Goal: Task Accomplishment & Management: Use online tool/utility

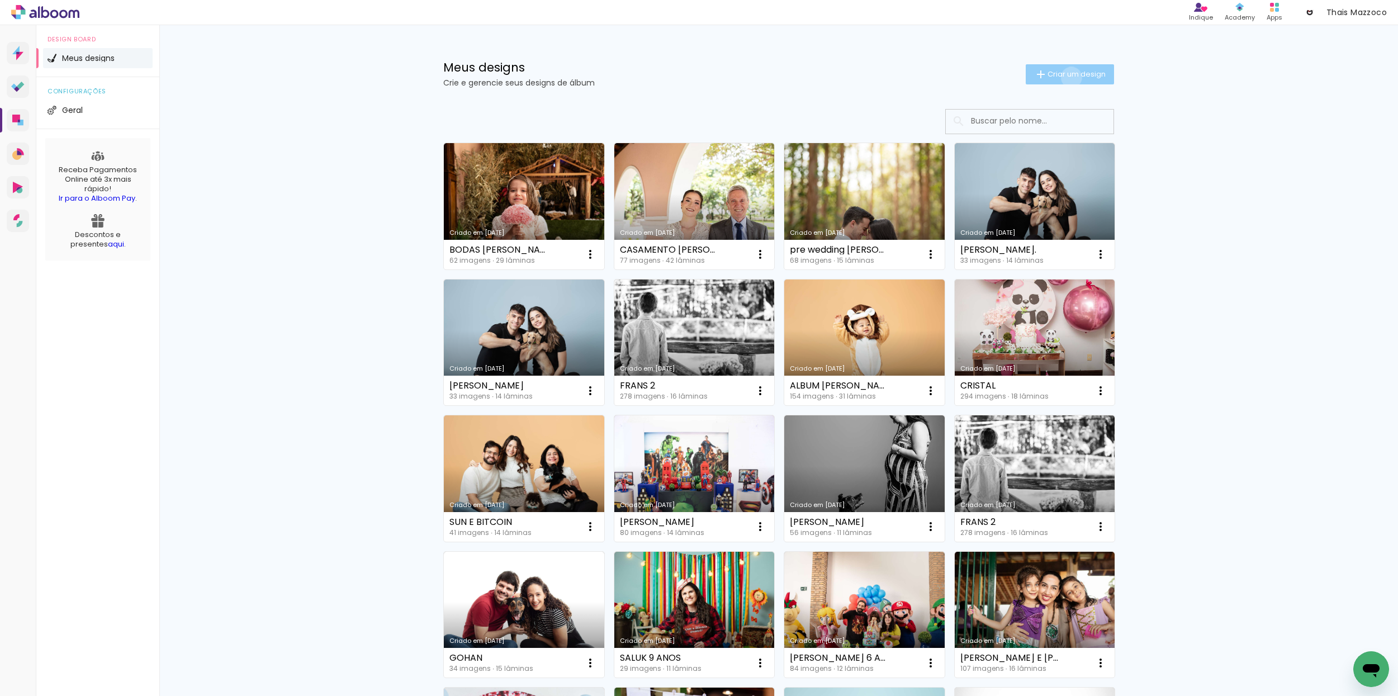
click at [1068, 77] on span "Criar um design" at bounding box center [1076, 73] width 58 height 7
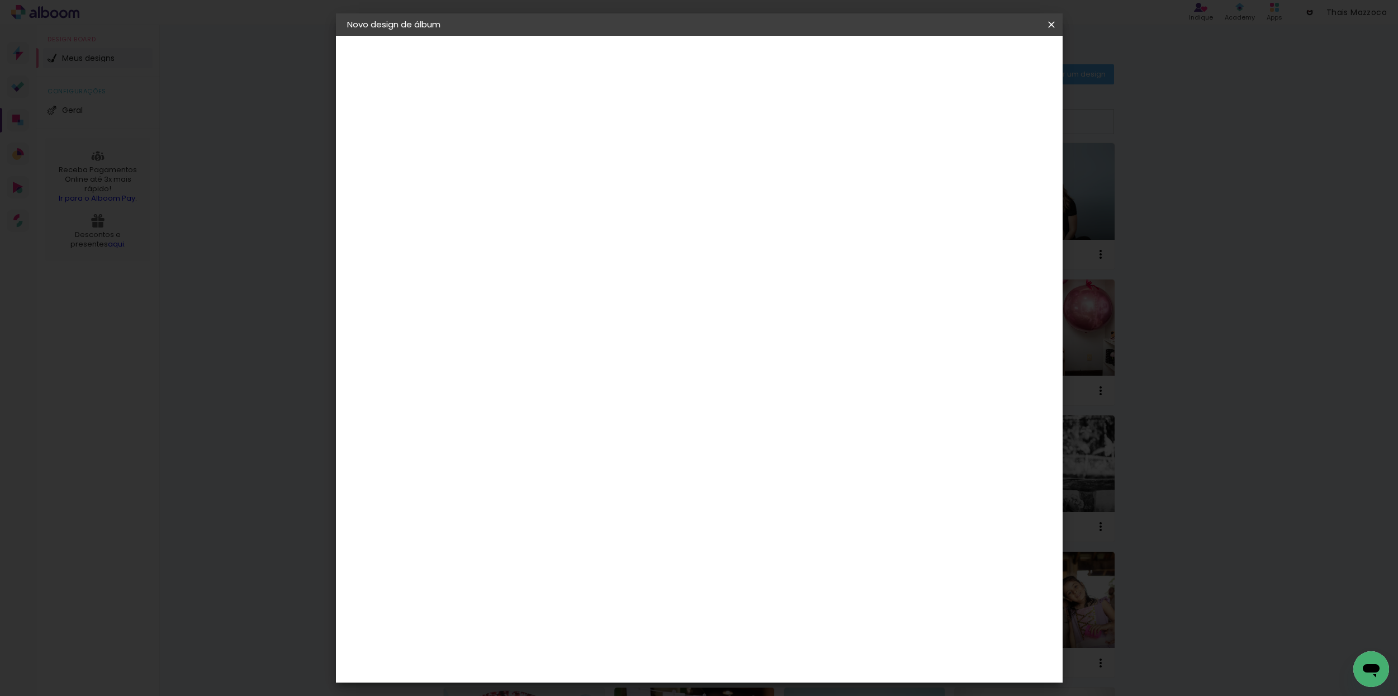
drag, startPoint x: 750, startPoint y: 151, endPoint x: 749, endPoint y: 128, distance: 23.5
click at [530, 151] on input at bounding box center [530, 149] width 0 height 17
type input "GESTANTE [PERSON_NAME]"
type paper-input "GESTANTE [PERSON_NAME]"
click at [0, 0] on slot "Avançar" at bounding box center [0, 0] width 0 height 0
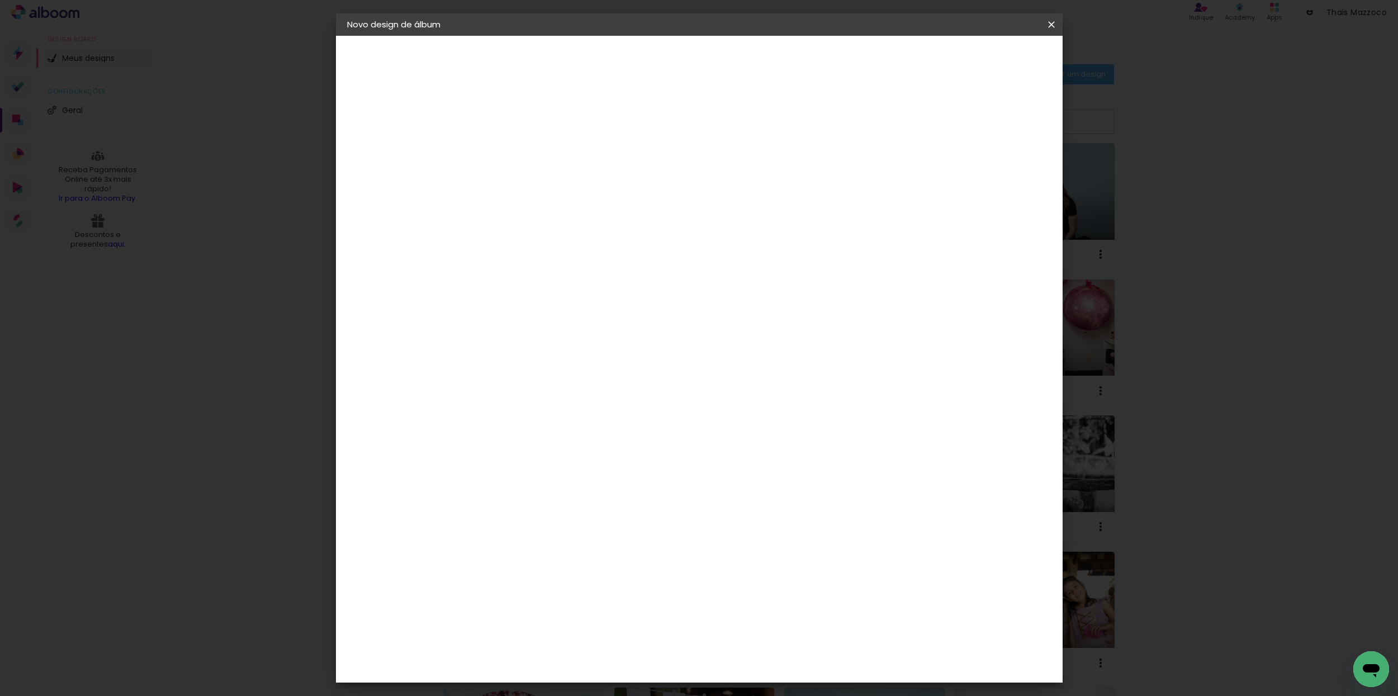
click at [553, 210] on input at bounding box center [558, 213] width 113 height 14
type input "GO"
type paper-input "GO"
click at [549, 255] on div "Go image" at bounding box center [535, 255] width 27 height 18
click at [0, 0] on slot "Avançar" at bounding box center [0, 0] width 0 height 0
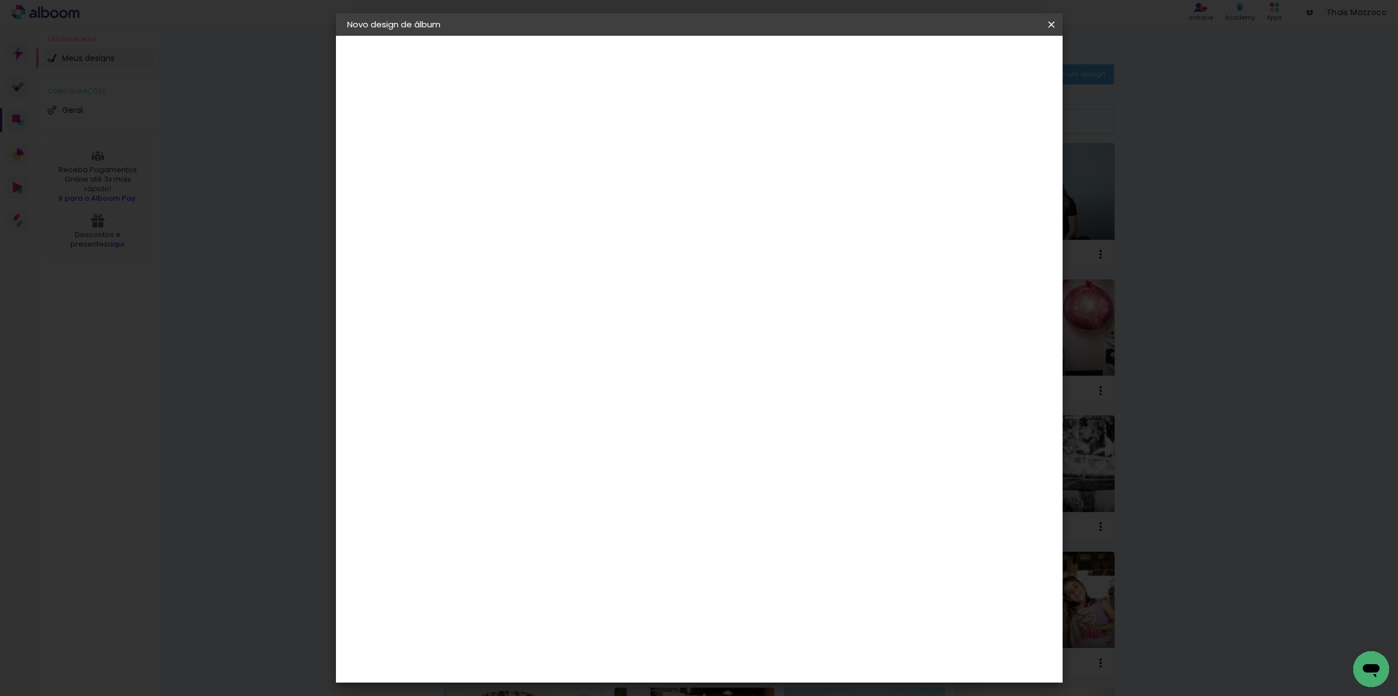
click at [573, 186] on input "text" at bounding box center [552, 194] width 44 height 17
click at [0, 0] on slot "Fastbook 400g" at bounding box center [0, 0] width 0 height 0
type input "Fastbook 400g"
click at [605, 319] on span "25 × 20" at bounding box center [579, 333] width 52 height 30
click at [647, 515] on span "20 × 20 cm" at bounding box center [625, 533] width 41 height 36
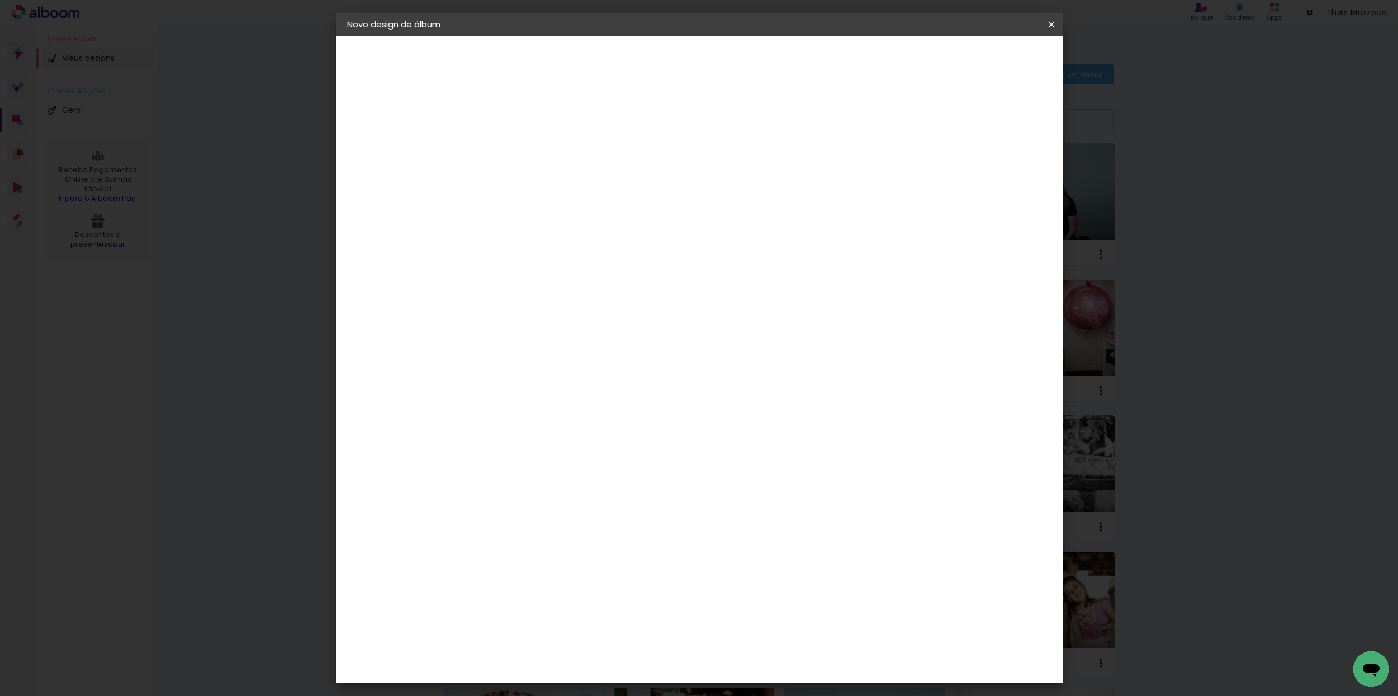
click at [0, 0] on slot "Avançar" at bounding box center [0, 0] width 0 height 0
type input "3"
type paper-input "3"
click at [534, 117] on input "3" at bounding box center [521, 120] width 39 height 14
type input "4"
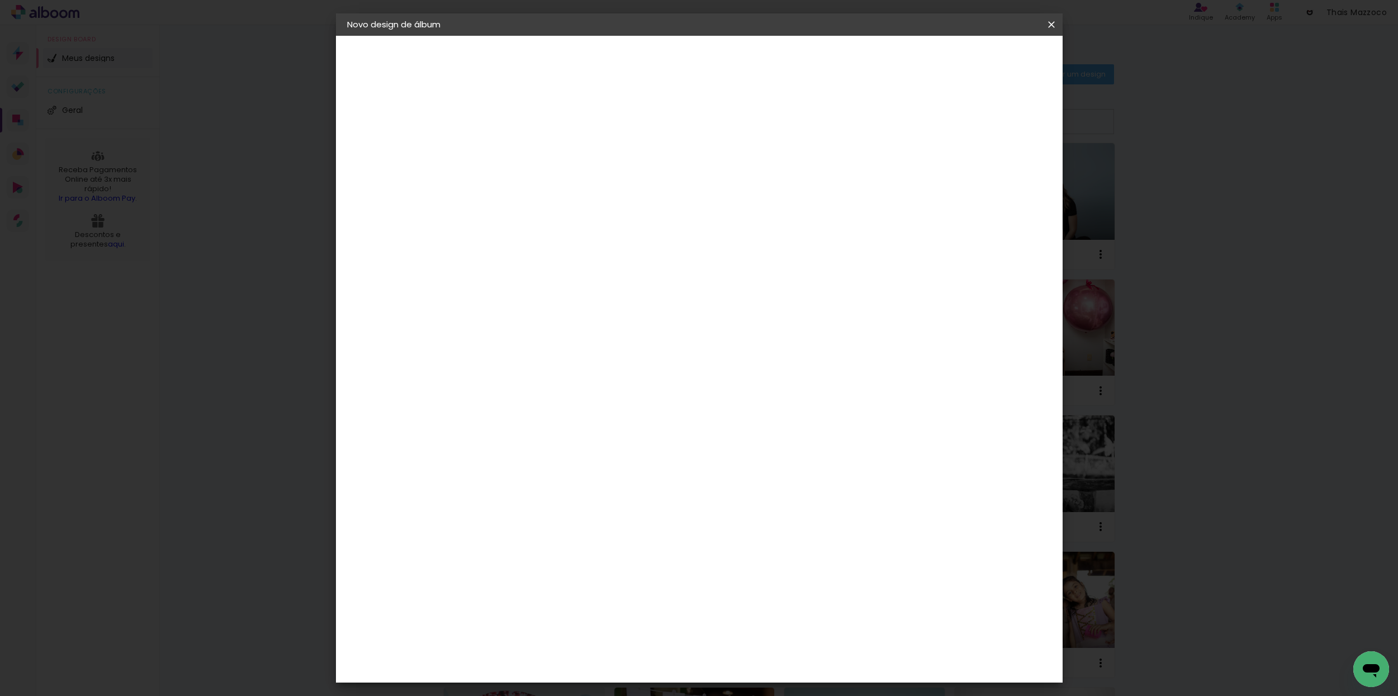
type paper-input "4"
click at [537, 116] on input "4" at bounding box center [521, 120] width 39 height 14
type input "5"
type paper-input "5"
click at [539, 113] on input "5" at bounding box center [521, 120] width 39 height 14
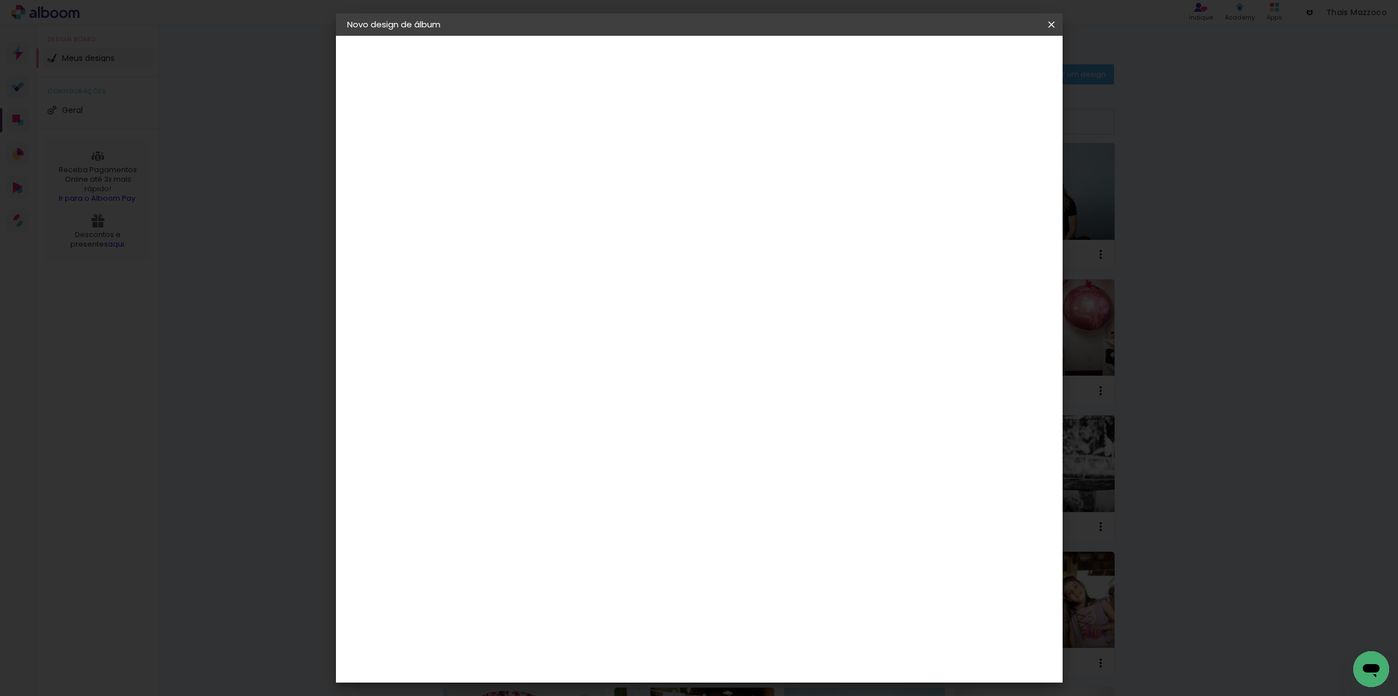
click at [926, 122] on div at bounding box center [921, 121] width 10 height 10
type paper-checkbox "on"
click at [990, 63] on span "Iniciar design" at bounding box center [964, 59] width 51 height 8
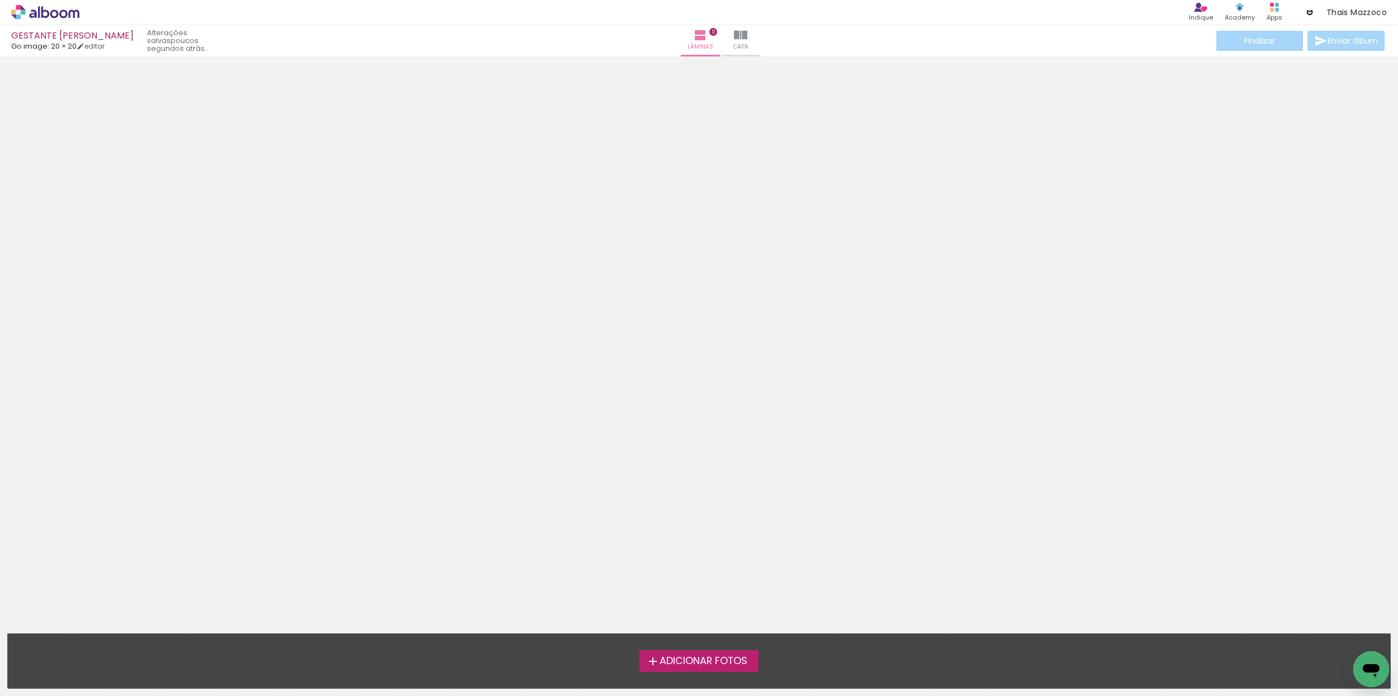
click at [667, 663] on span "Adicionar Fotos" at bounding box center [703, 661] width 88 height 10
click at [0, 0] on input "file" at bounding box center [0, 0] width 0 height 0
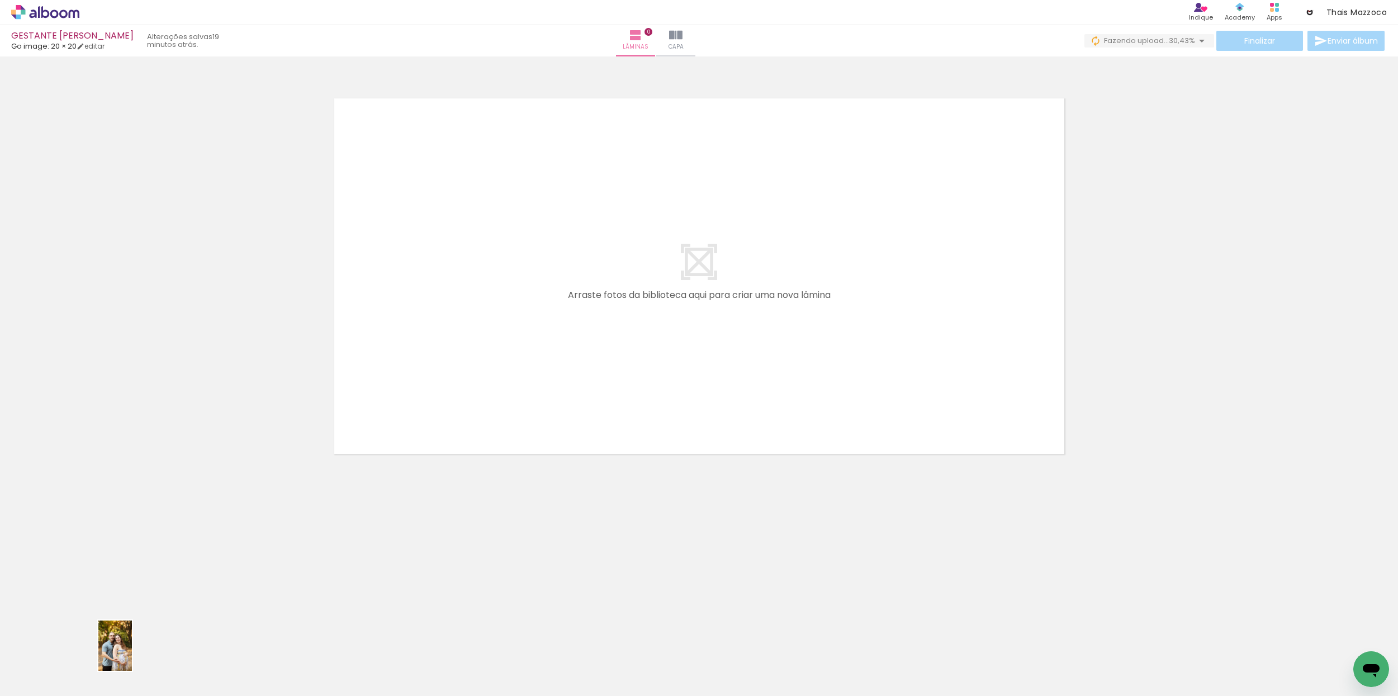
drag, startPoint x: 117, startPoint y: 659, endPoint x: 131, endPoint y: 654, distance: 14.3
click at [130, 654] on div at bounding box center [111, 657] width 37 height 55
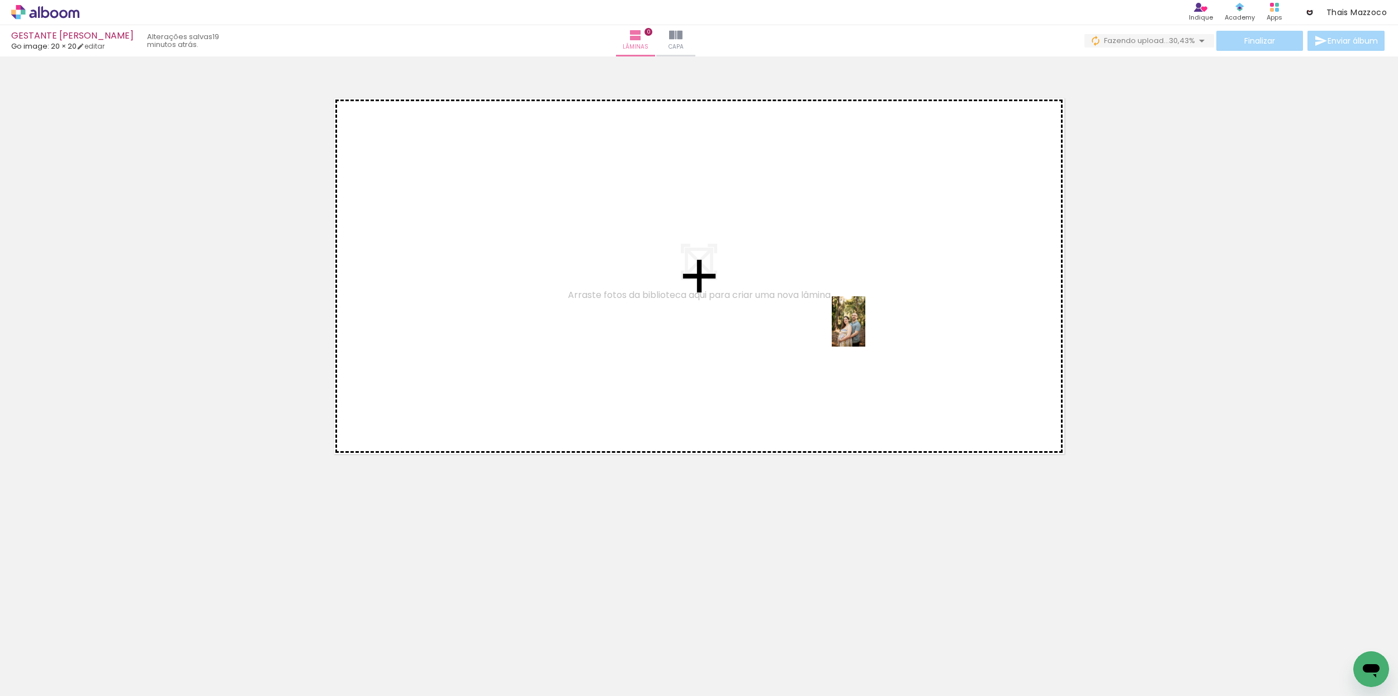
drag, startPoint x: 244, startPoint y: 663, endPoint x: 875, endPoint y: 330, distance: 713.1
click at [865, 332] on quentale-workspace at bounding box center [699, 348] width 1398 height 696
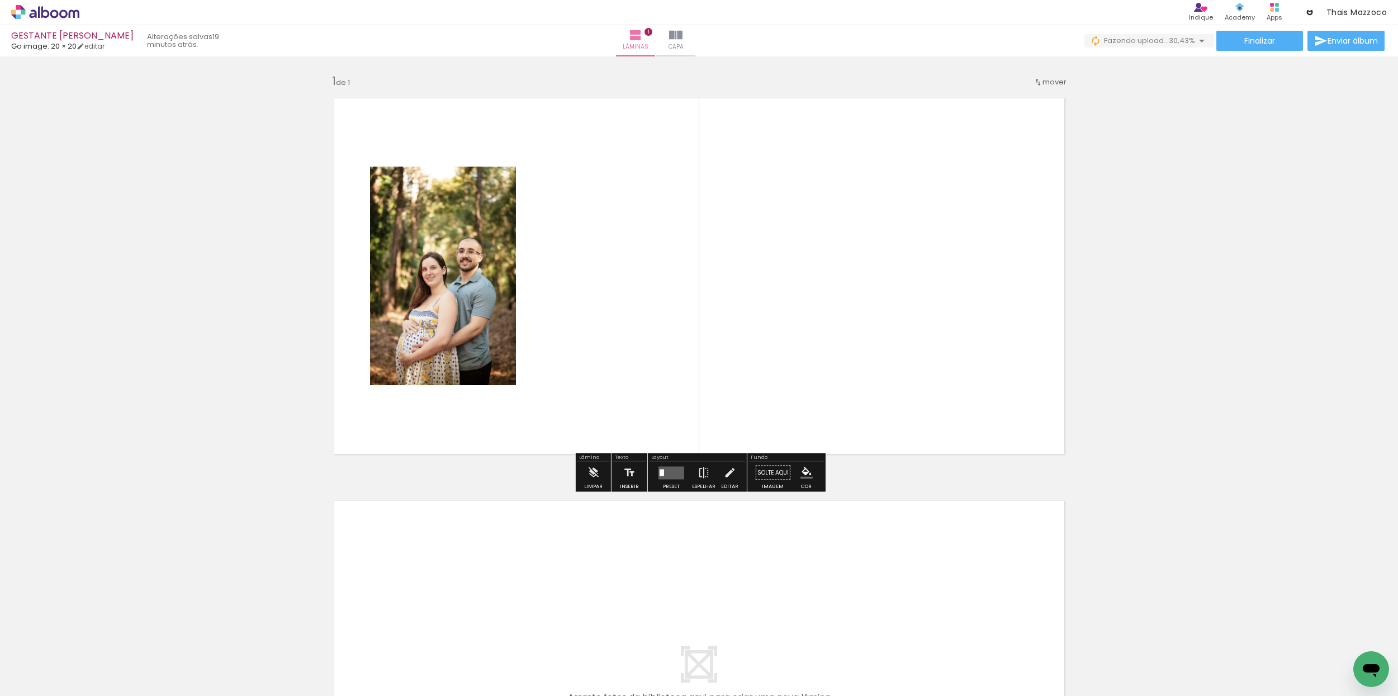
click at [671, 478] on div at bounding box center [671, 473] width 30 height 22
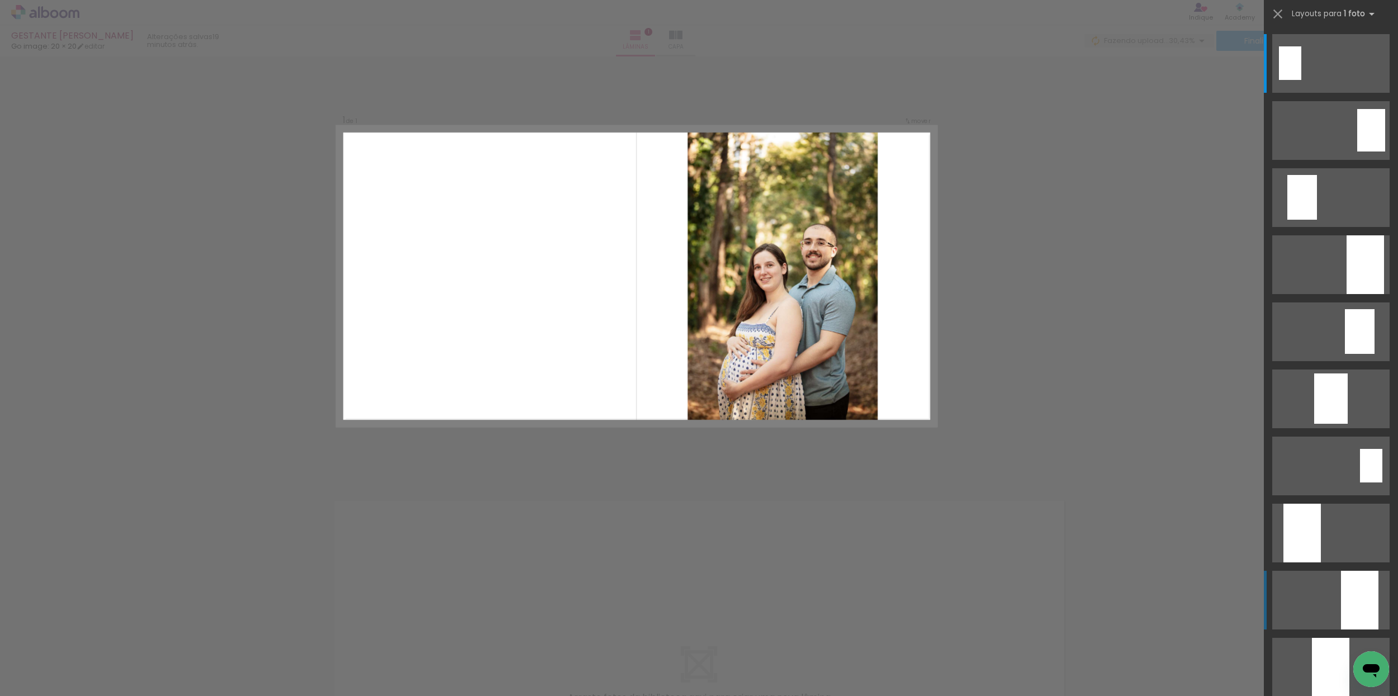
click at [1313, 590] on quentale-layouter at bounding box center [1330, 600] width 117 height 59
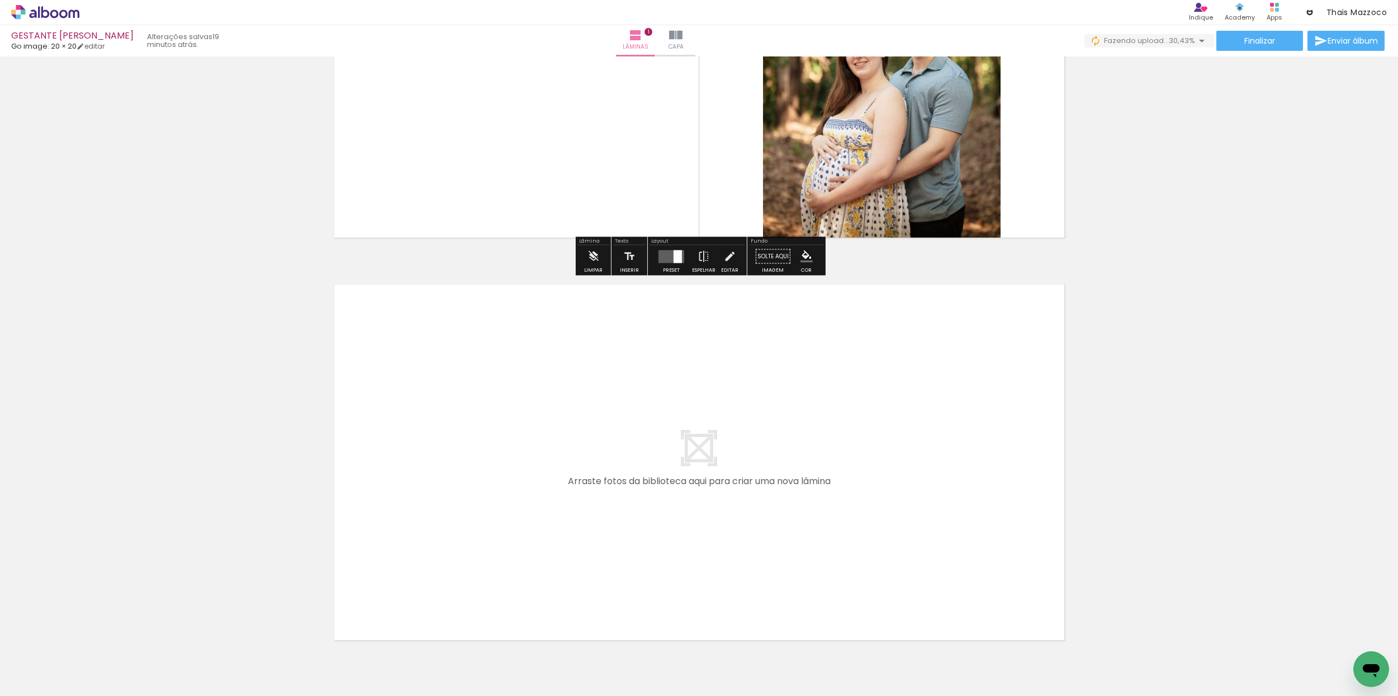
scroll to position [279, 0]
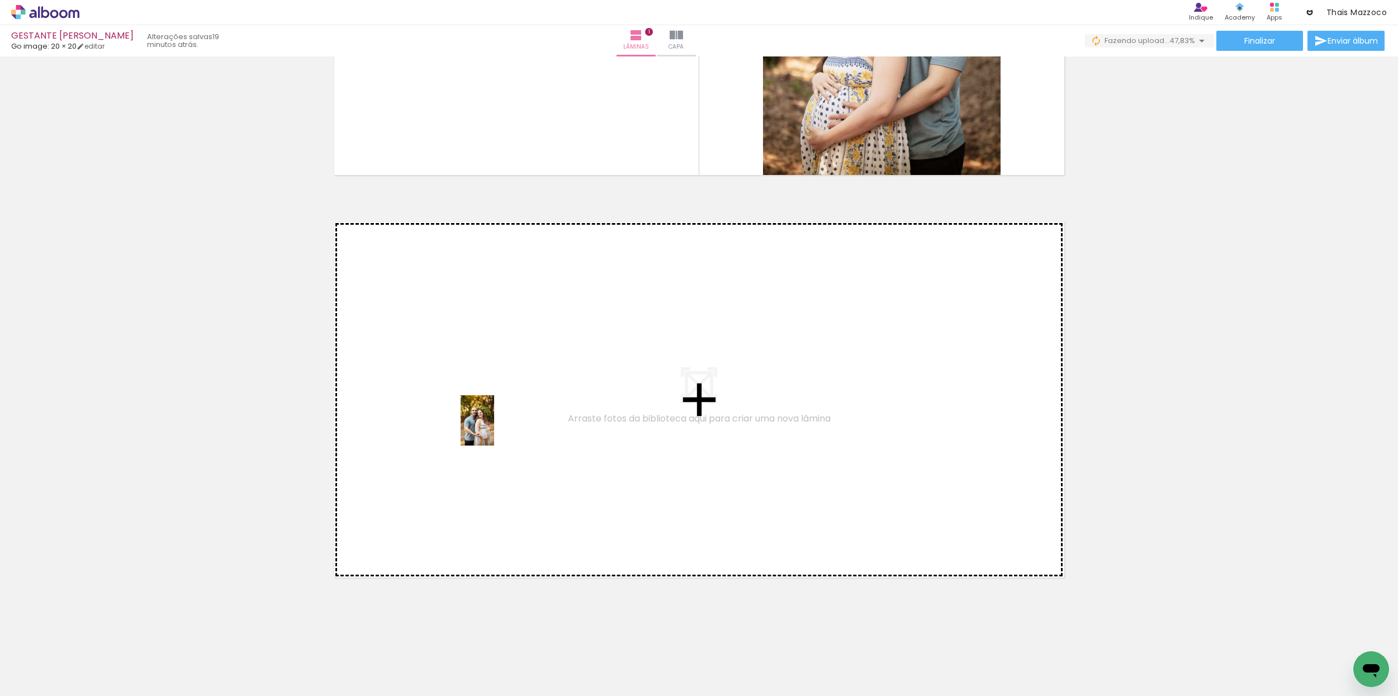
drag, startPoint x: 113, startPoint y: 655, endPoint x: 495, endPoint y: 428, distance: 444.3
click at [495, 428] on quentale-workspace at bounding box center [699, 348] width 1398 height 696
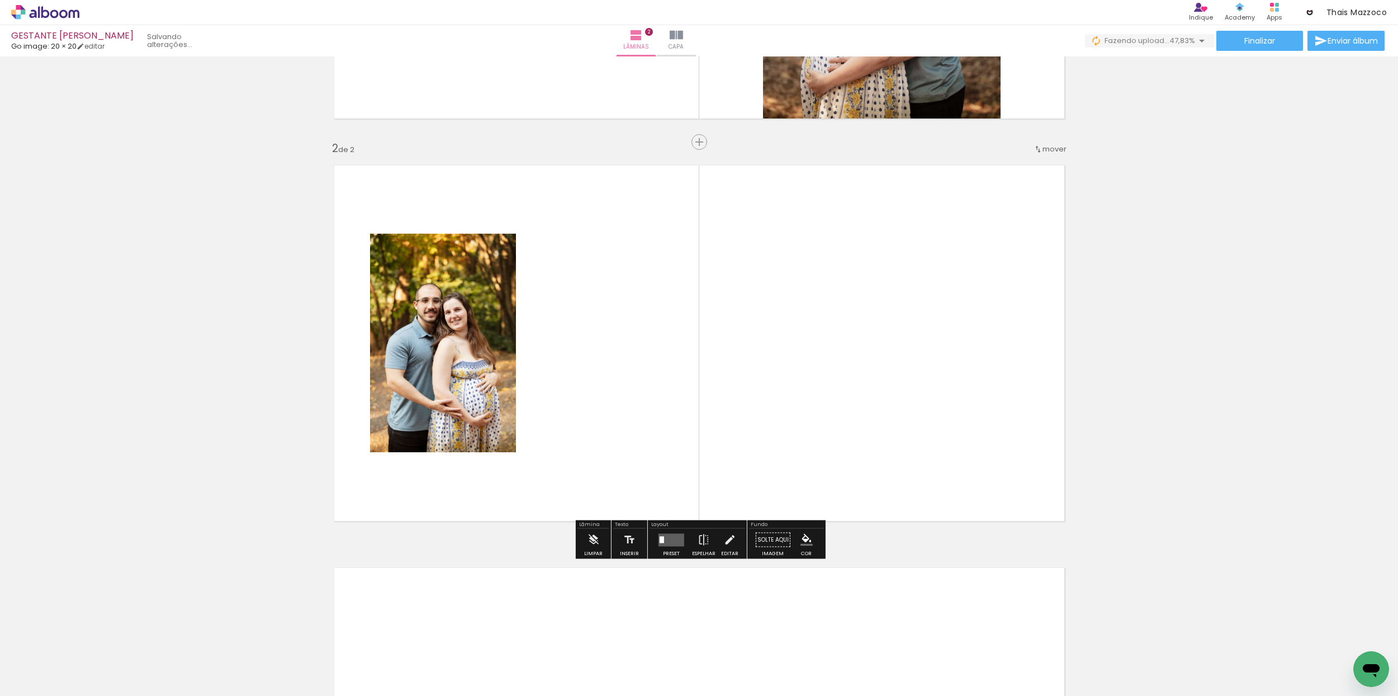
scroll to position [338, 0]
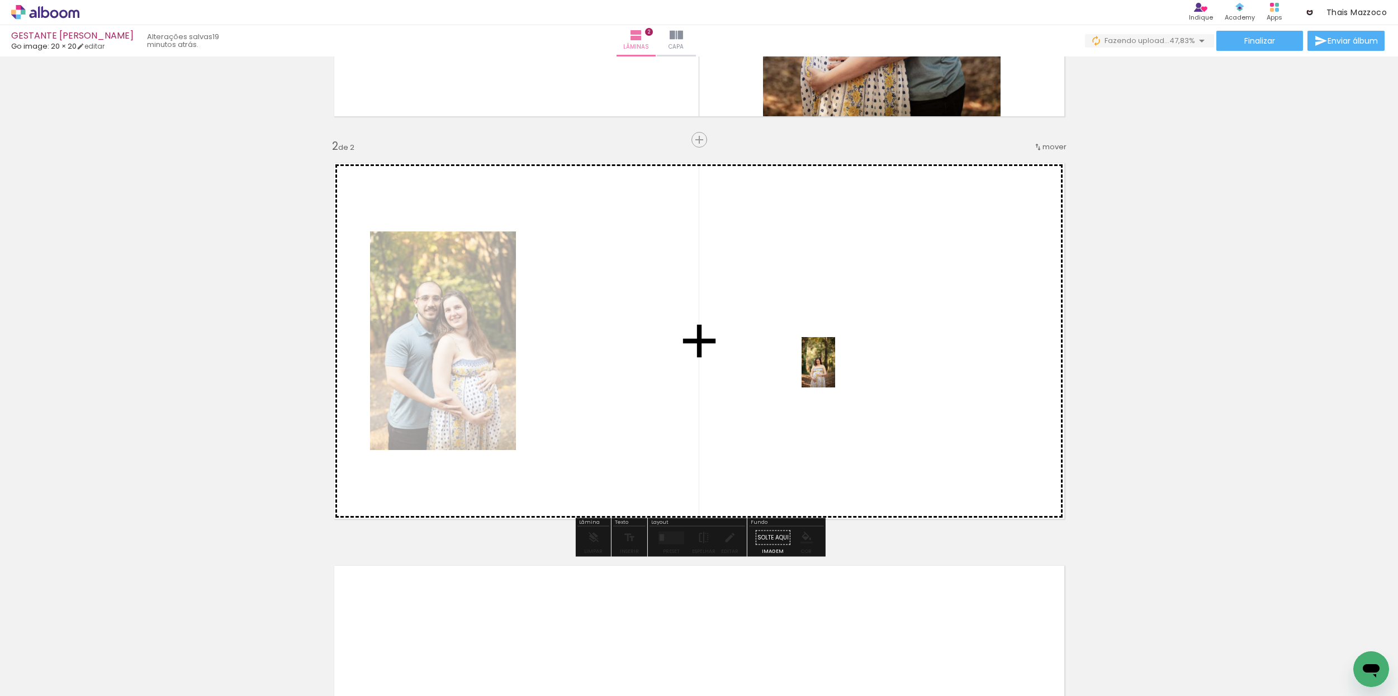
drag, startPoint x: 305, startPoint y: 664, endPoint x: 816, endPoint y: 384, distance: 582.7
click at [835, 371] on quentale-workspace at bounding box center [699, 348] width 1398 height 696
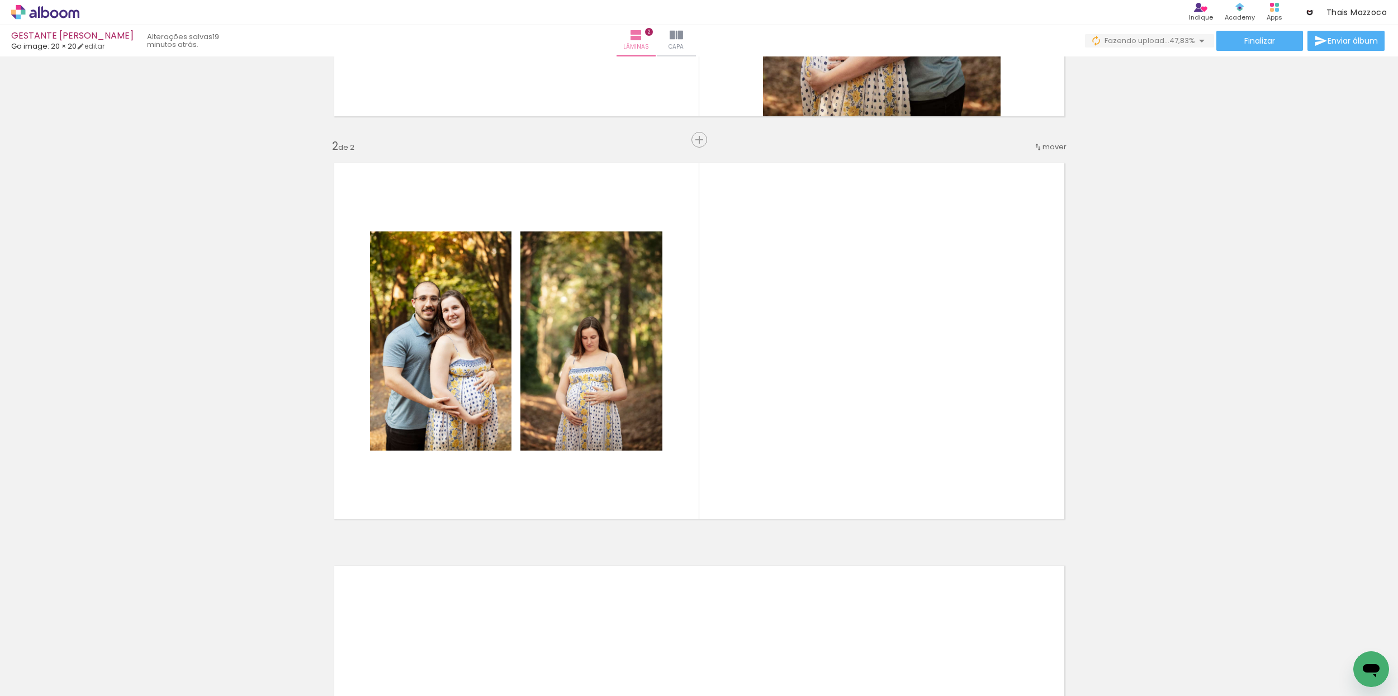
click at [177, 668] on div at bounding box center [174, 657] width 37 height 55
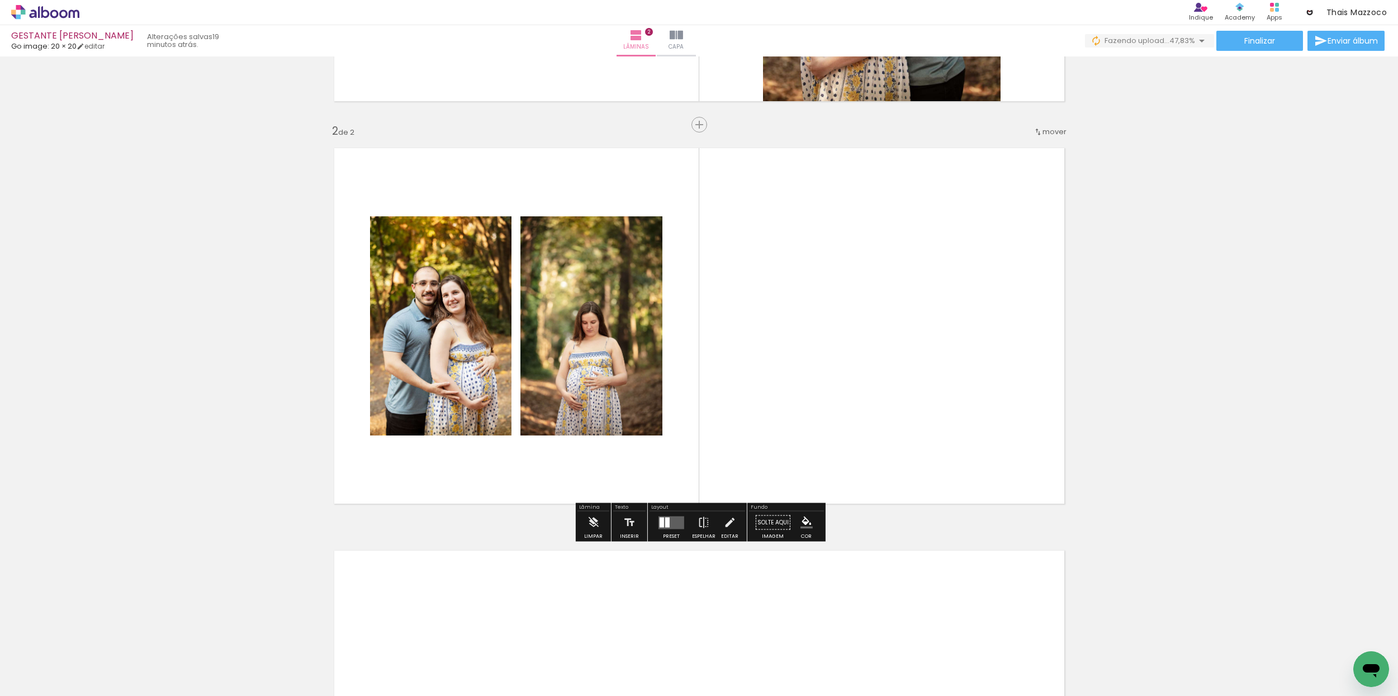
scroll to position [353, 0]
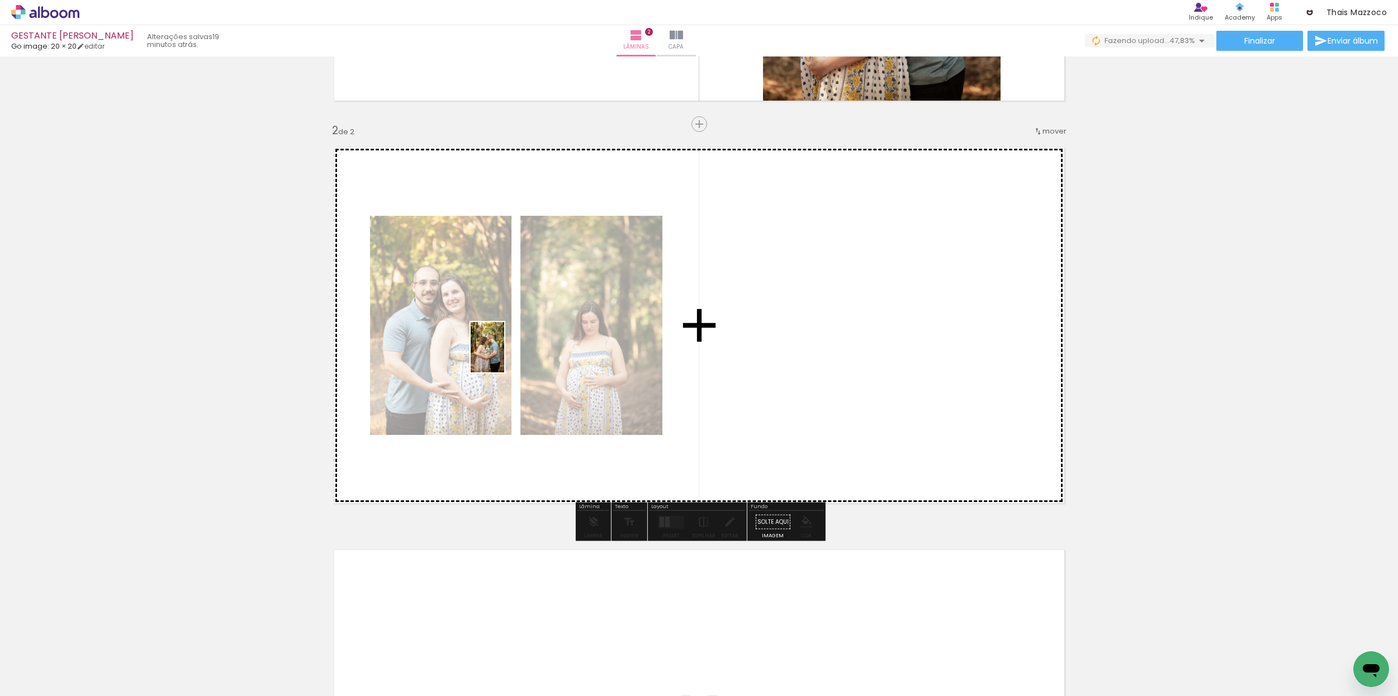
drag, startPoint x: 195, startPoint y: 656, endPoint x: 535, endPoint y: 350, distance: 457.8
click at [504, 355] on quentale-workspace at bounding box center [699, 348] width 1398 height 696
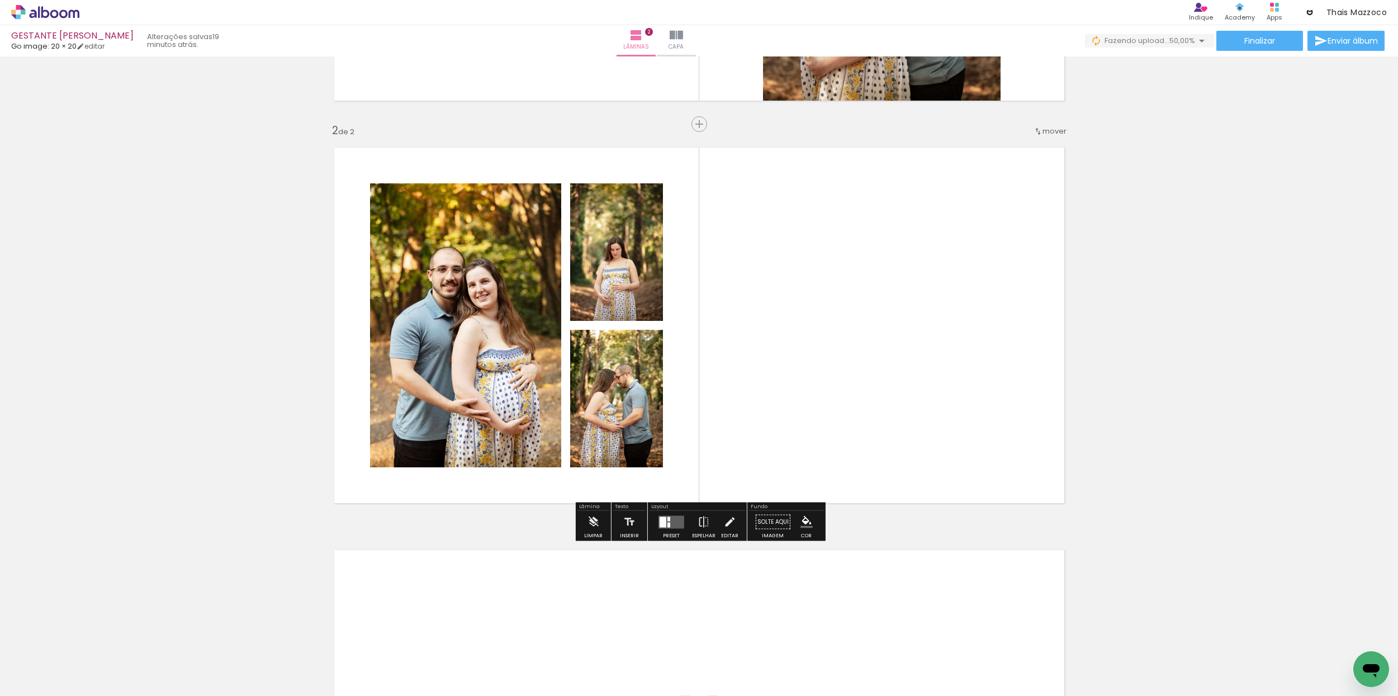
click at [667, 526] on div at bounding box center [668, 524] width 3 height 5
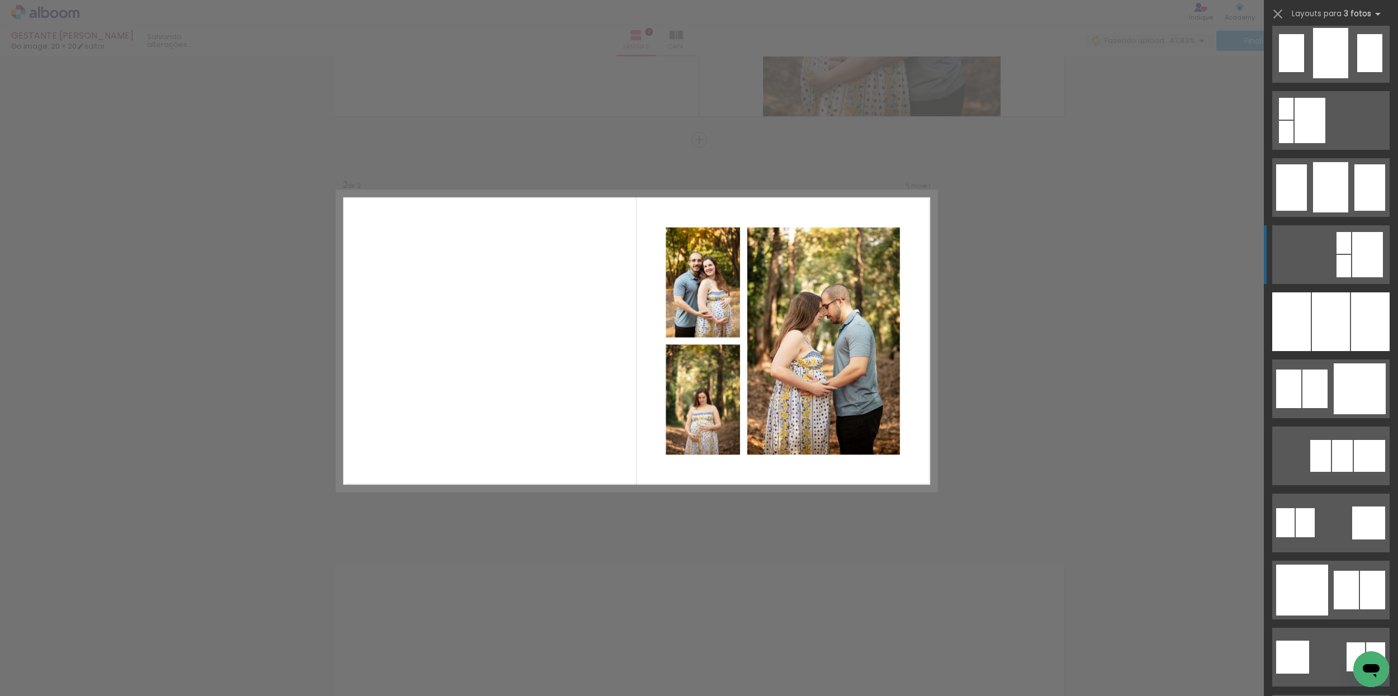
scroll to position [818, 0]
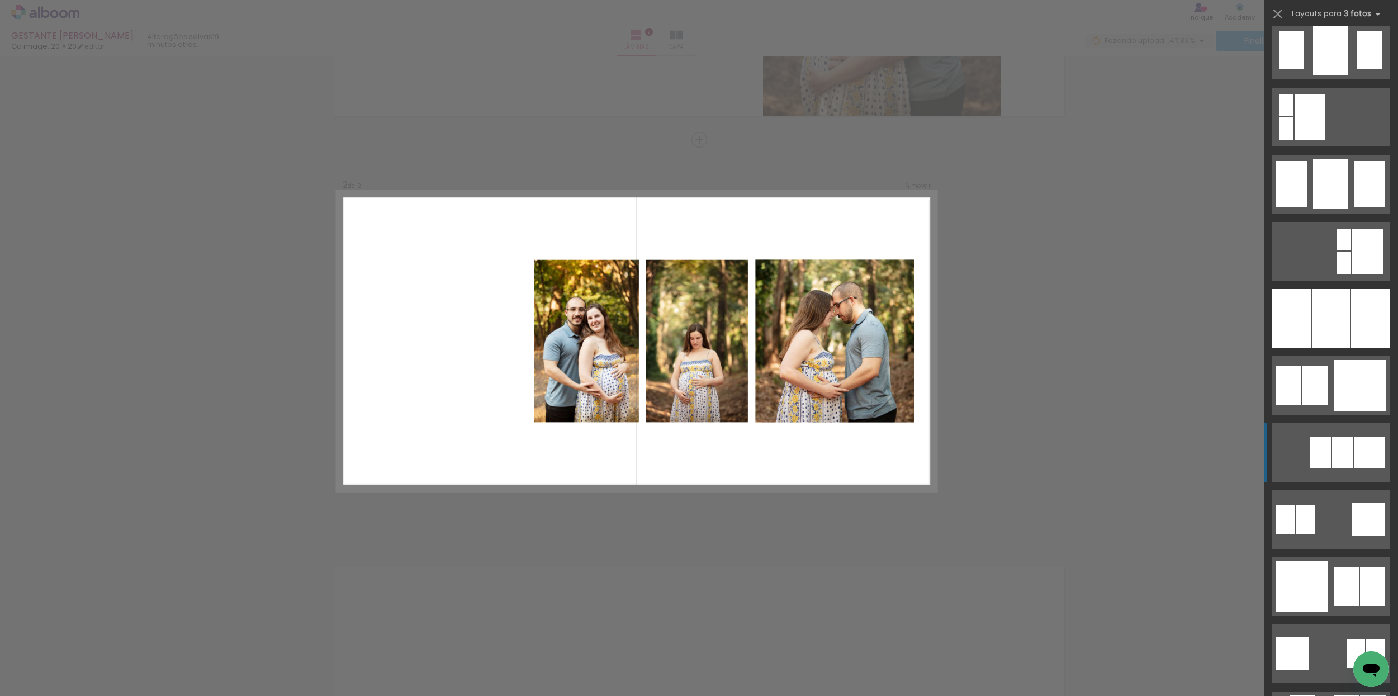
click at [1315, 455] on div at bounding box center [1320, 452] width 21 height 32
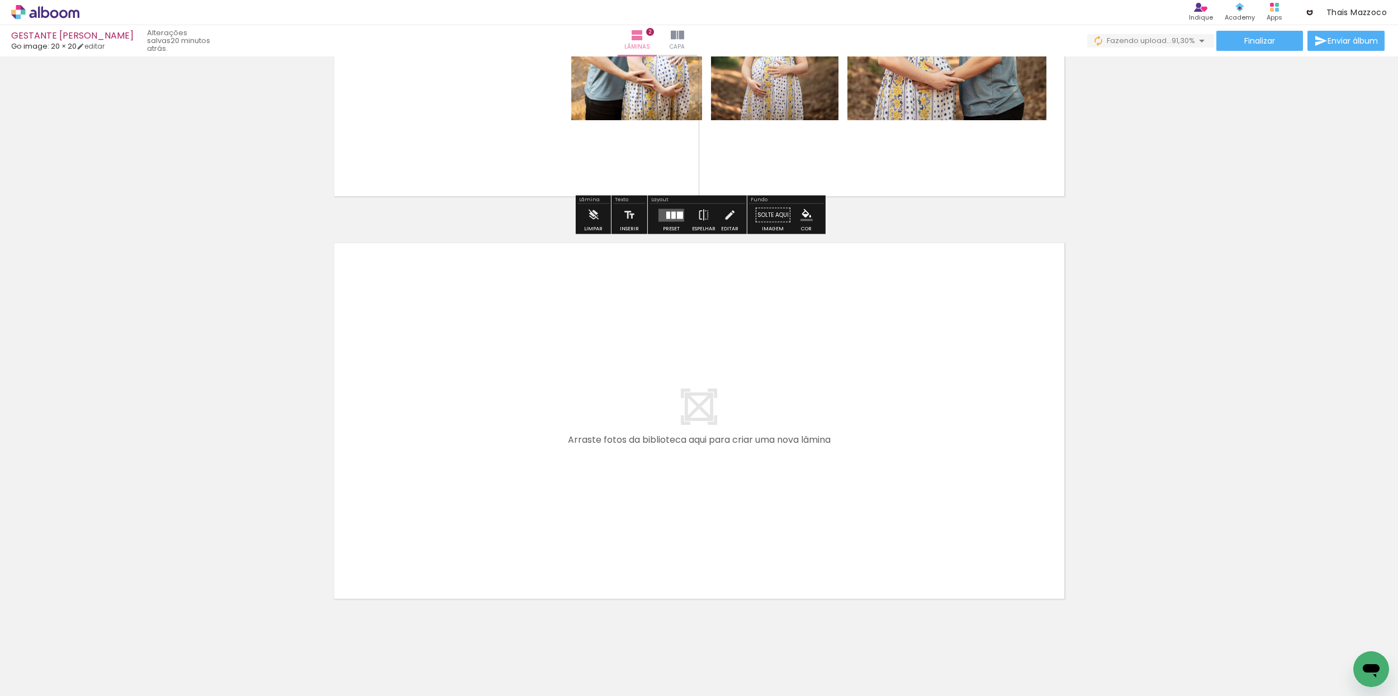
scroll to position [681, 0]
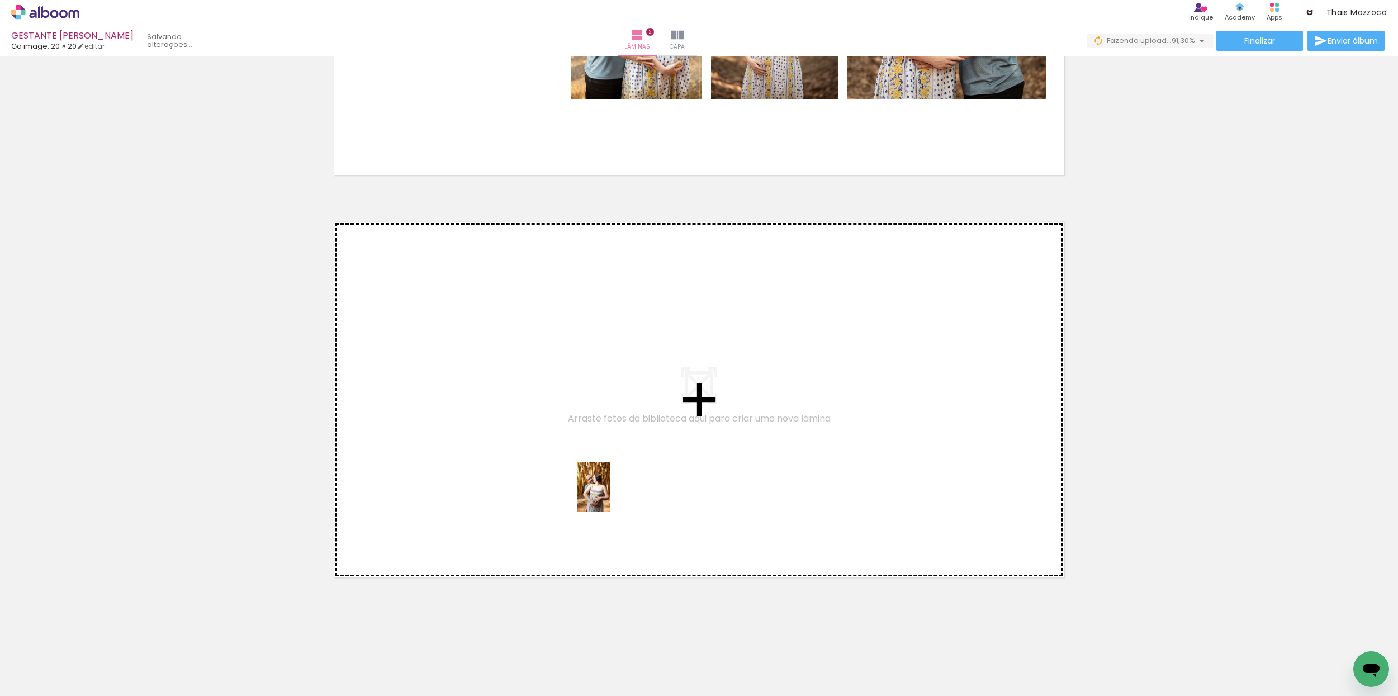
drag, startPoint x: 367, startPoint y: 668, endPoint x: 611, endPoint y: 495, distance: 298.9
click at [611, 495] on quentale-workspace at bounding box center [699, 348] width 1398 height 696
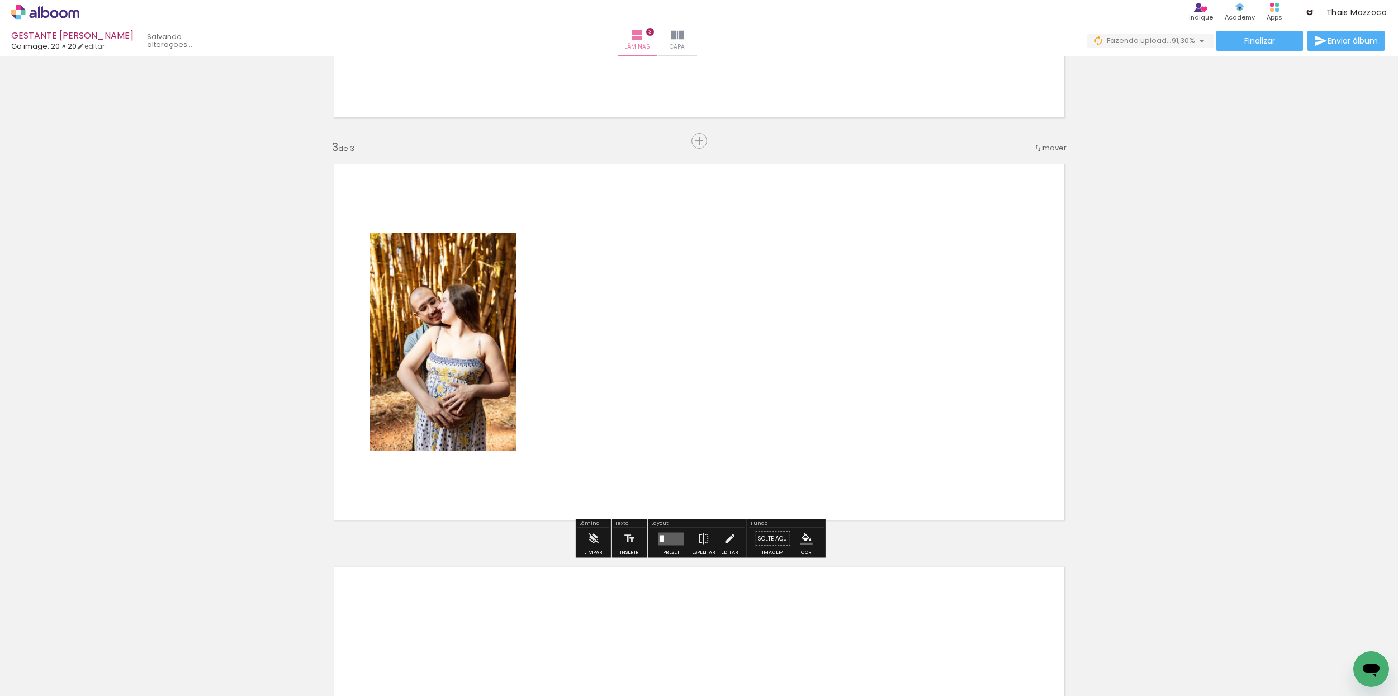
scroll to position [740, 0]
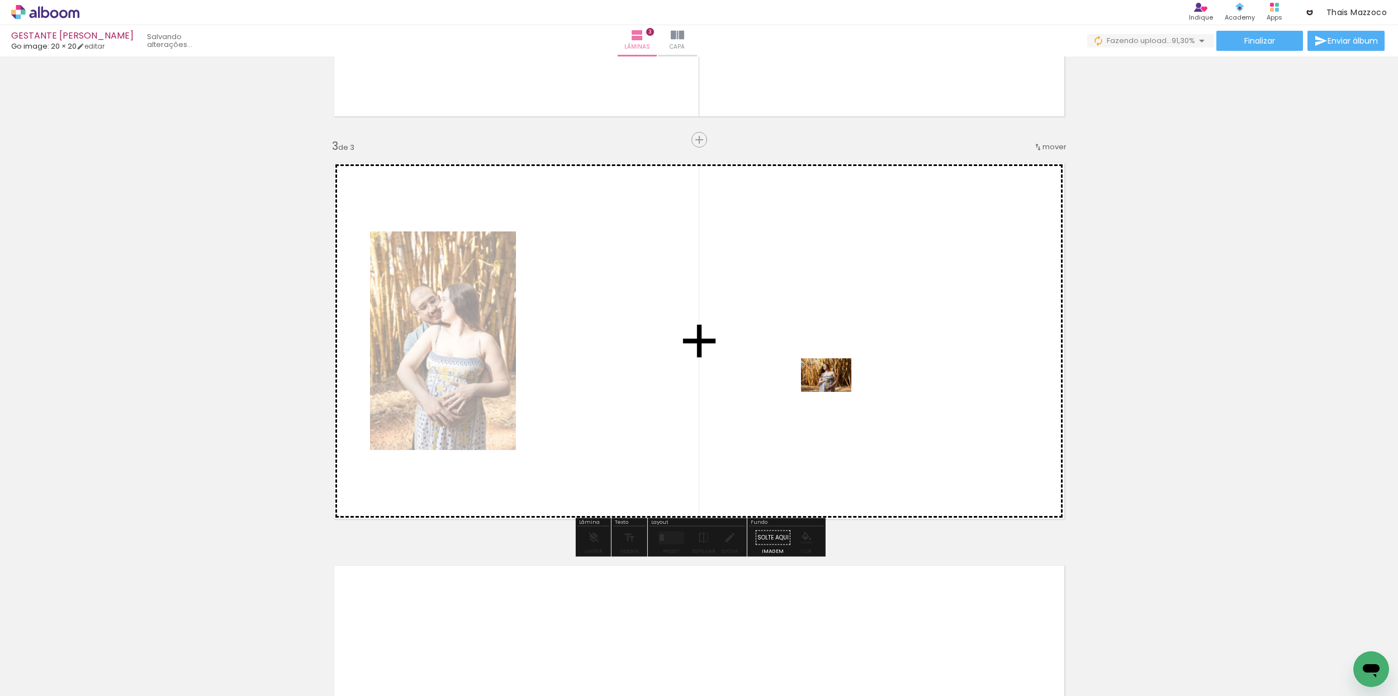
drag, startPoint x: 455, startPoint y: 636, endPoint x: 835, endPoint y: 392, distance: 451.5
click at [835, 392] on quentale-workspace at bounding box center [699, 348] width 1398 height 696
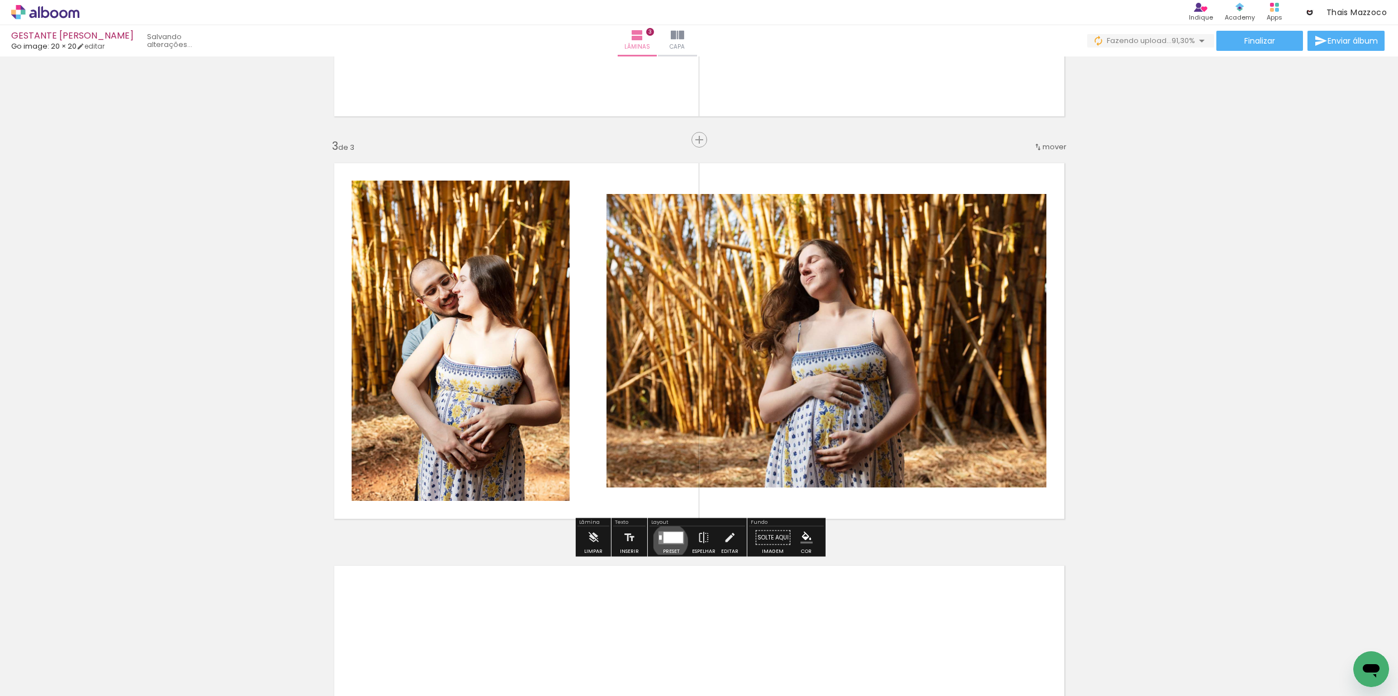
click at [667, 542] on div at bounding box center [673, 536] width 20 height 11
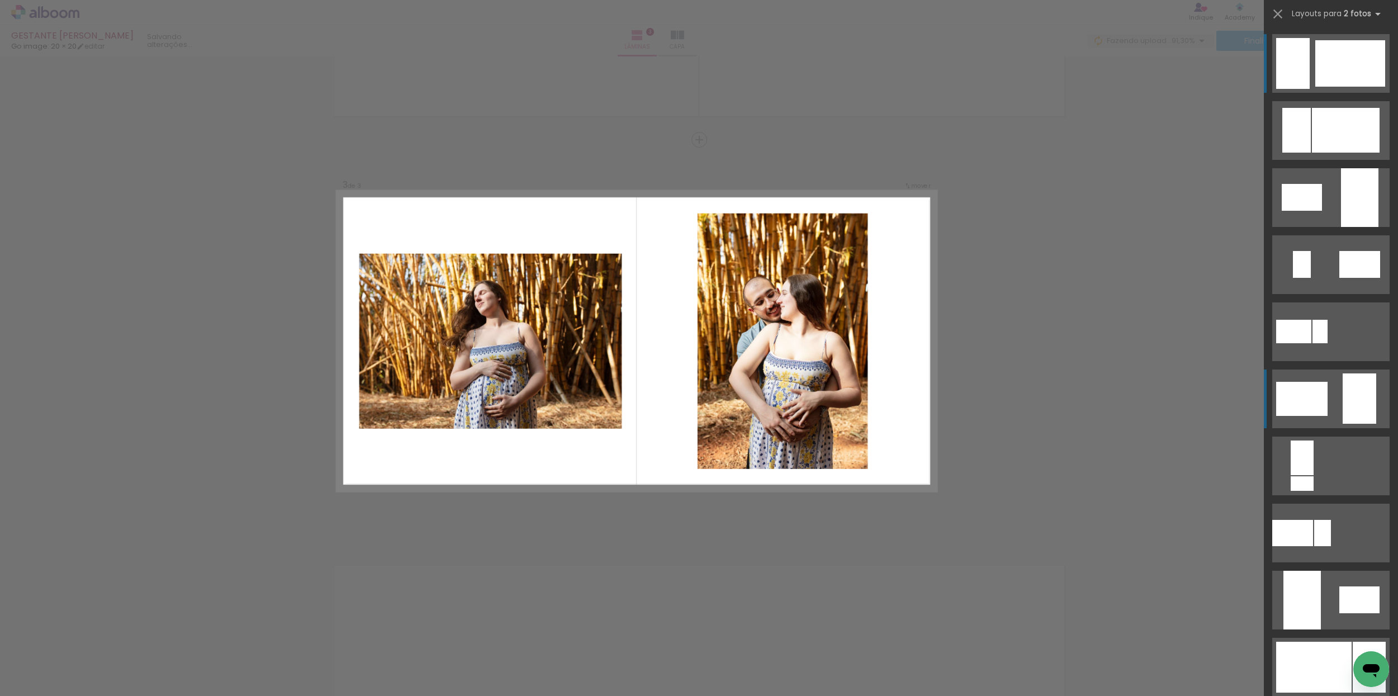
click at [1296, 401] on div at bounding box center [1301, 399] width 51 height 34
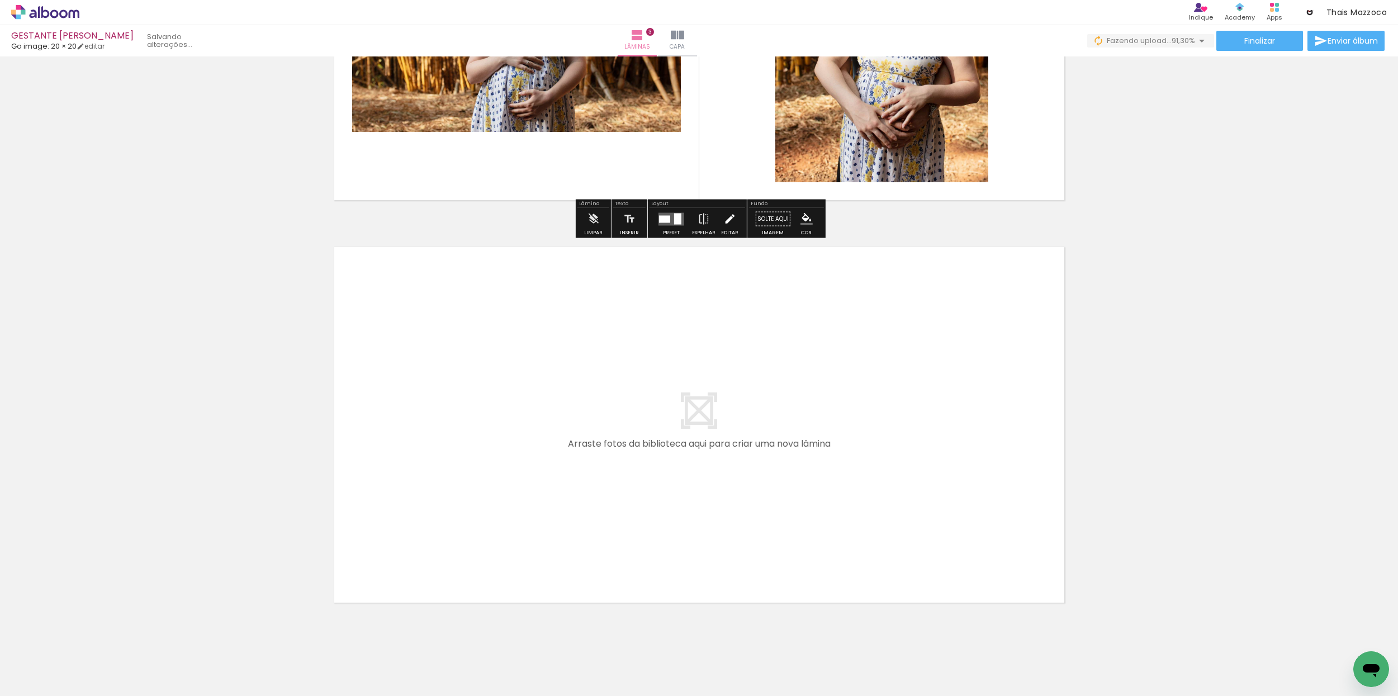
scroll to position [1084, 0]
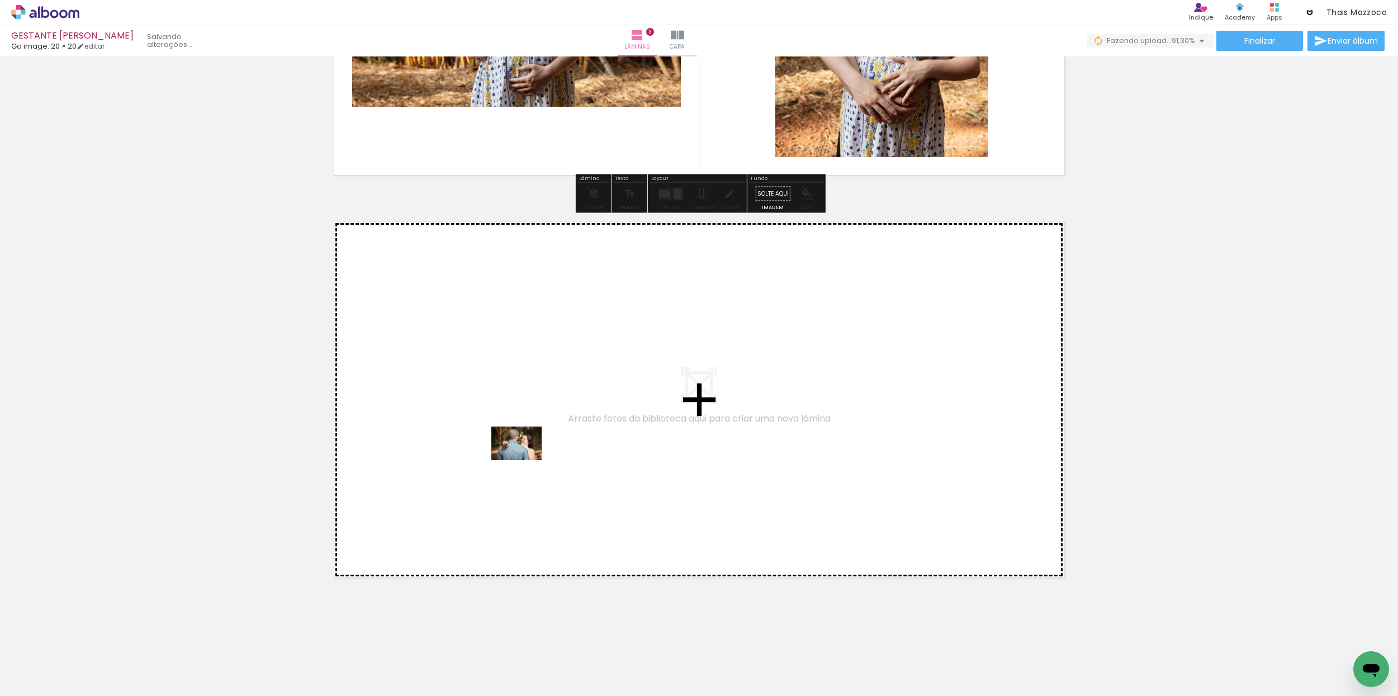
drag, startPoint x: 496, startPoint y: 658, endPoint x: 525, endPoint y: 460, distance: 199.9
click at [525, 460] on quentale-workspace at bounding box center [699, 348] width 1398 height 696
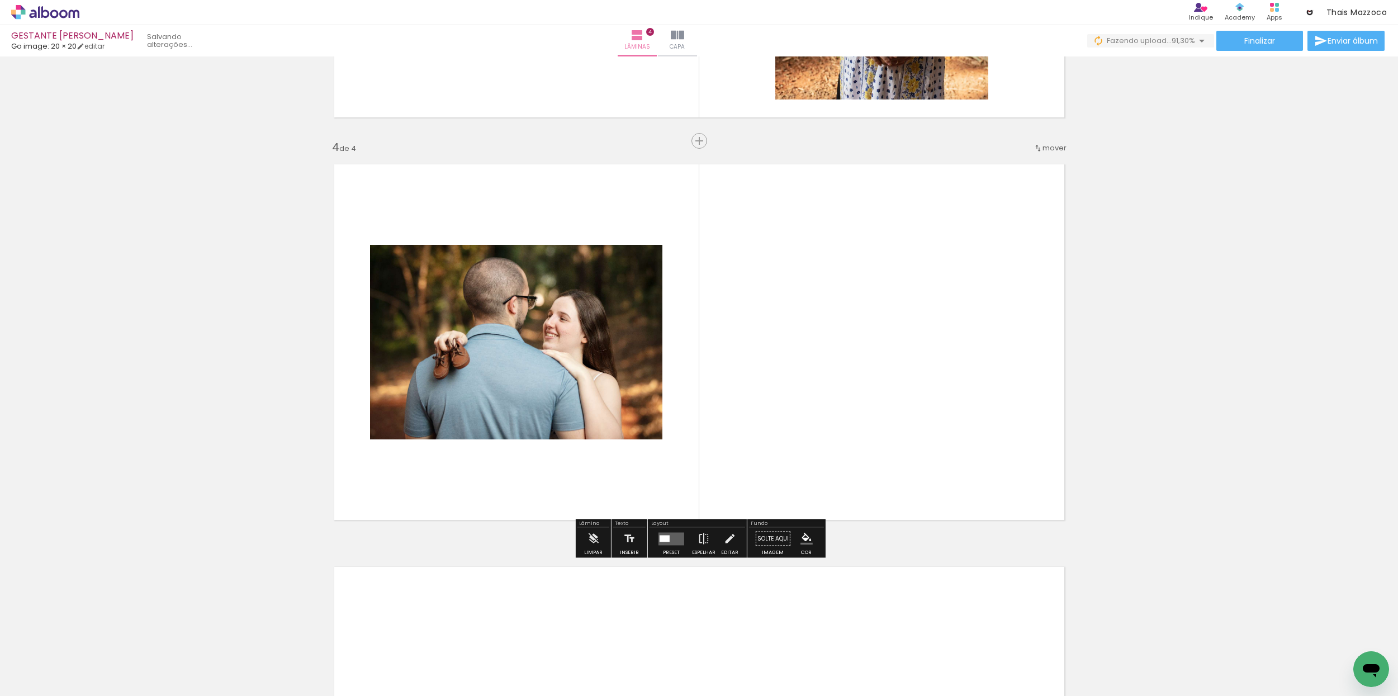
scroll to position [1142, 0]
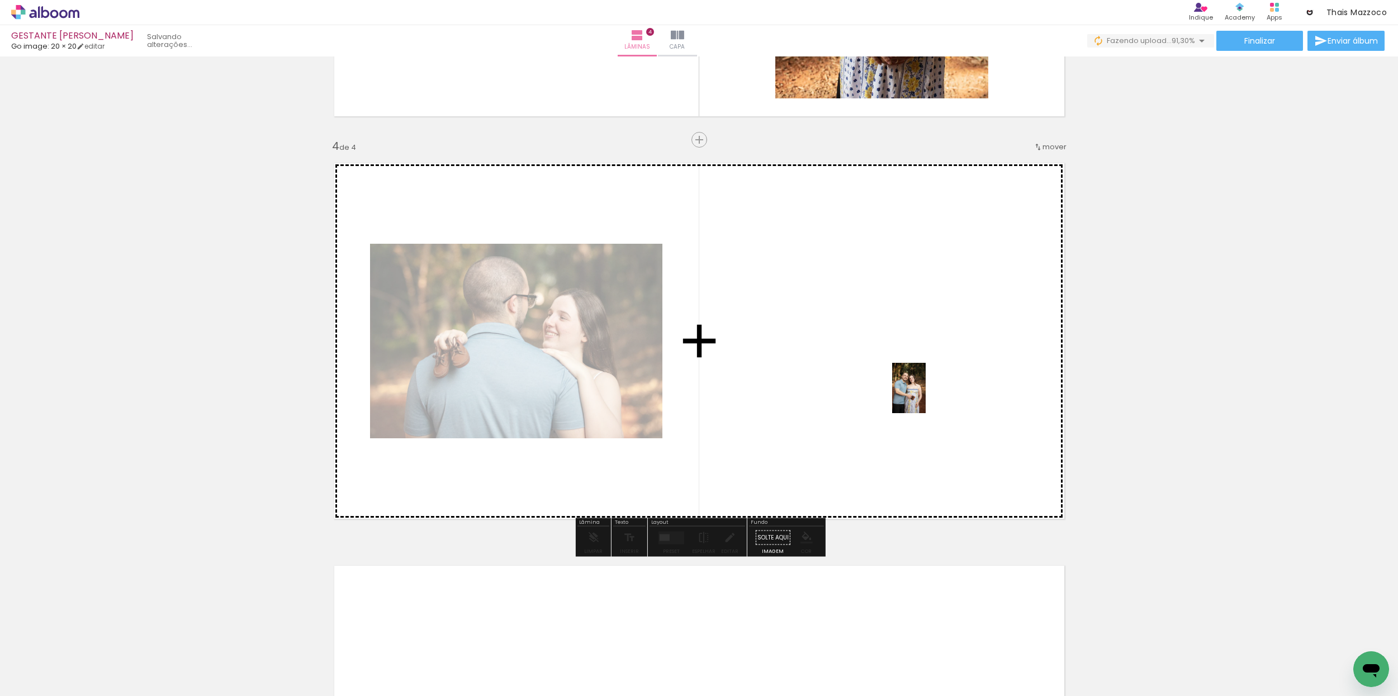
drag, startPoint x: 560, startPoint y: 659, endPoint x: 888, endPoint y: 407, distance: 413.6
click at [925, 398] on quentale-workspace at bounding box center [699, 348] width 1398 height 696
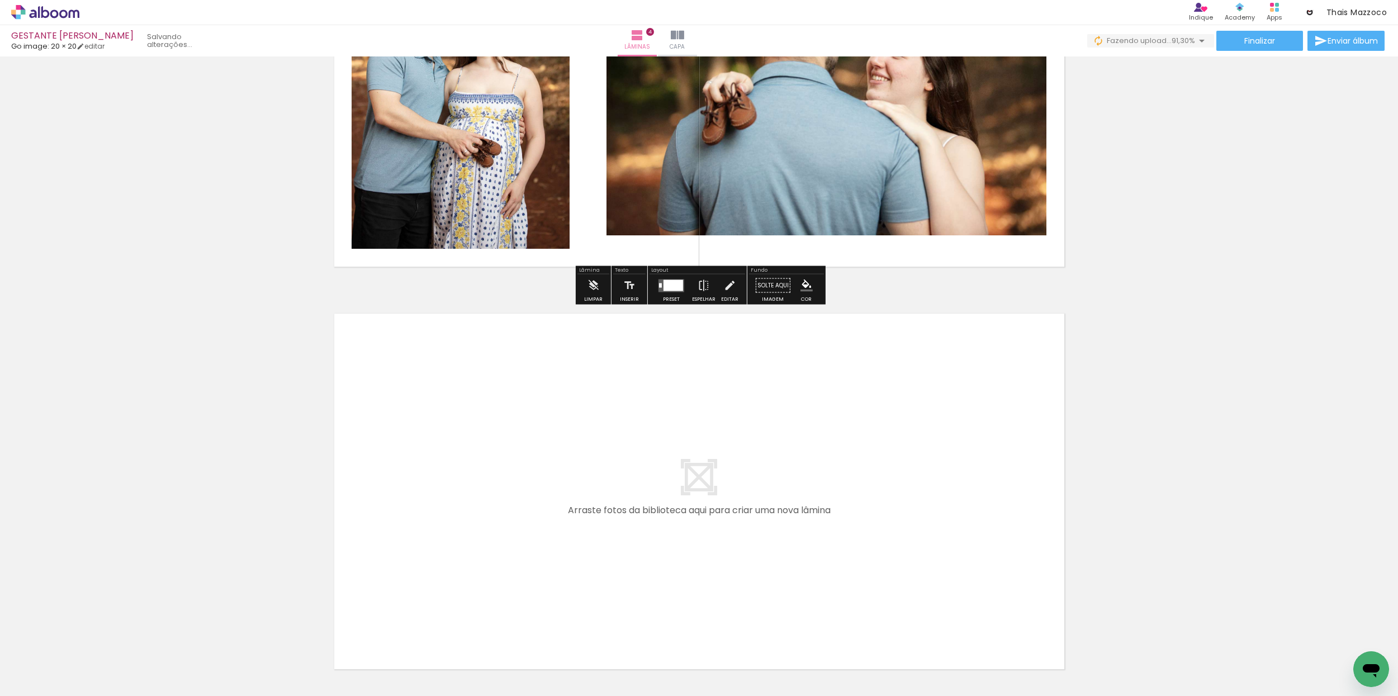
scroll to position [1419, 0]
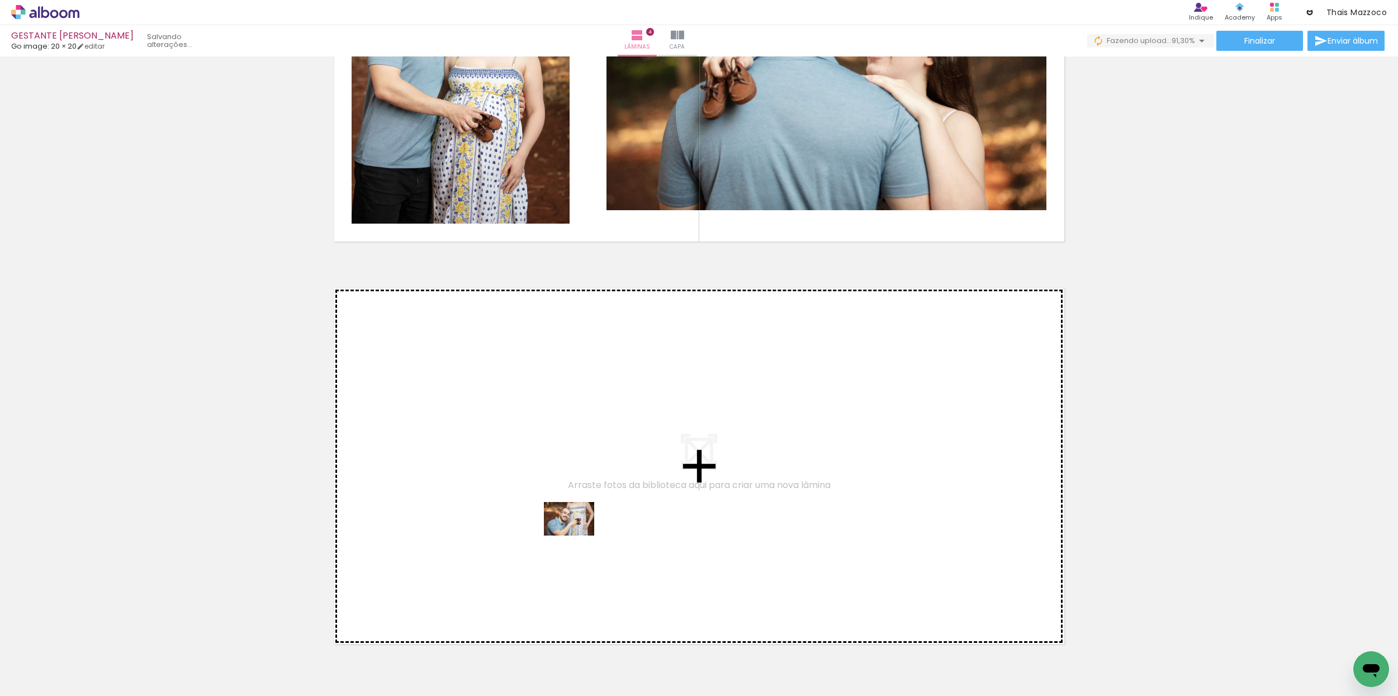
drag, startPoint x: 629, startPoint y: 663, endPoint x: 580, endPoint y: 538, distance: 134.3
click at [580, 538] on quentale-workspace at bounding box center [699, 348] width 1398 height 696
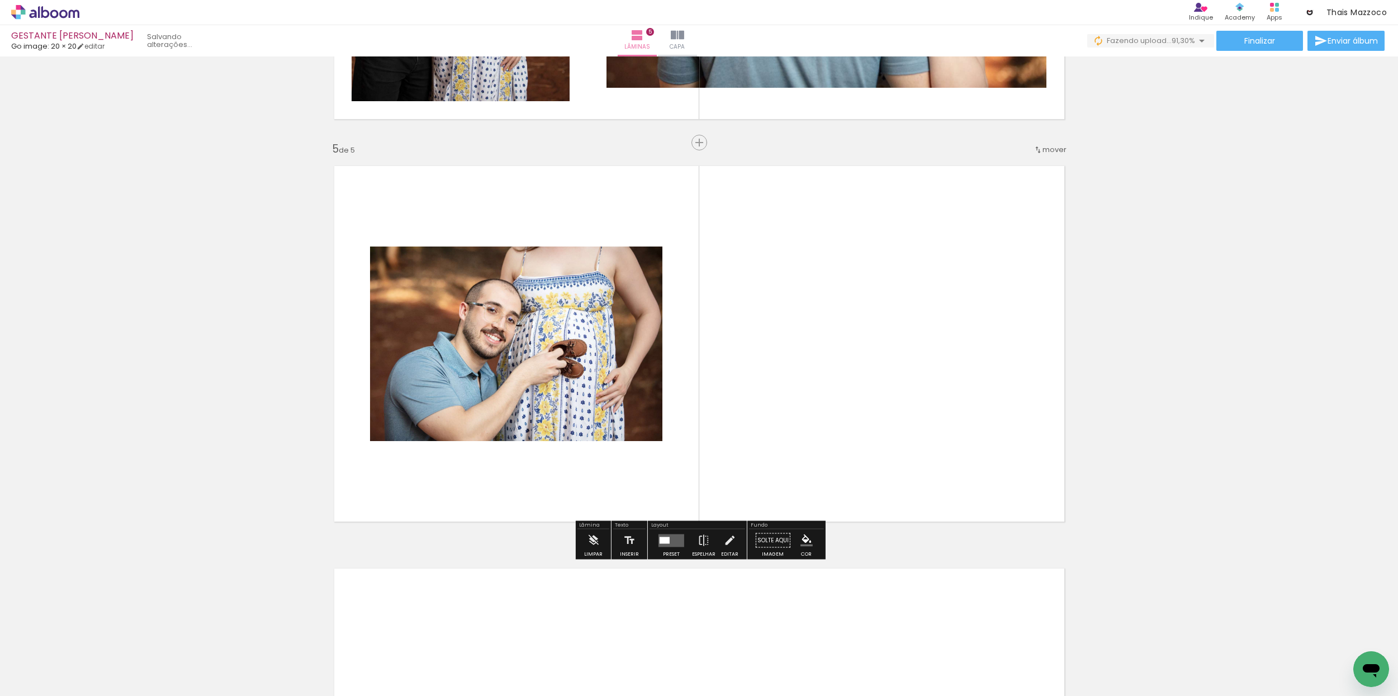
scroll to position [1545, 0]
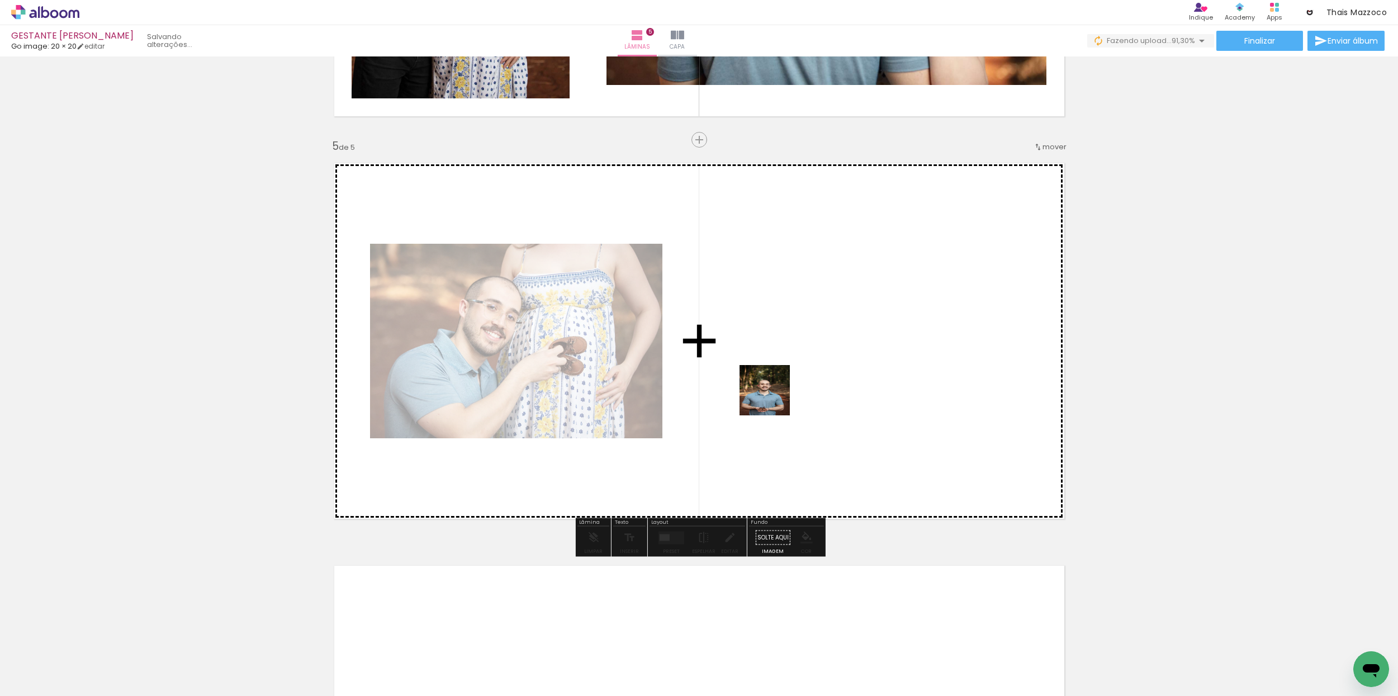
drag, startPoint x: 717, startPoint y: 528, endPoint x: 743, endPoint y: 556, distance: 37.6
click at [769, 398] on quentale-workspace at bounding box center [699, 348] width 1398 height 696
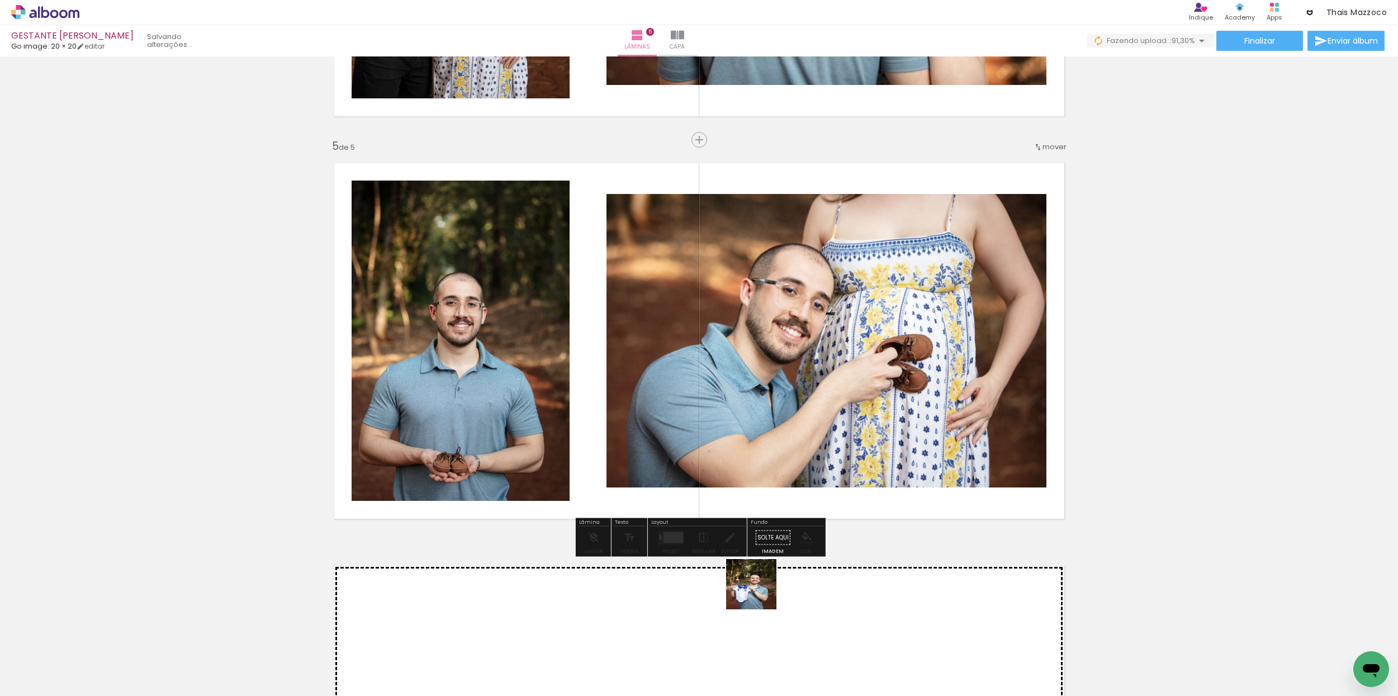
drag, startPoint x: 738, startPoint y: 658, endPoint x: 825, endPoint y: 449, distance: 226.4
click at [837, 438] on quentale-workspace at bounding box center [699, 348] width 1398 height 696
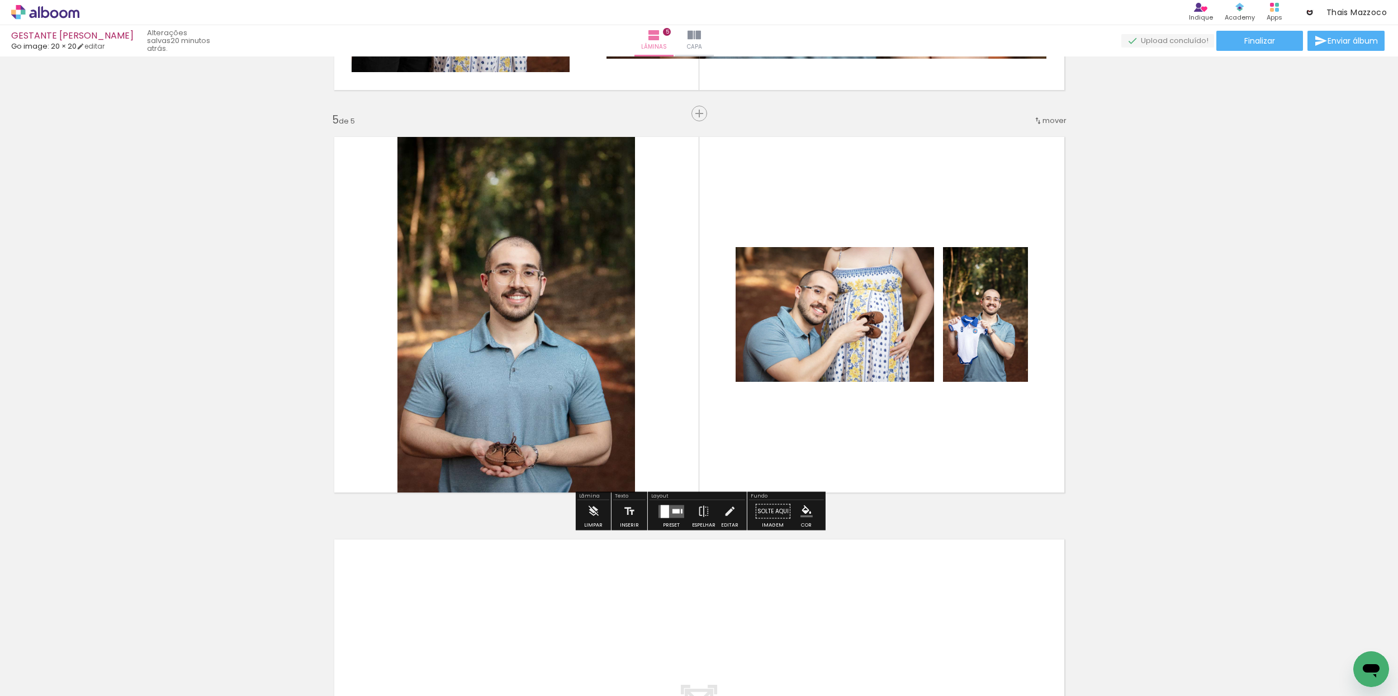
scroll to position [1574, 0]
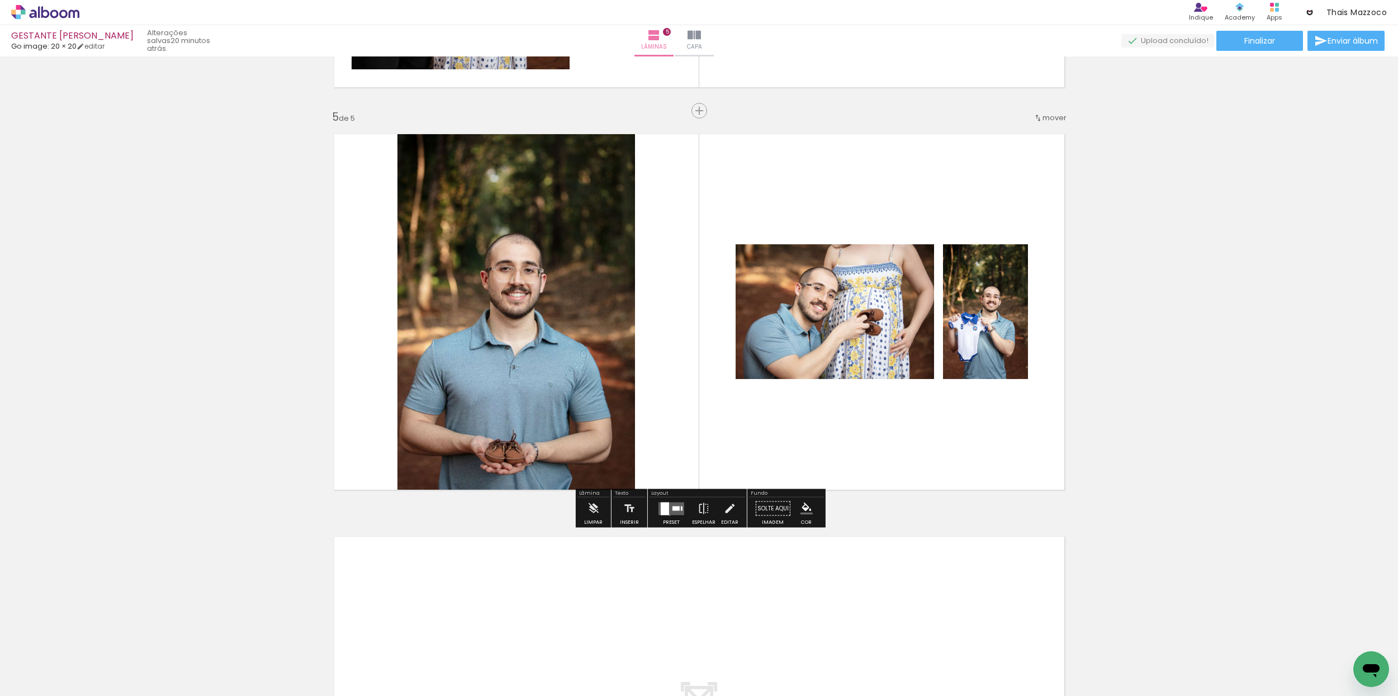
click at [668, 515] on div at bounding box center [671, 508] width 30 height 22
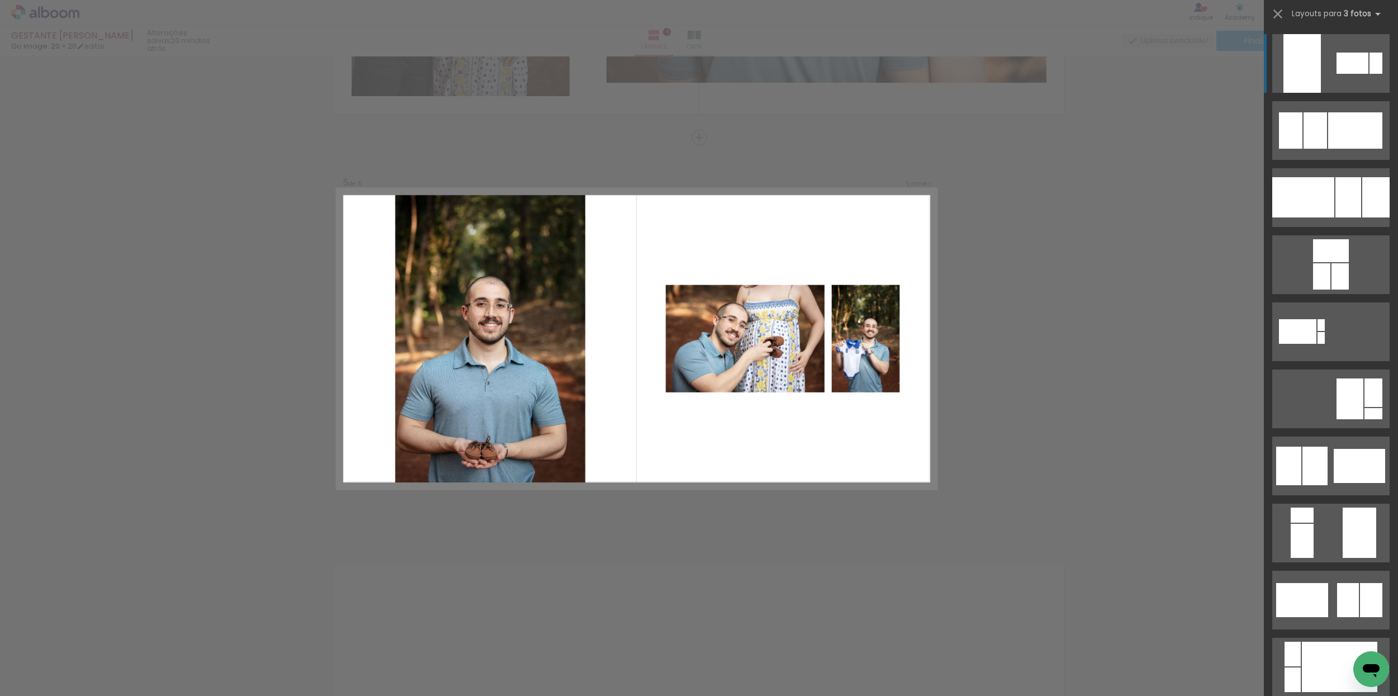
scroll to position [1545, 0]
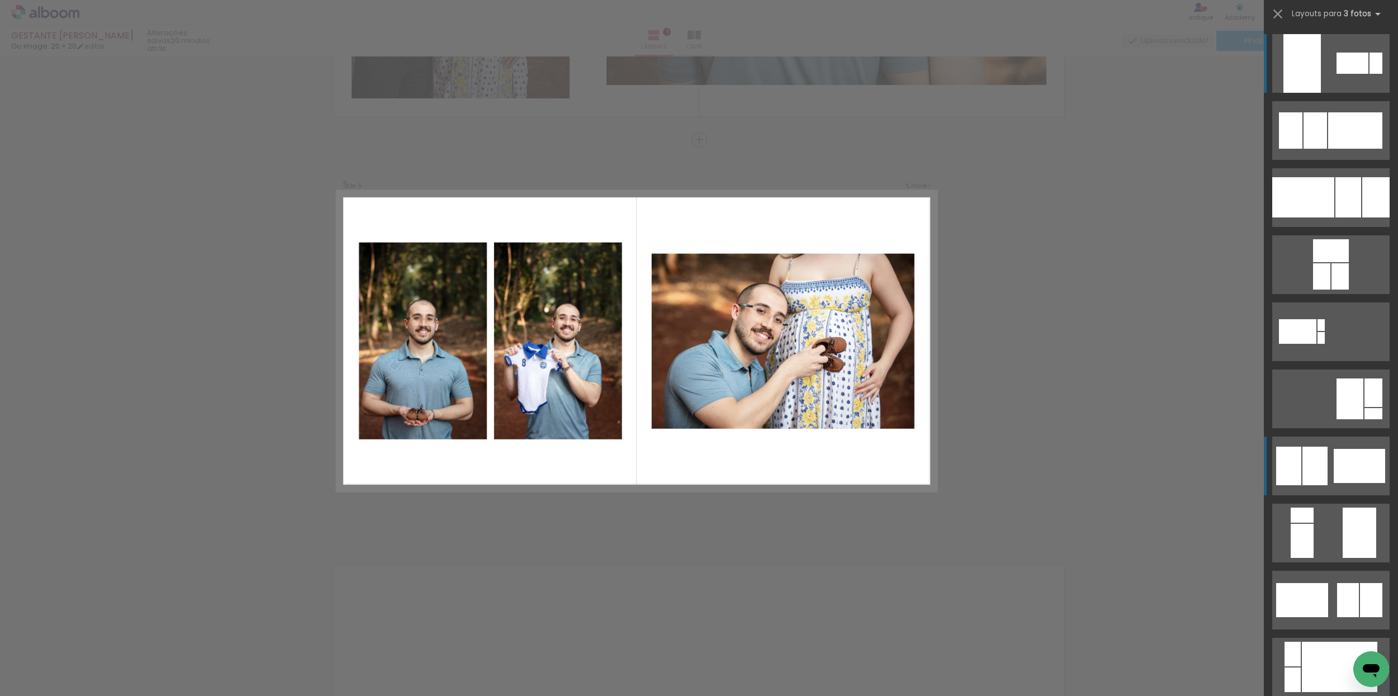
click at [1322, 474] on div at bounding box center [1314, 465] width 25 height 39
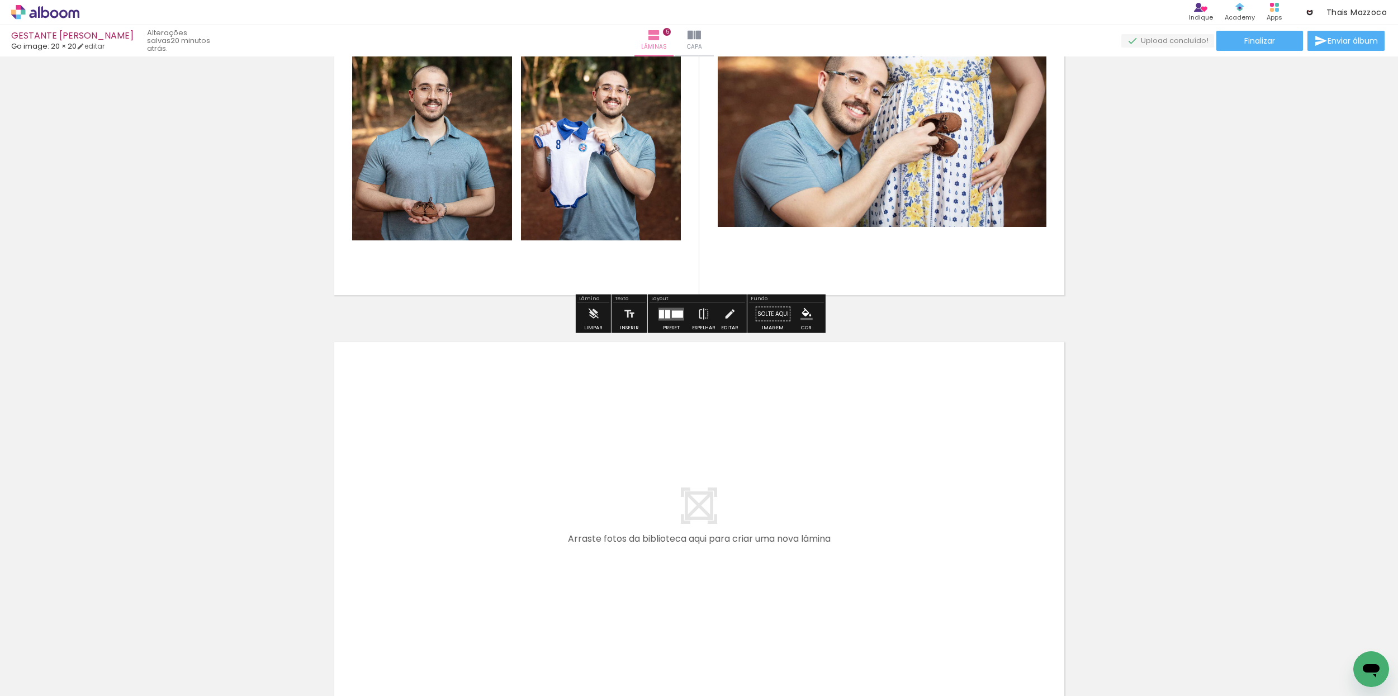
scroll to position [1860, 0]
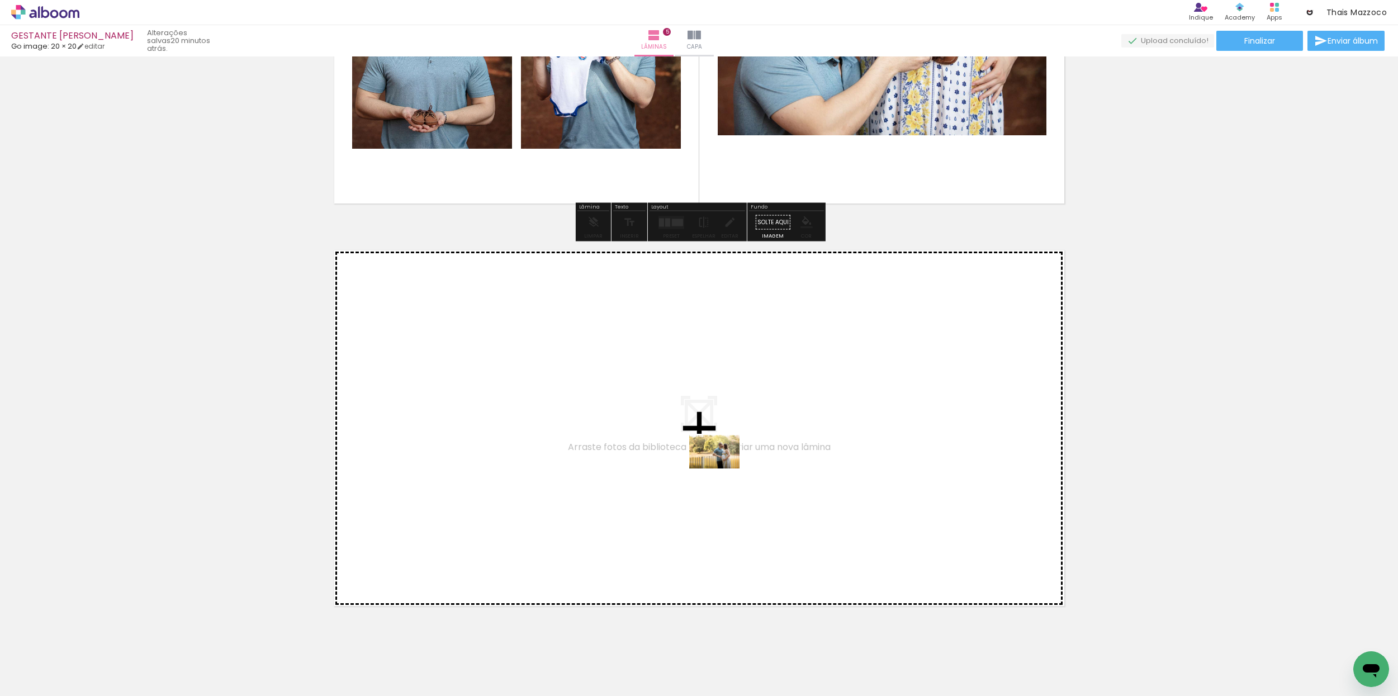
drag, startPoint x: 796, startPoint y: 651, endPoint x: 723, endPoint y: 473, distance: 192.9
click at [723, 473] on quentale-workspace at bounding box center [699, 348] width 1398 height 696
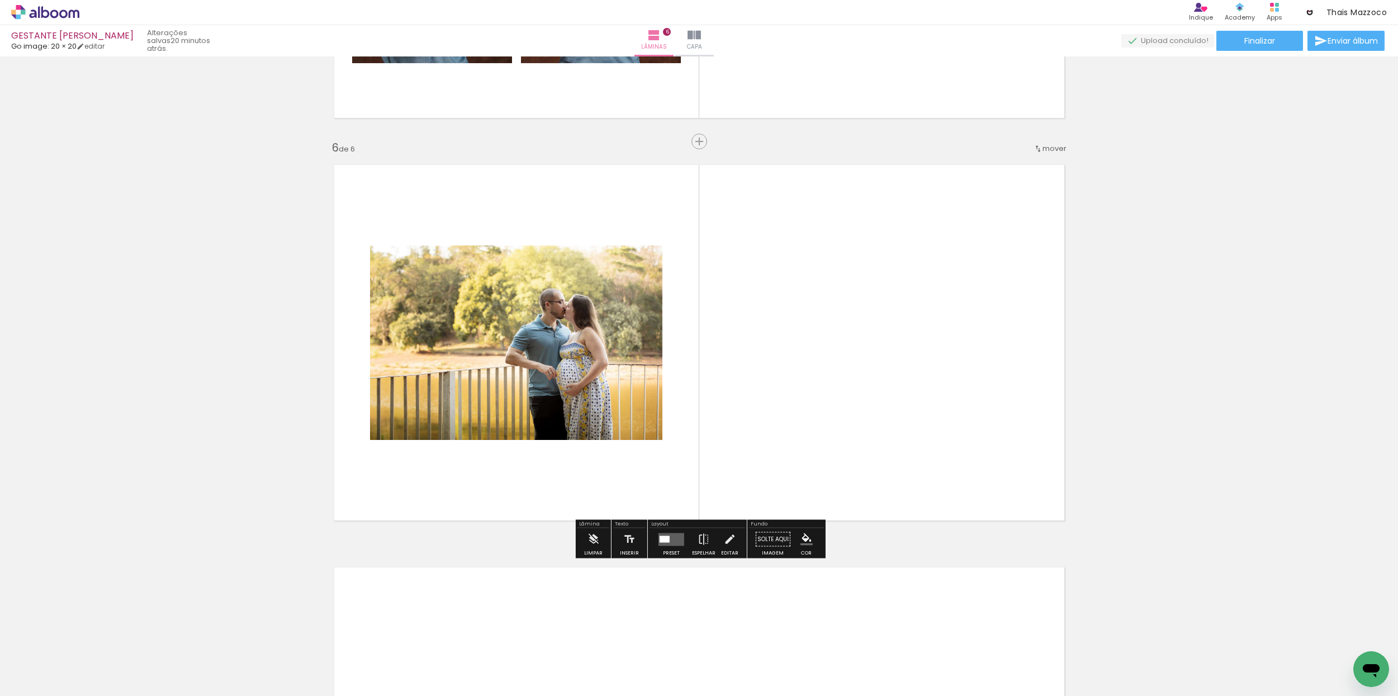
scroll to position [1947, 0]
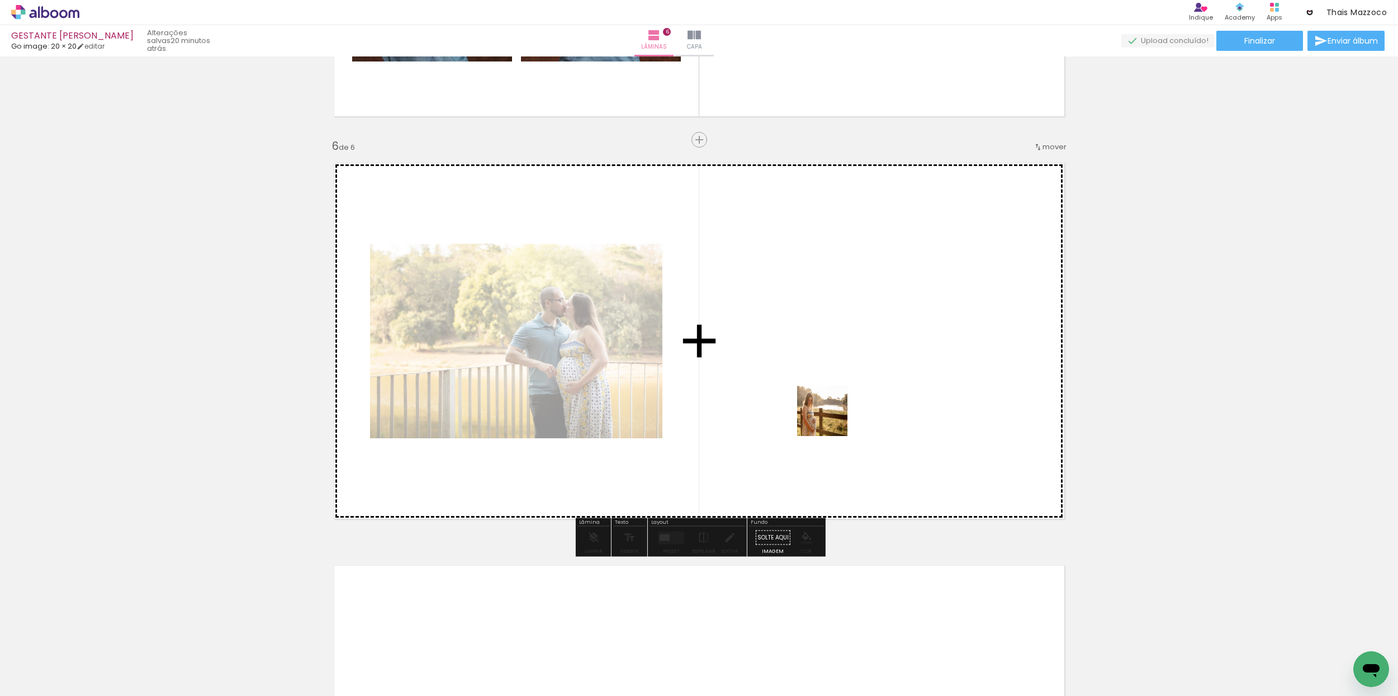
drag, startPoint x: 875, startPoint y: 646, endPoint x: 850, endPoint y: 502, distance: 145.6
click at [826, 410] on quentale-workspace at bounding box center [699, 348] width 1398 height 696
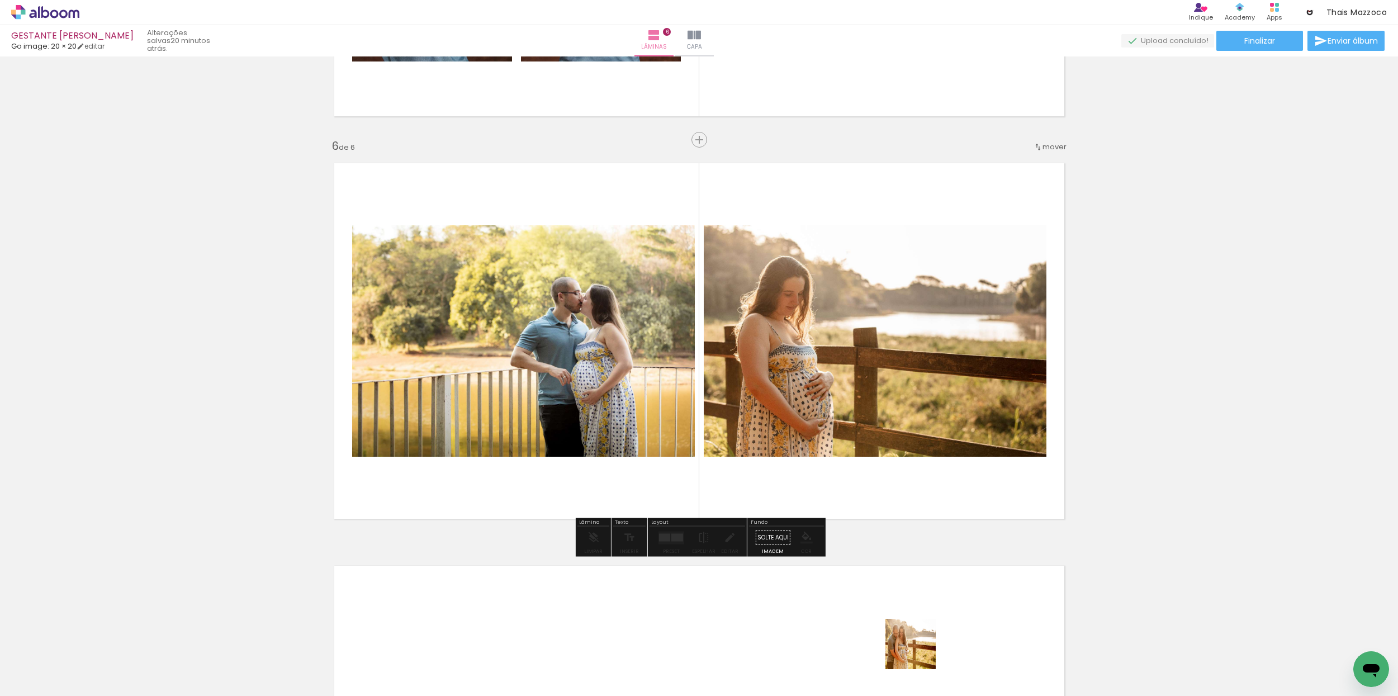
drag, startPoint x: 919, startPoint y: 652, endPoint x: 880, endPoint y: 459, distance: 196.7
click at [886, 439] on quentale-workspace at bounding box center [699, 348] width 1398 height 696
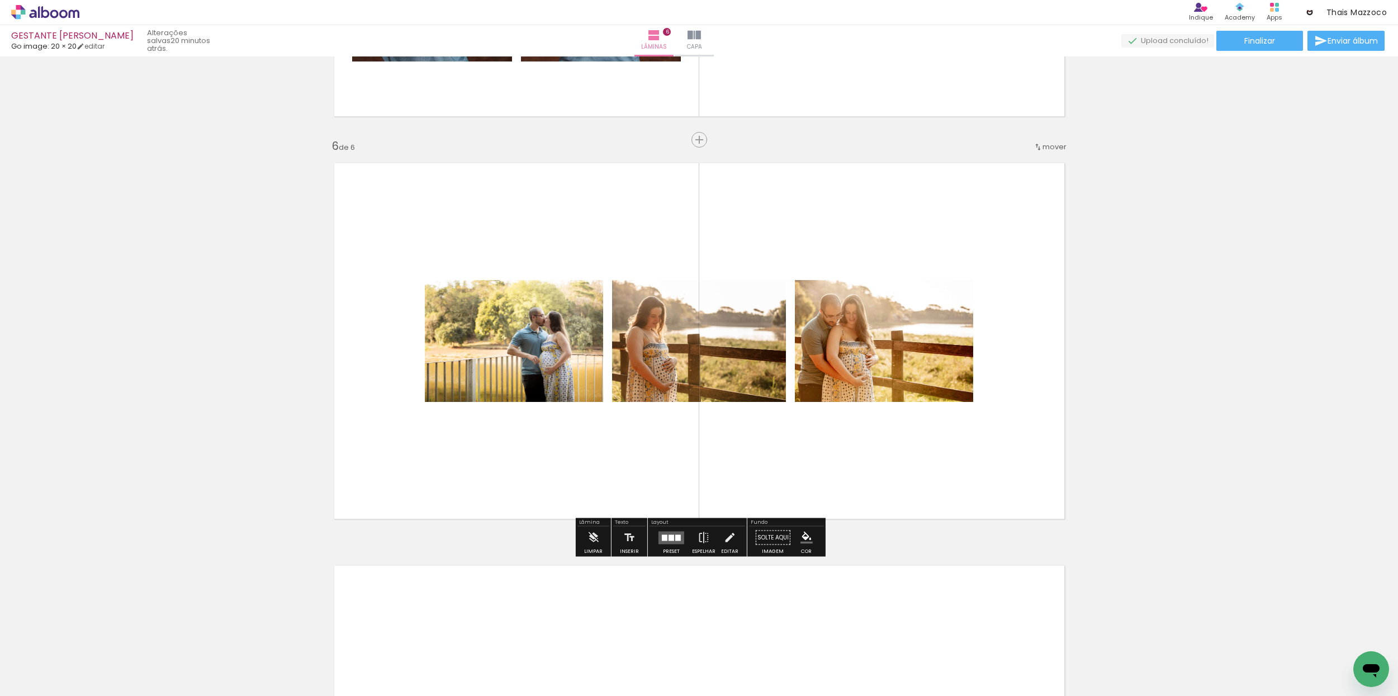
click at [669, 543] on quentale-layouter at bounding box center [671, 537] width 26 height 13
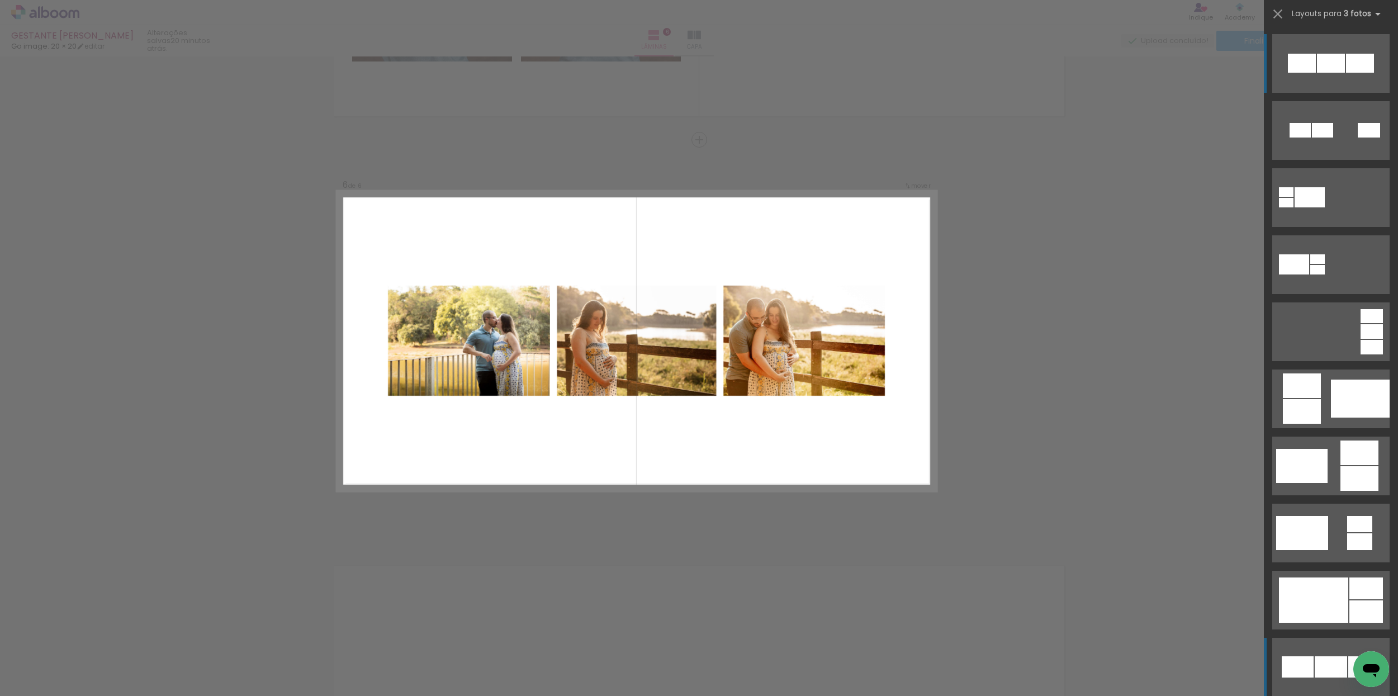
click at [1305, 663] on div at bounding box center [1297, 666] width 32 height 21
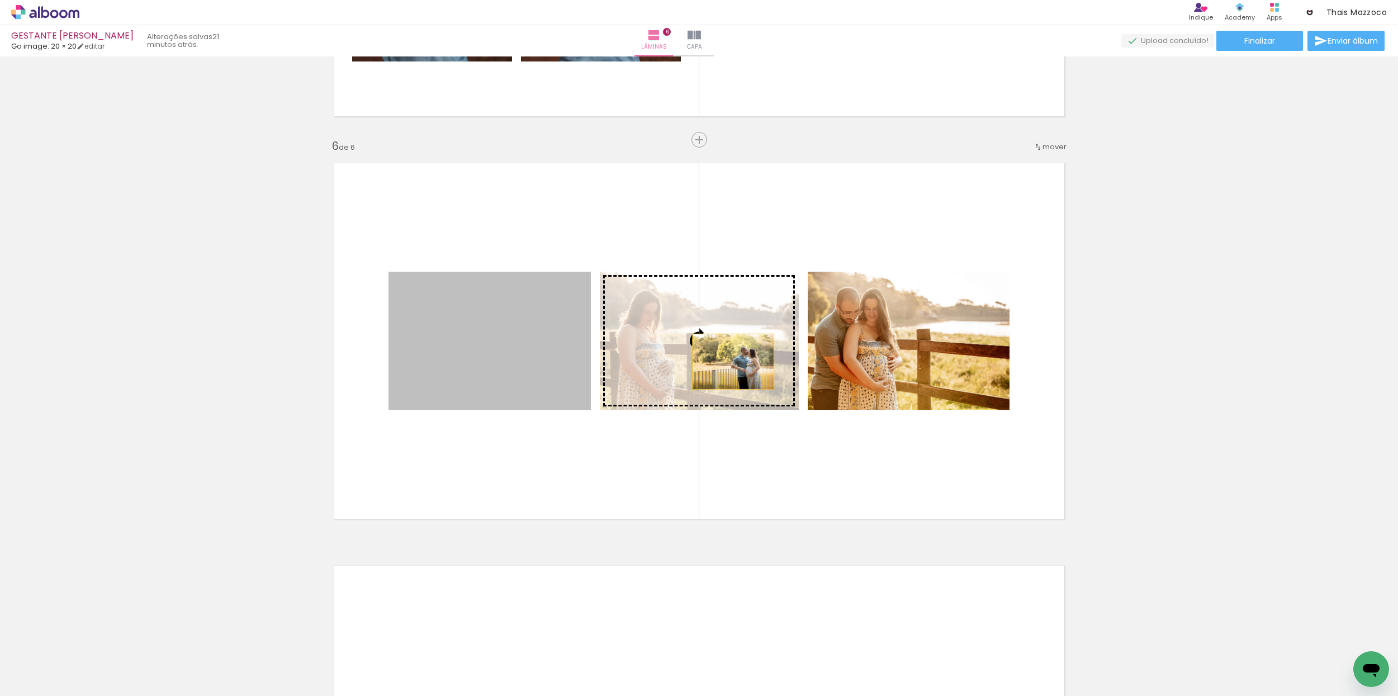
drag, startPoint x: 525, startPoint y: 360, endPoint x: 731, endPoint y: 363, distance: 205.7
click at [0, 0] on slot at bounding box center [0, 0] width 0 height 0
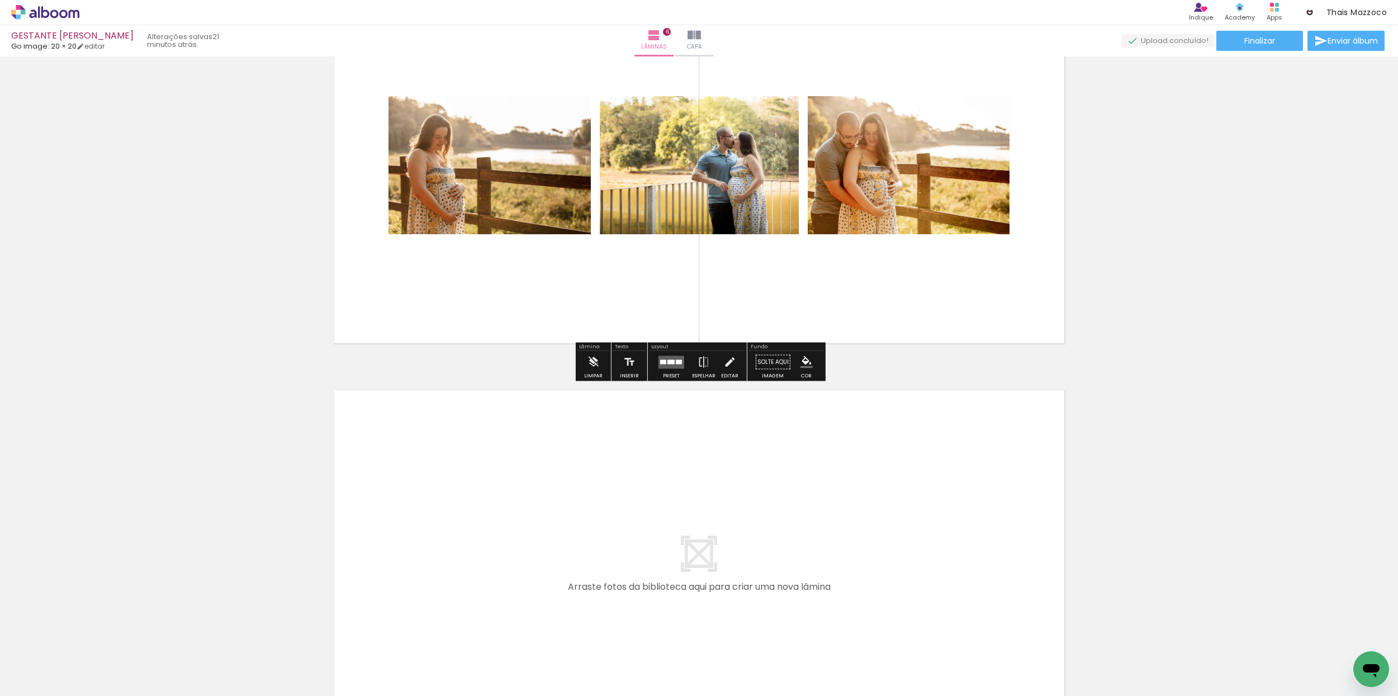
scroll to position [2135, 0]
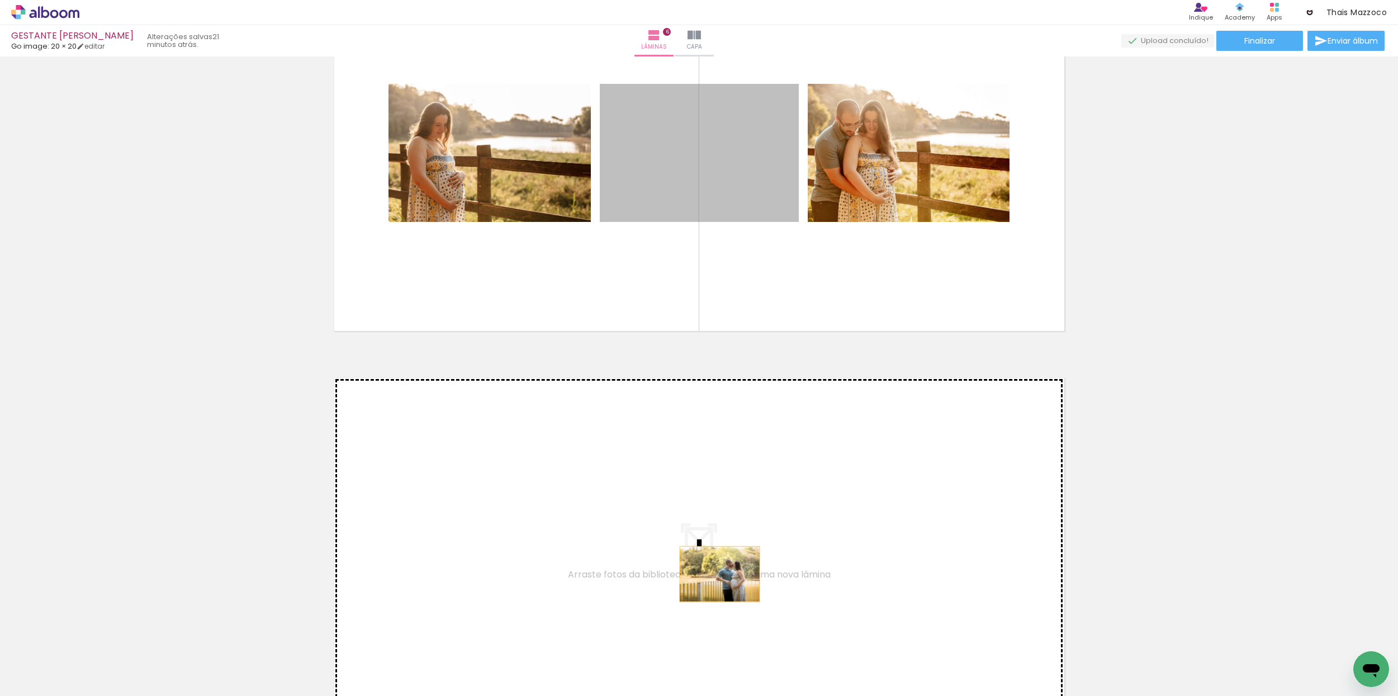
drag, startPoint x: 742, startPoint y: 253, endPoint x: 722, endPoint y: 572, distance: 319.1
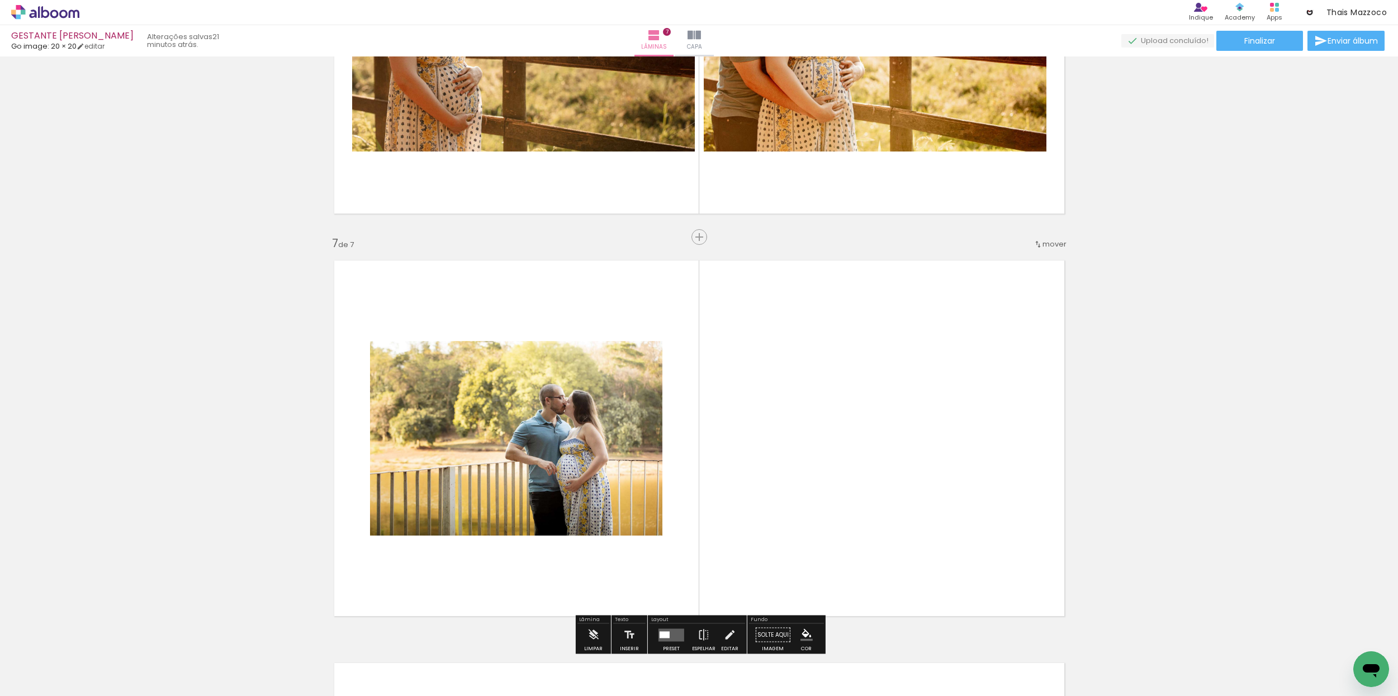
scroll to position [2027, 0]
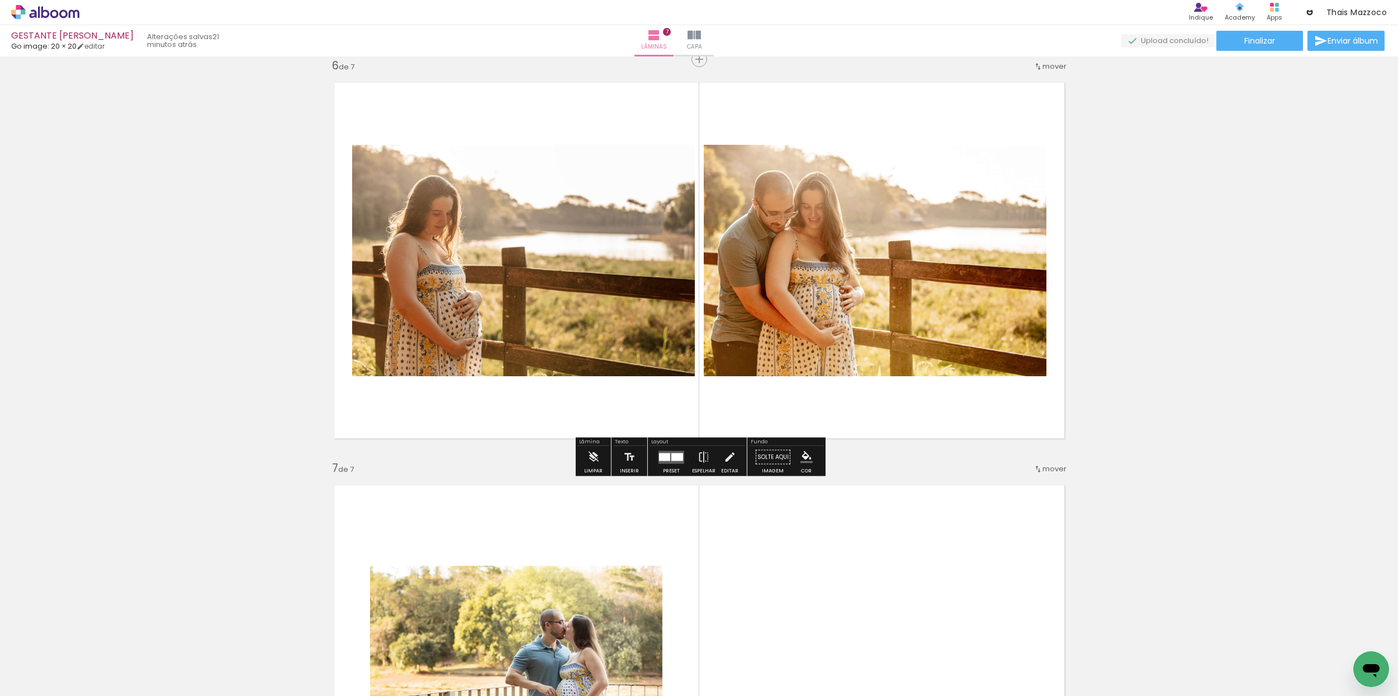
drag, startPoint x: 668, startPoint y: 458, endPoint x: 686, endPoint y: 451, distance: 18.6
click at [671, 457] on div at bounding box center [677, 457] width 12 height 8
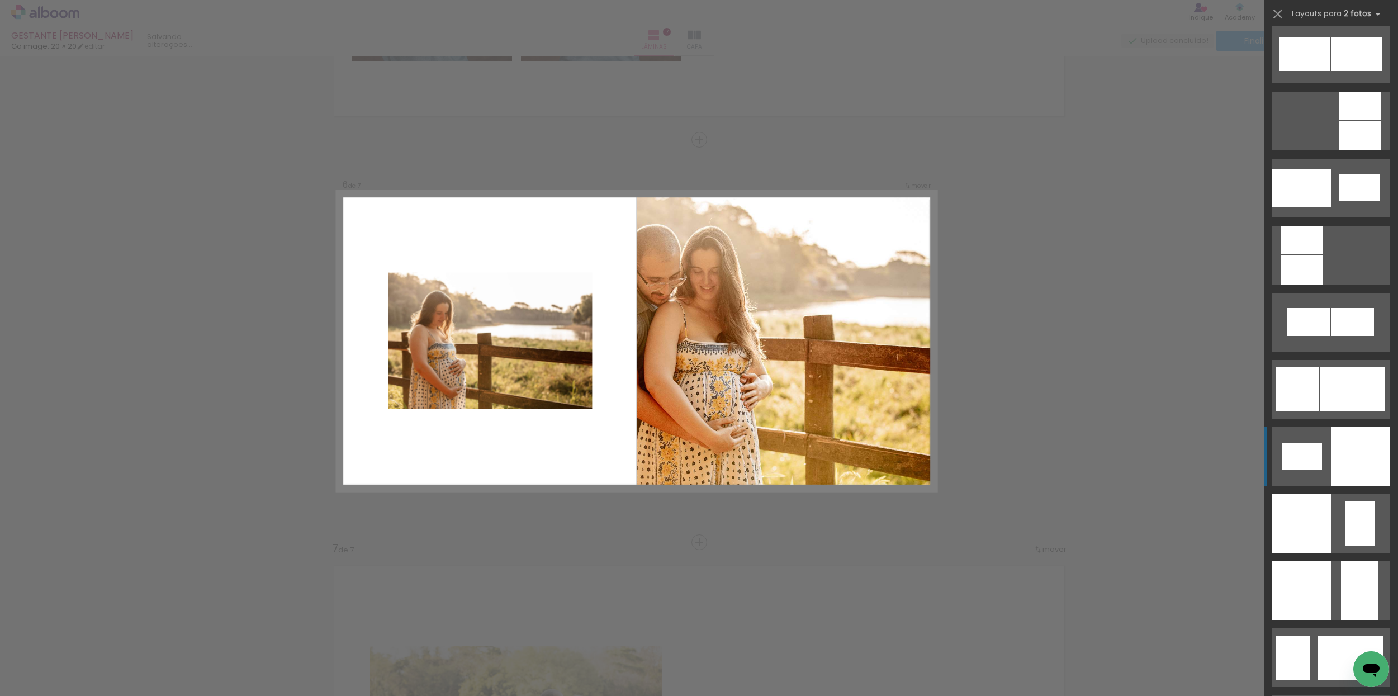
scroll to position [1171, 0]
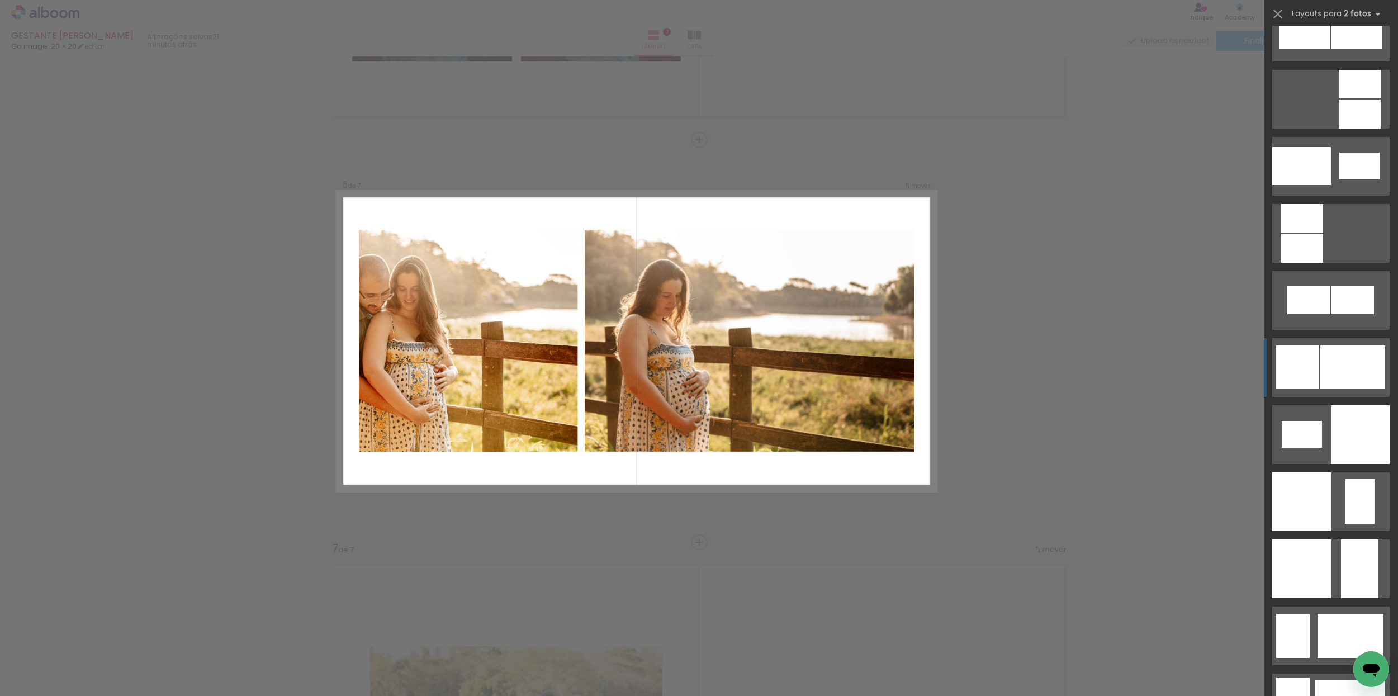
click at [1322, 376] on div at bounding box center [1352, 367] width 65 height 44
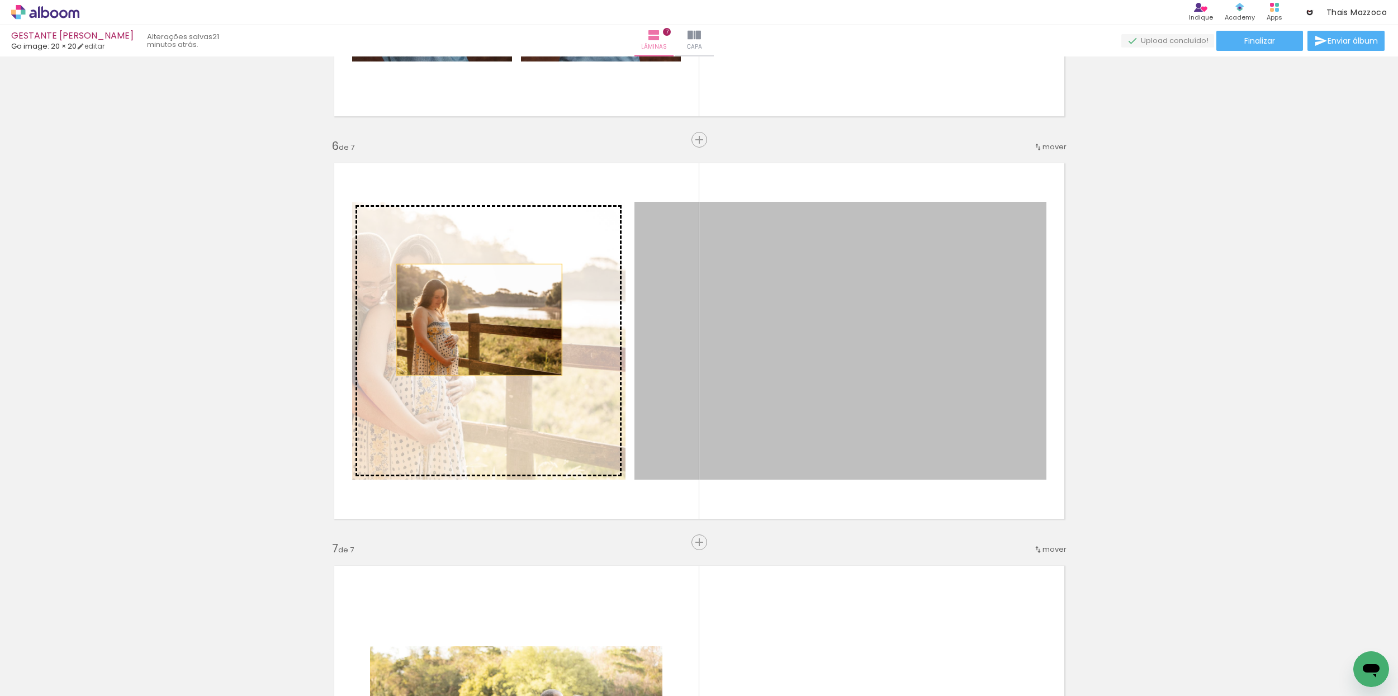
drag, startPoint x: 833, startPoint y: 345, endPoint x: 460, endPoint y: 322, distance: 373.4
click at [0, 0] on slot at bounding box center [0, 0] width 0 height 0
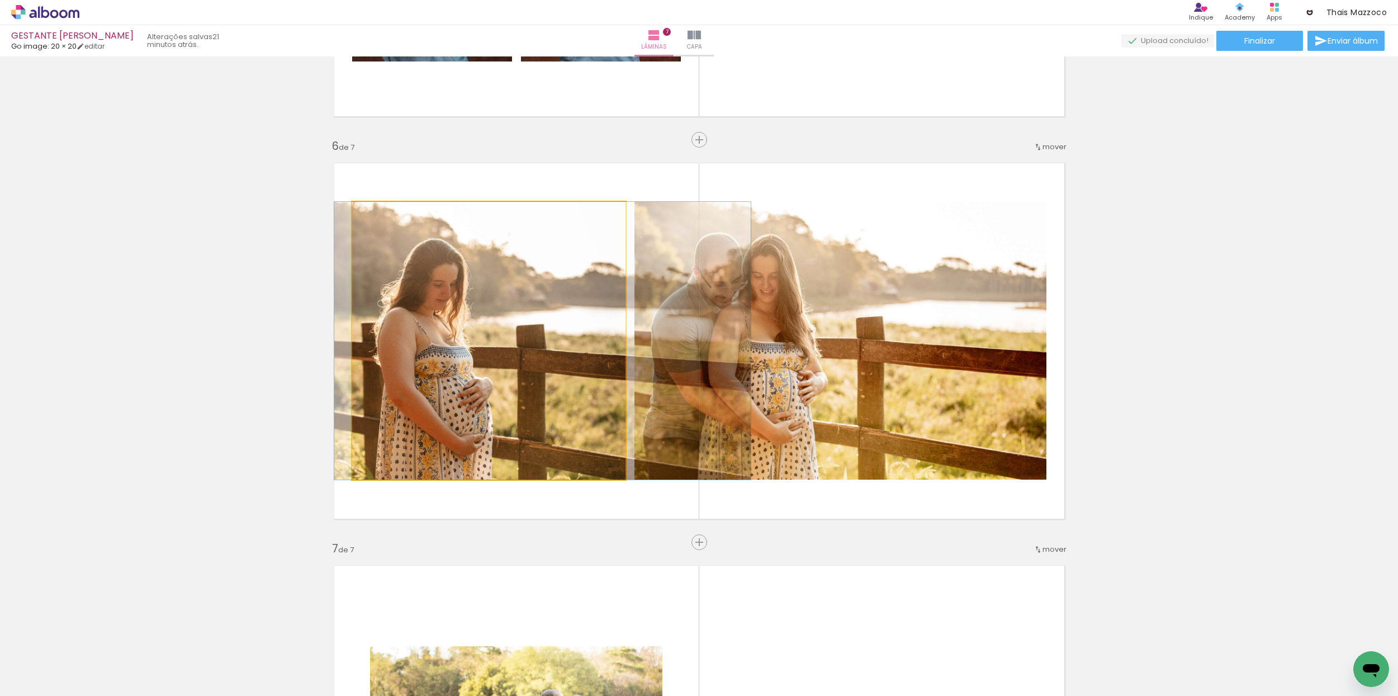
drag, startPoint x: 483, startPoint y: 355, endPoint x: 531, endPoint y: 350, distance: 48.3
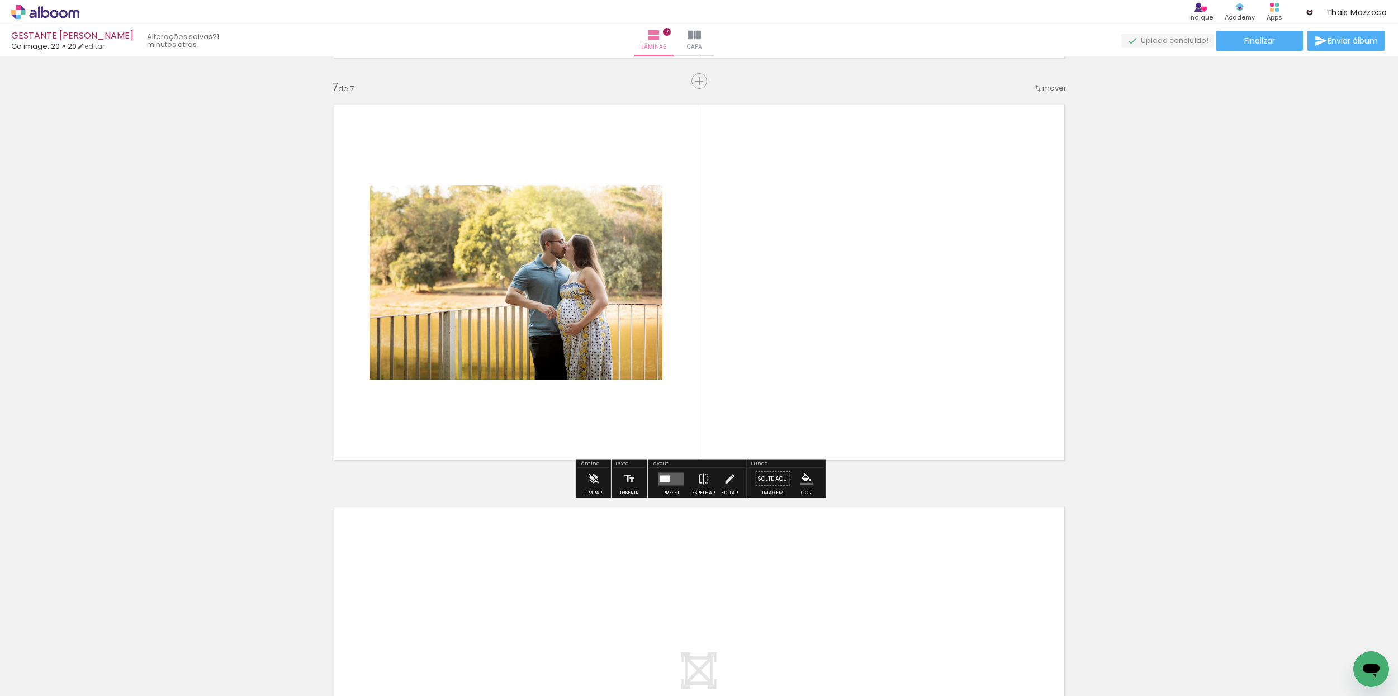
scroll to position [2430, 0]
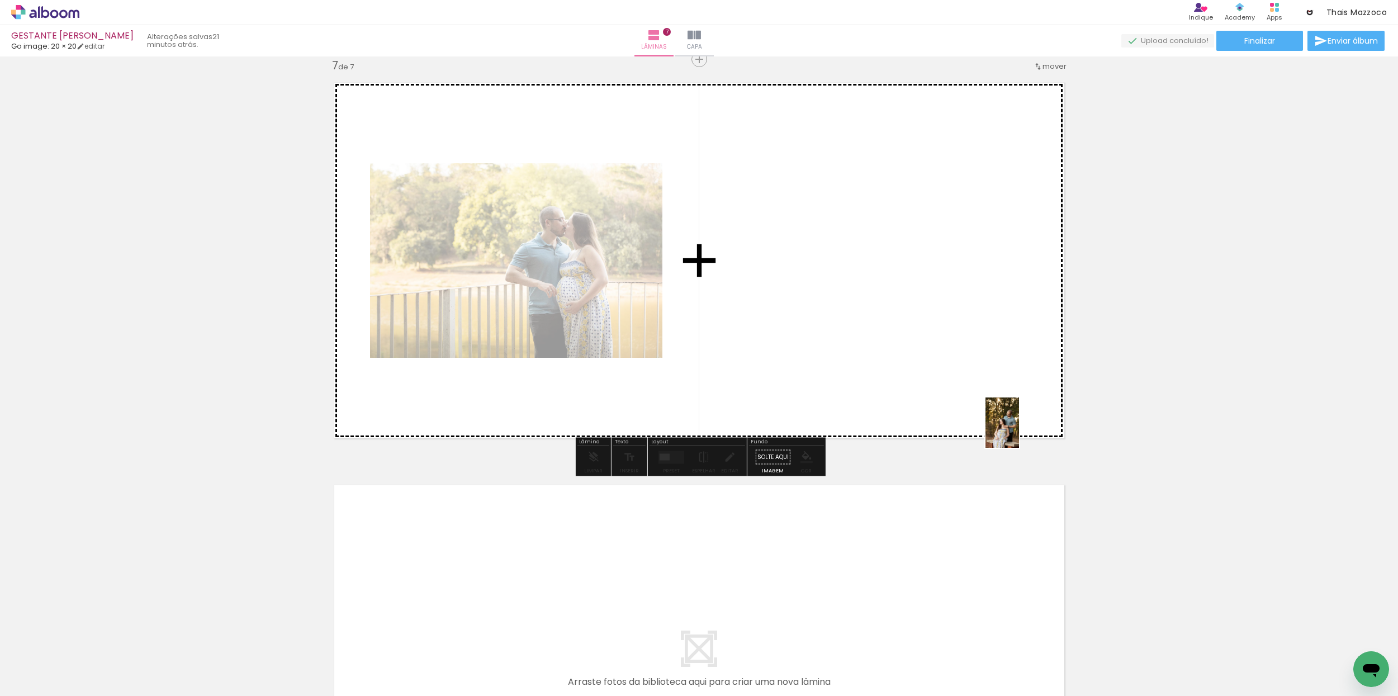
drag, startPoint x: 1001, startPoint y: 643, endPoint x: 1029, endPoint y: 463, distance: 182.0
click at [1016, 414] on quentale-workspace at bounding box center [699, 348] width 1398 height 696
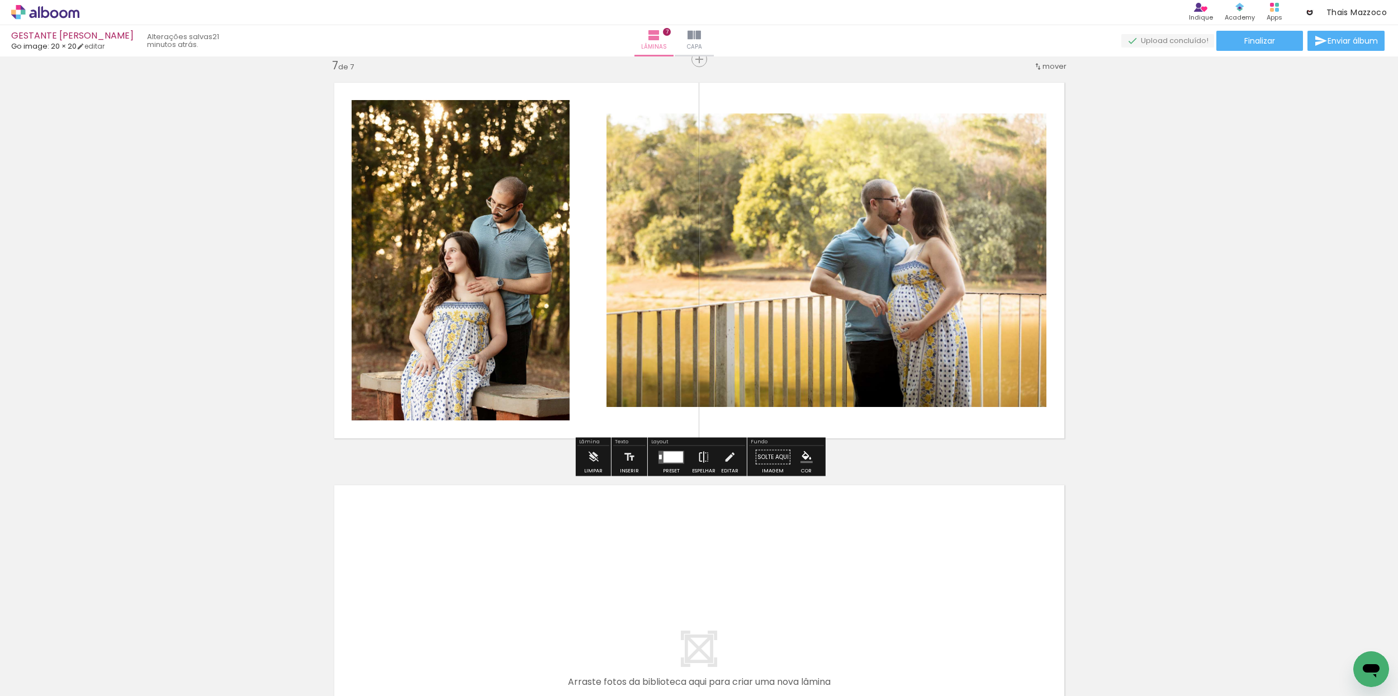
click at [701, 461] on iron-icon at bounding box center [703, 457] width 12 height 22
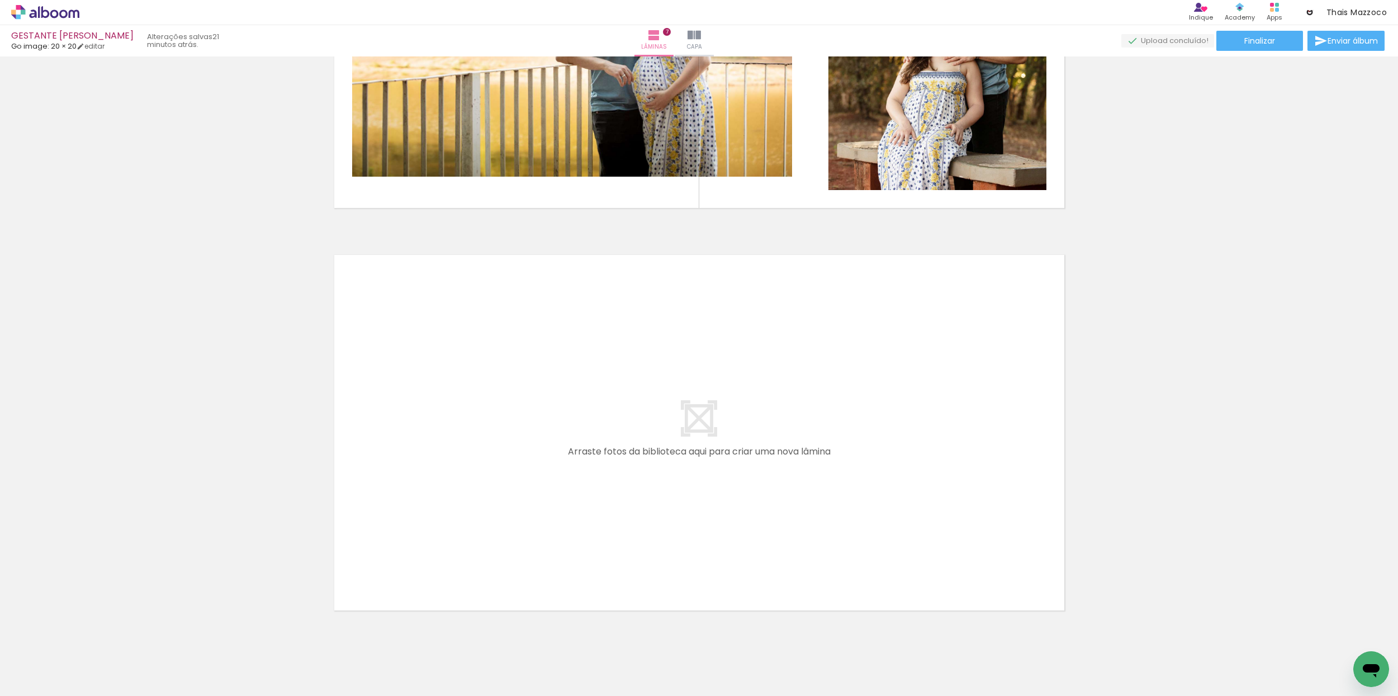
scroll to position [0, 373]
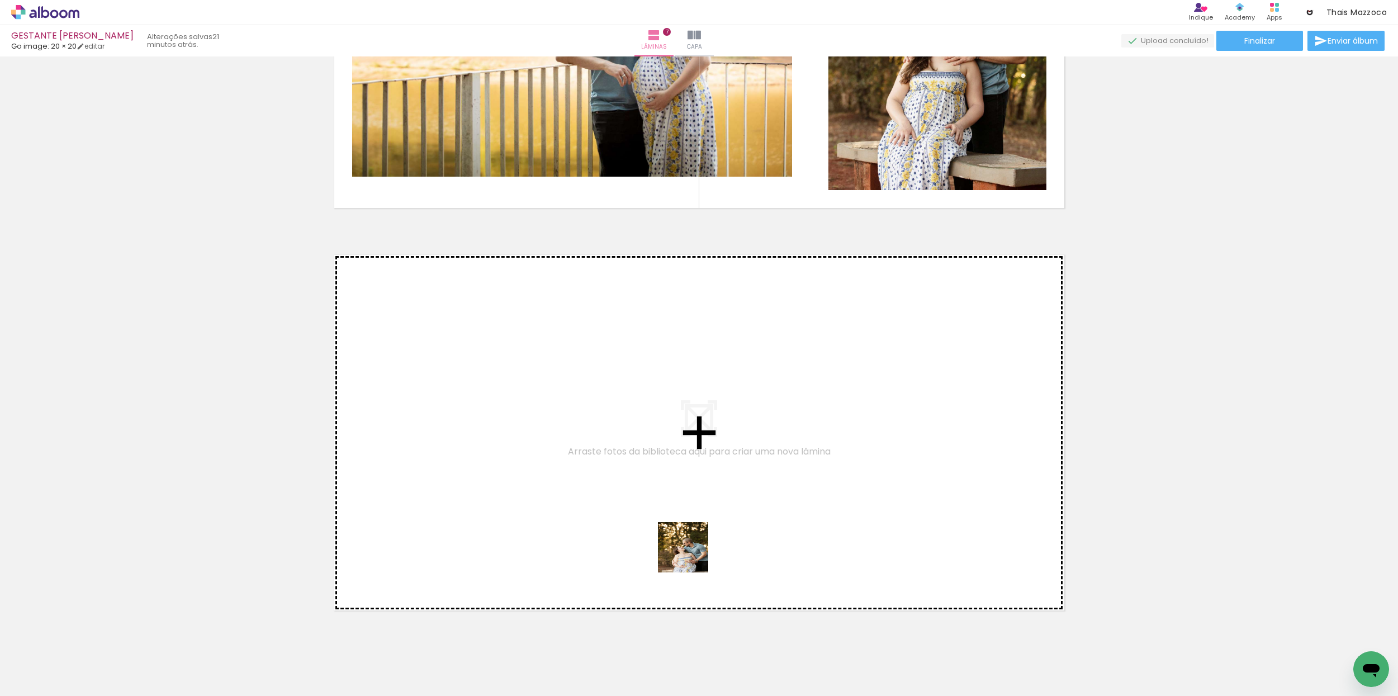
drag, startPoint x: 689, startPoint y: 635, endPoint x: 693, endPoint y: 493, distance: 141.4
click at [693, 493] on quentale-workspace at bounding box center [699, 348] width 1398 height 696
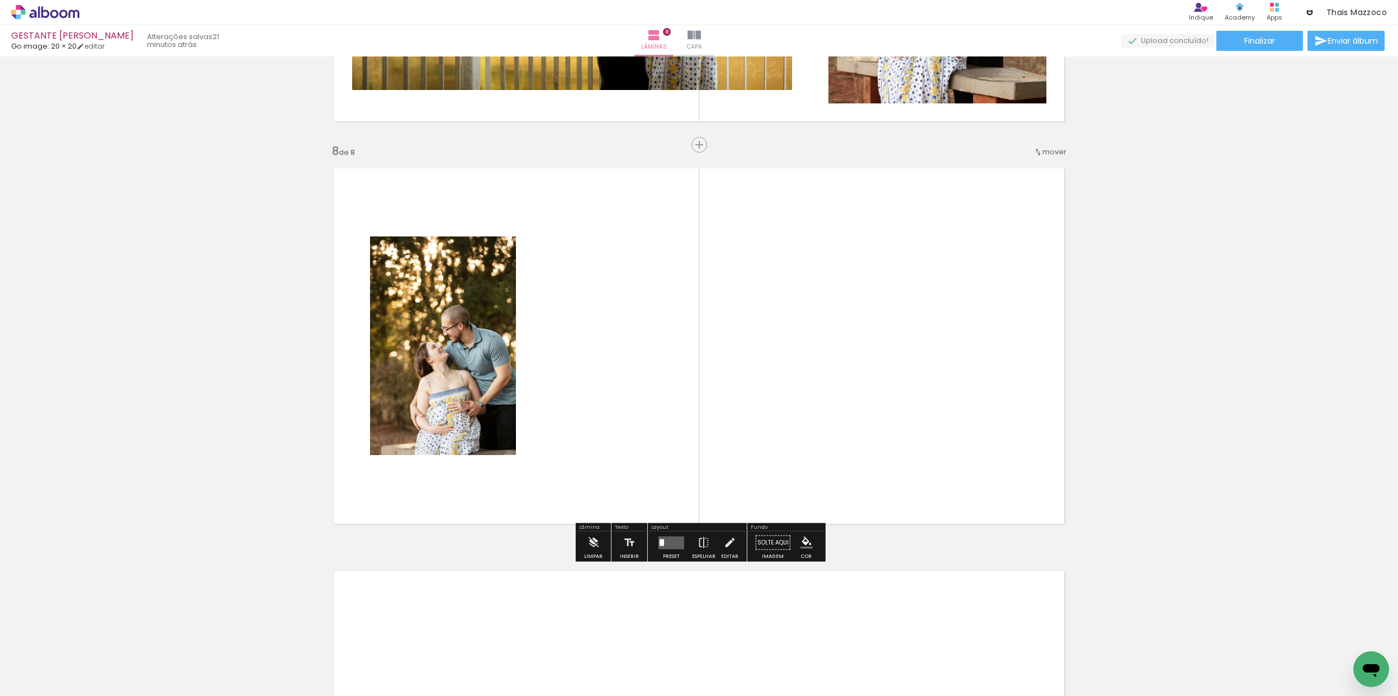
scroll to position [2752, 0]
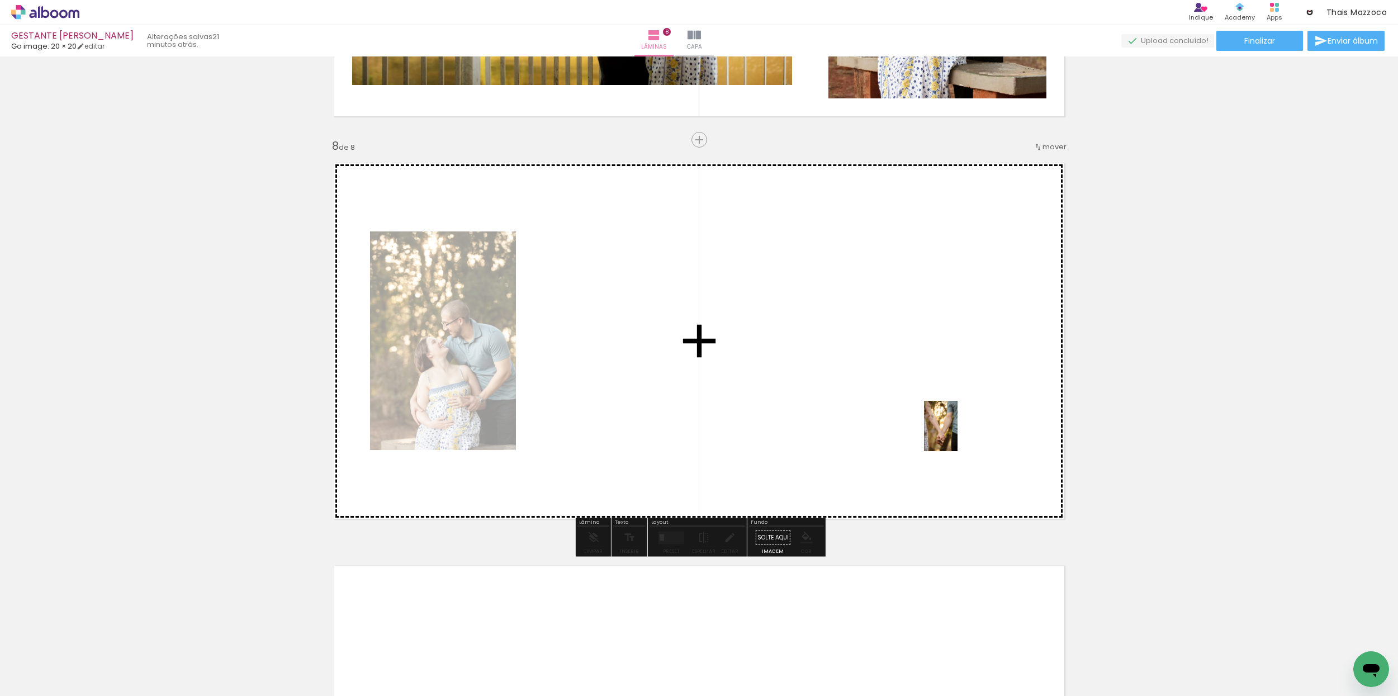
drag, startPoint x: 869, startPoint y: 654, endPoint x: 944, endPoint y: 462, distance: 205.8
click at [958, 428] on quentale-workspace at bounding box center [699, 348] width 1398 height 696
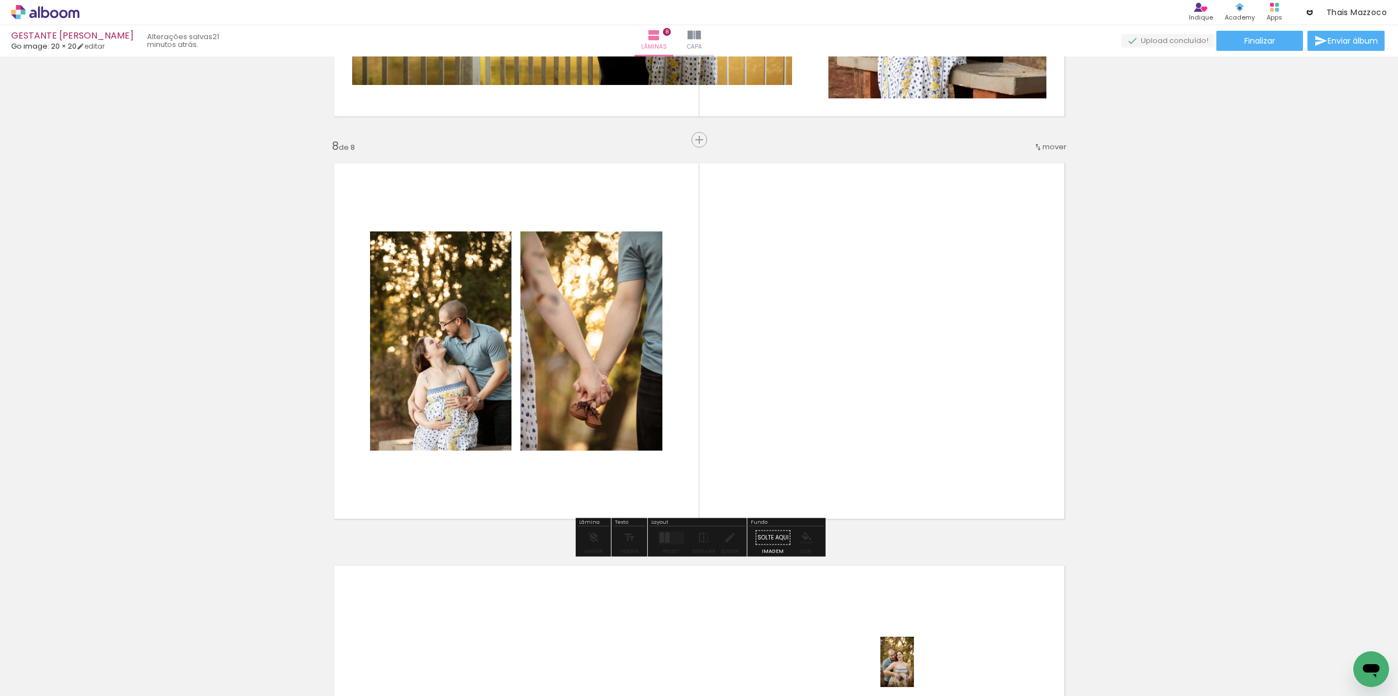
drag, startPoint x: 935, startPoint y: 638, endPoint x: 914, endPoint y: 662, distance: 32.1
click at [914, 669] on div at bounding box center [927, 657] width 37 height 55
click at [668, 539] on quentale-layouter at bounding box center [671, 537] width 26 height 13
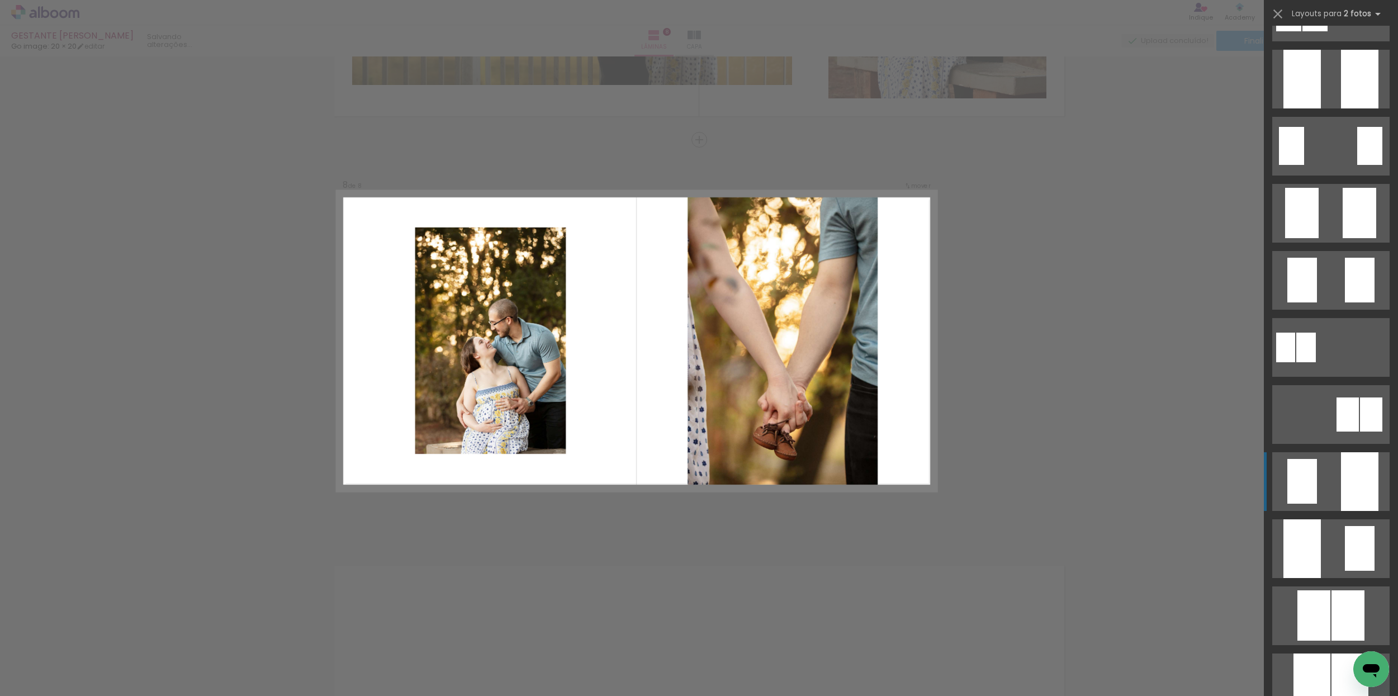
scroll to position [121, 0]
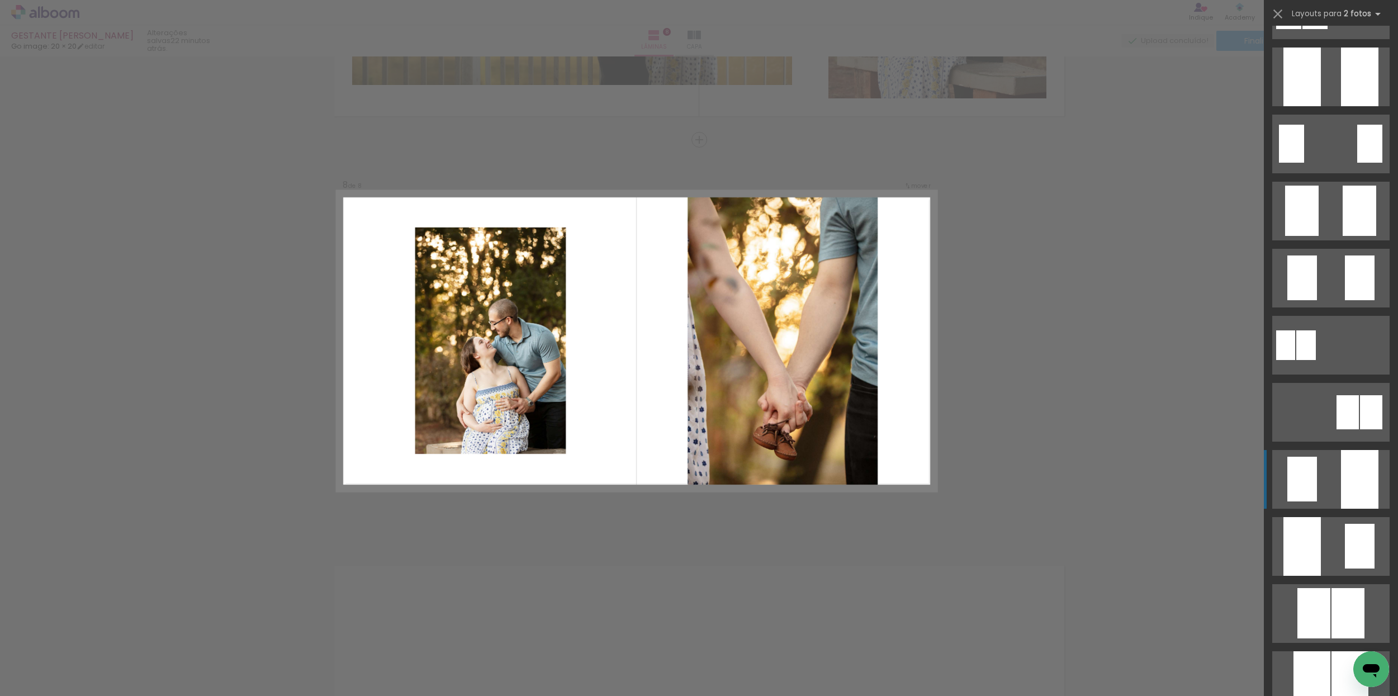
click at [1328, 493] on quentale-layouter at bounding box center [1330, 479] width 117 height 59
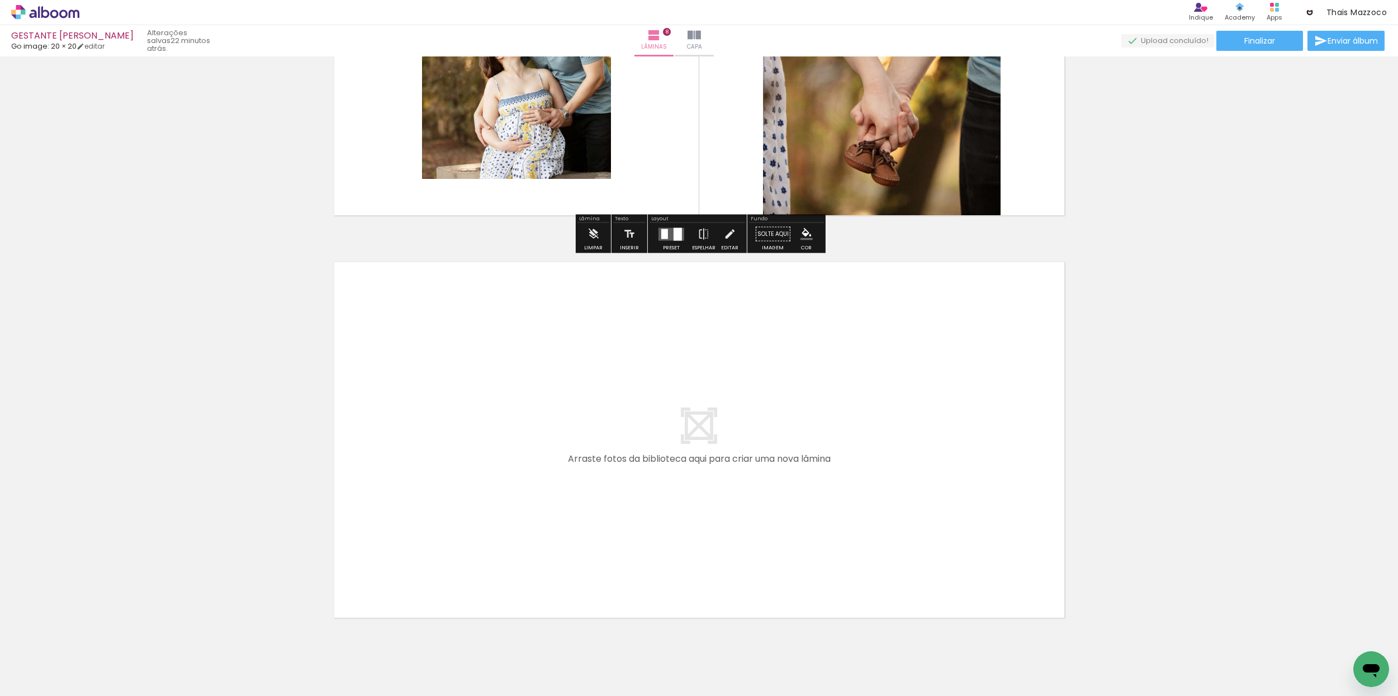
scroll to position [3095, 0]
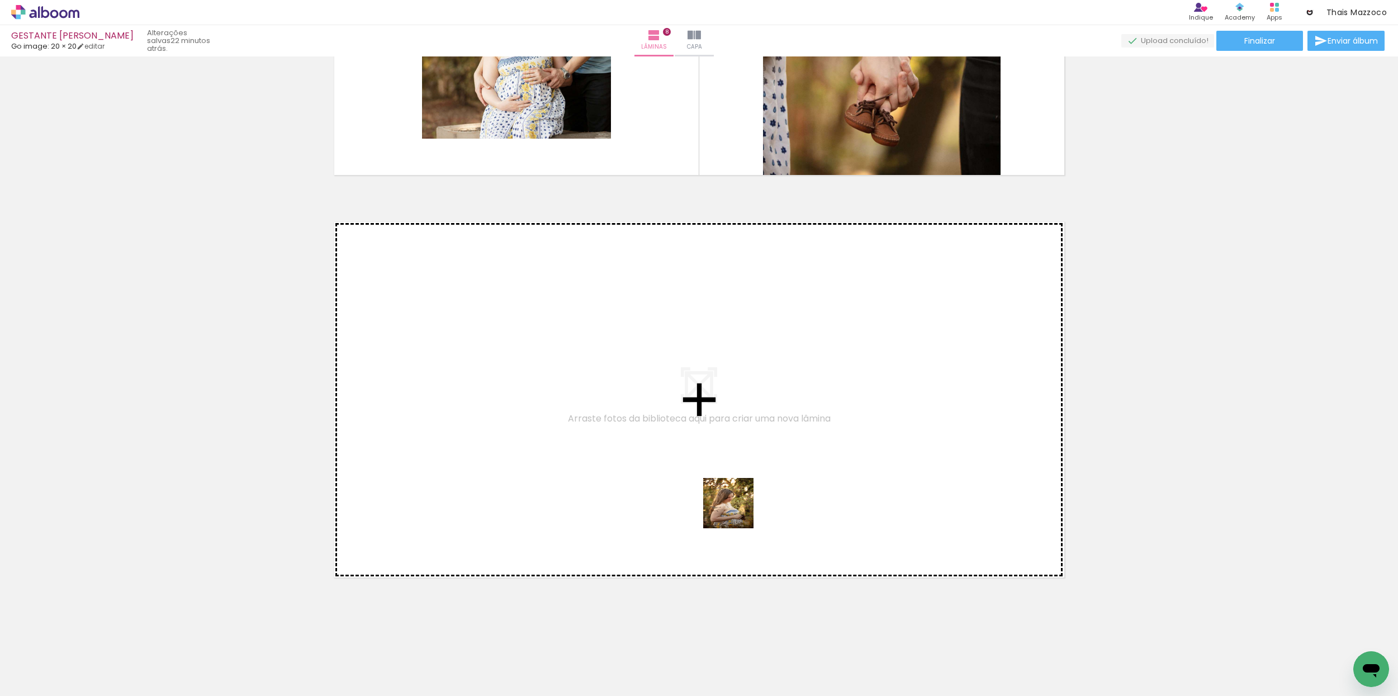
drag, startPoint x: 752, startPoint y: 652, endPoint x: 731, endPoint y: 473, distance: 179.5
click at [731, 473] on quentale-workspace at bounding box center [699, 348] width 1398 height 696
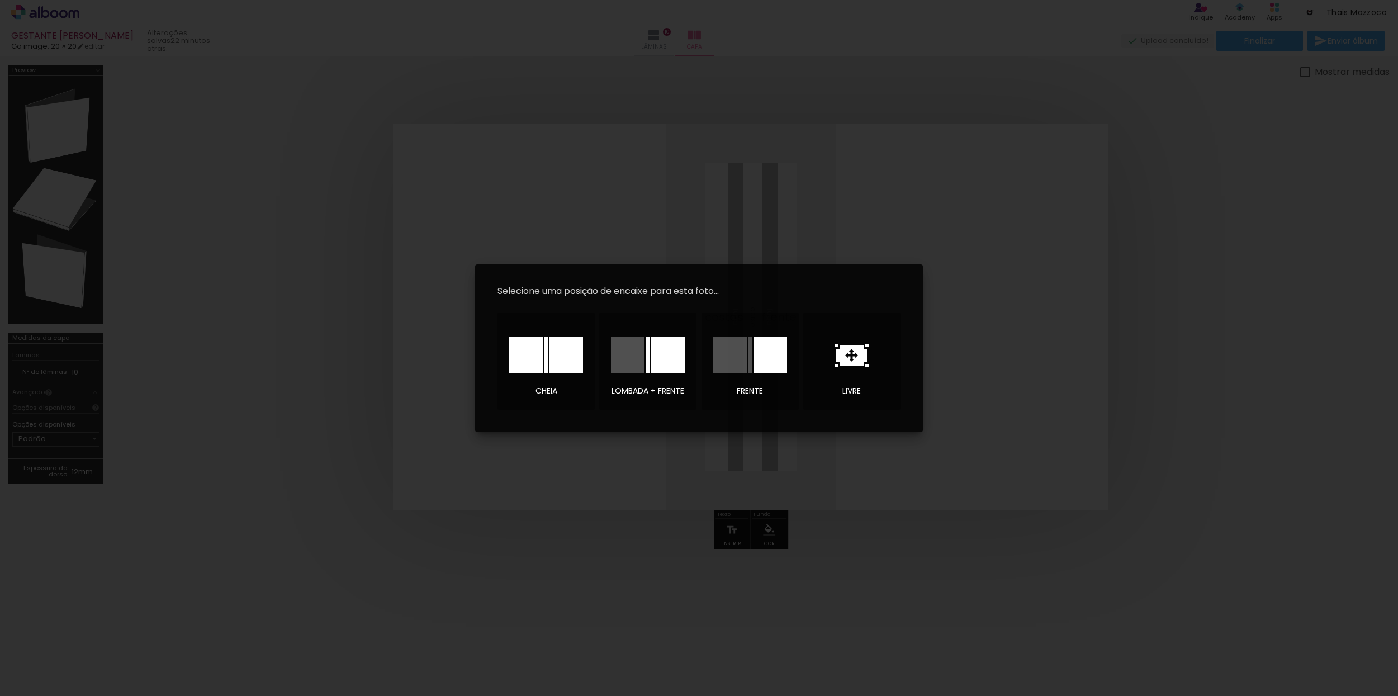
click at [767, 360] on div at bounding box center [770, 355] width 34 height 36
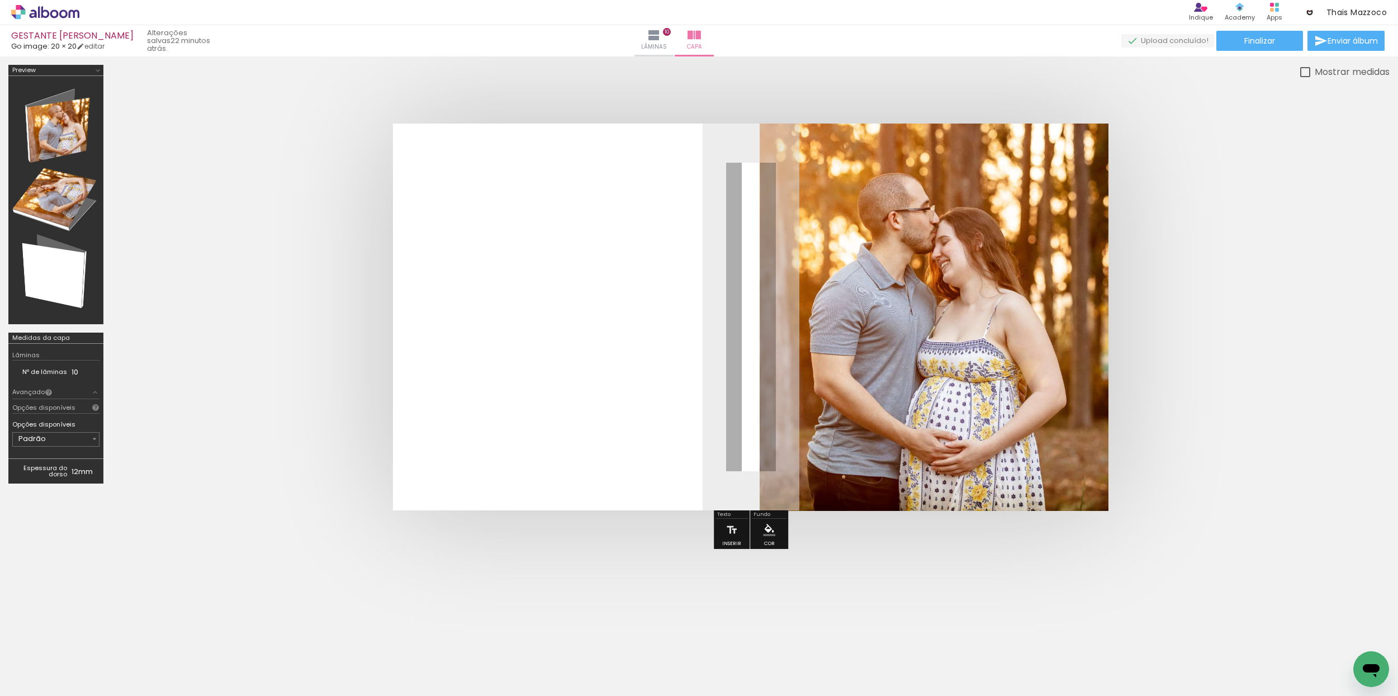
scroll to position [0, 373]
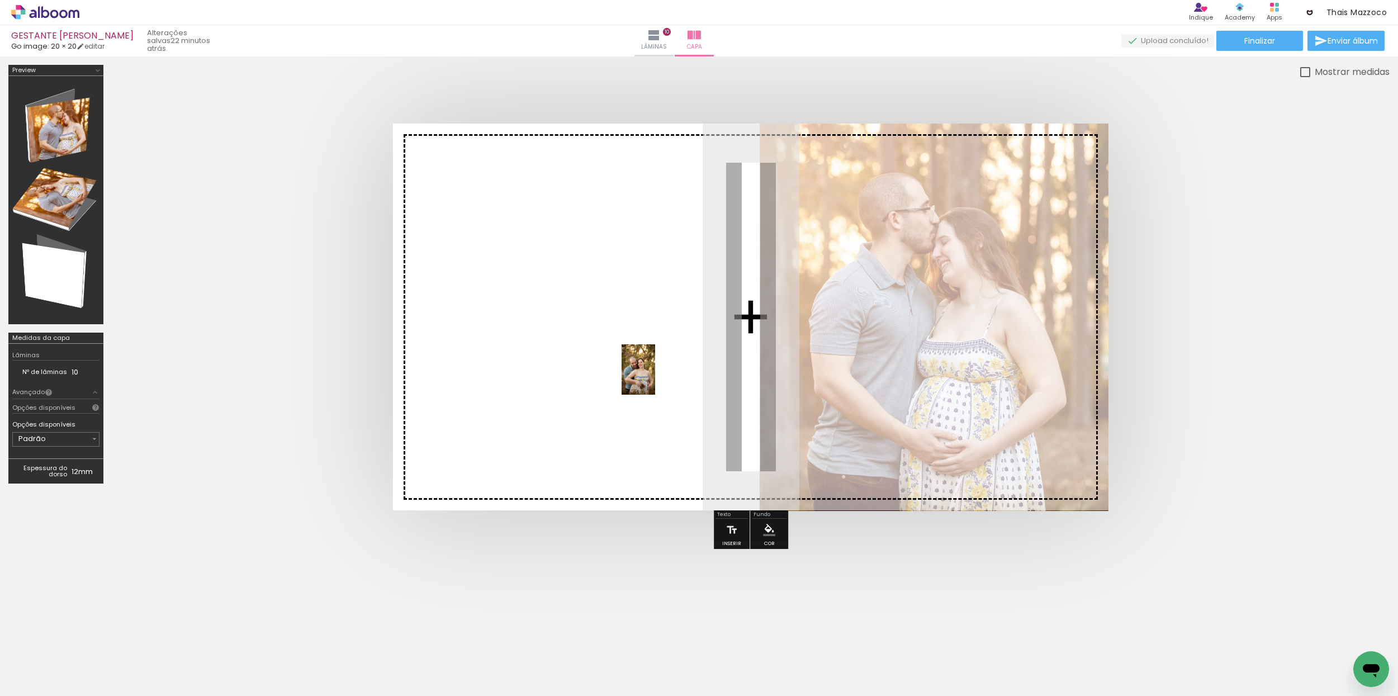
drag, startPoint x: 938, startPoint y: 666, endPoint x: 648, endPoint y: 358, distance: 422.6
click at [647, 358] on quentale-workspace at bounding box center [699, 348] width 1398 height 696
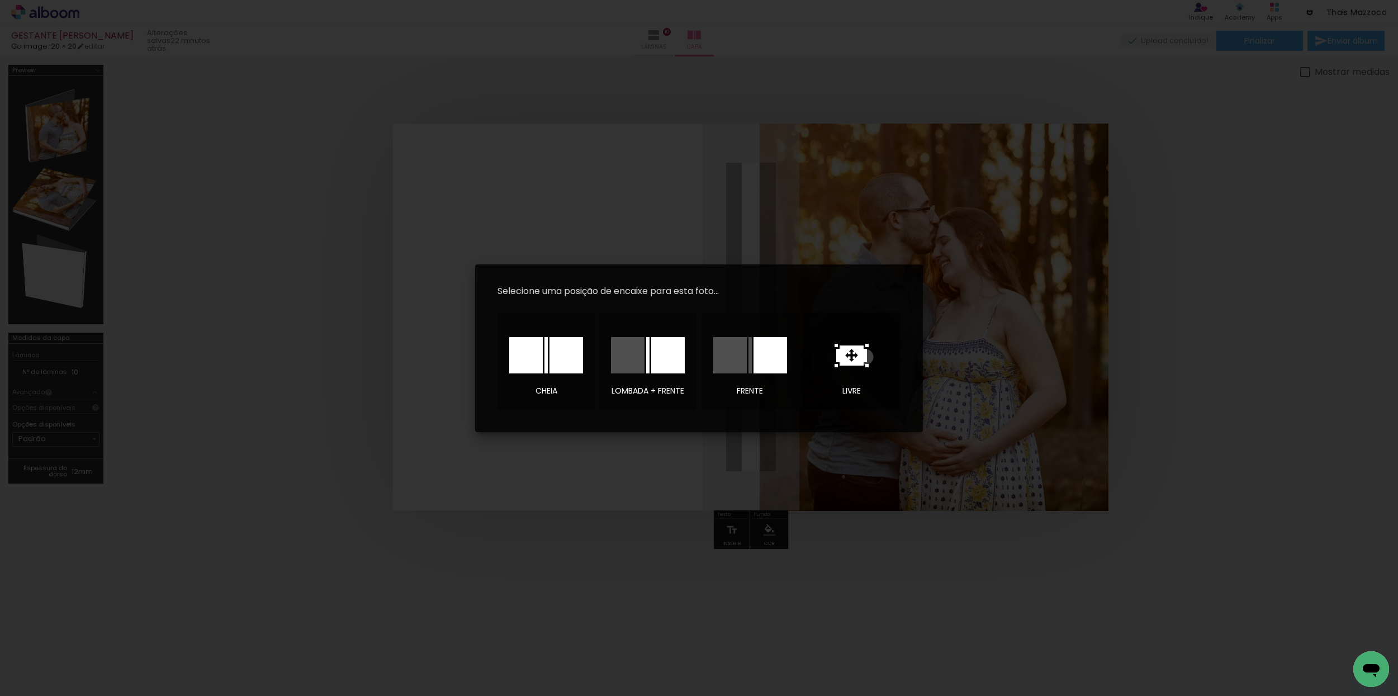
click at [864, 357] on icon at bounding box center [851, 355] width 31 height 20
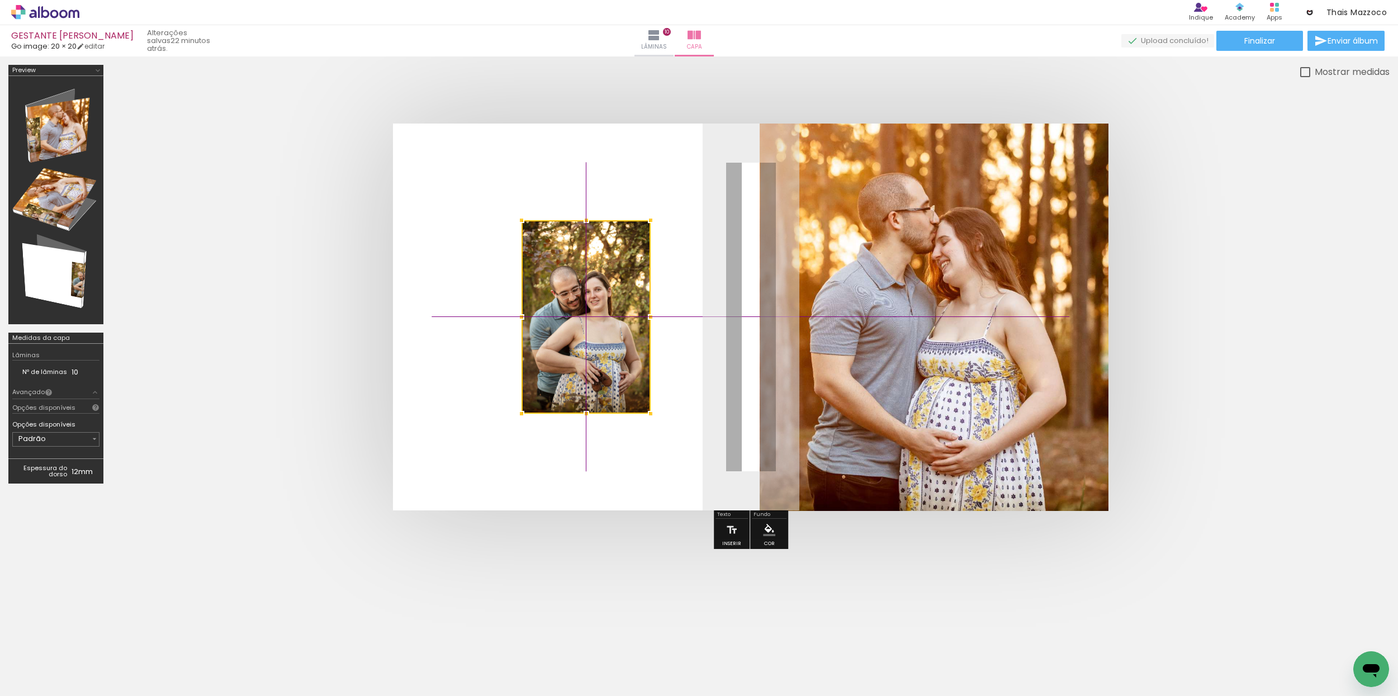
drag, startPoint x: 686, startPoint y: 338, endPoint x: 540, endPoint y: 341, distance: 145.9
click at [543, 341] on div at bounding box center [585, 316] width 129 height 193
click at [1260, 269] on quentale-cover at bounding box center [750, 316] width 1188 height 387
click at [1271, 41] on span "Finalizar" at bounding box center [1259, 41] width 31 height 8
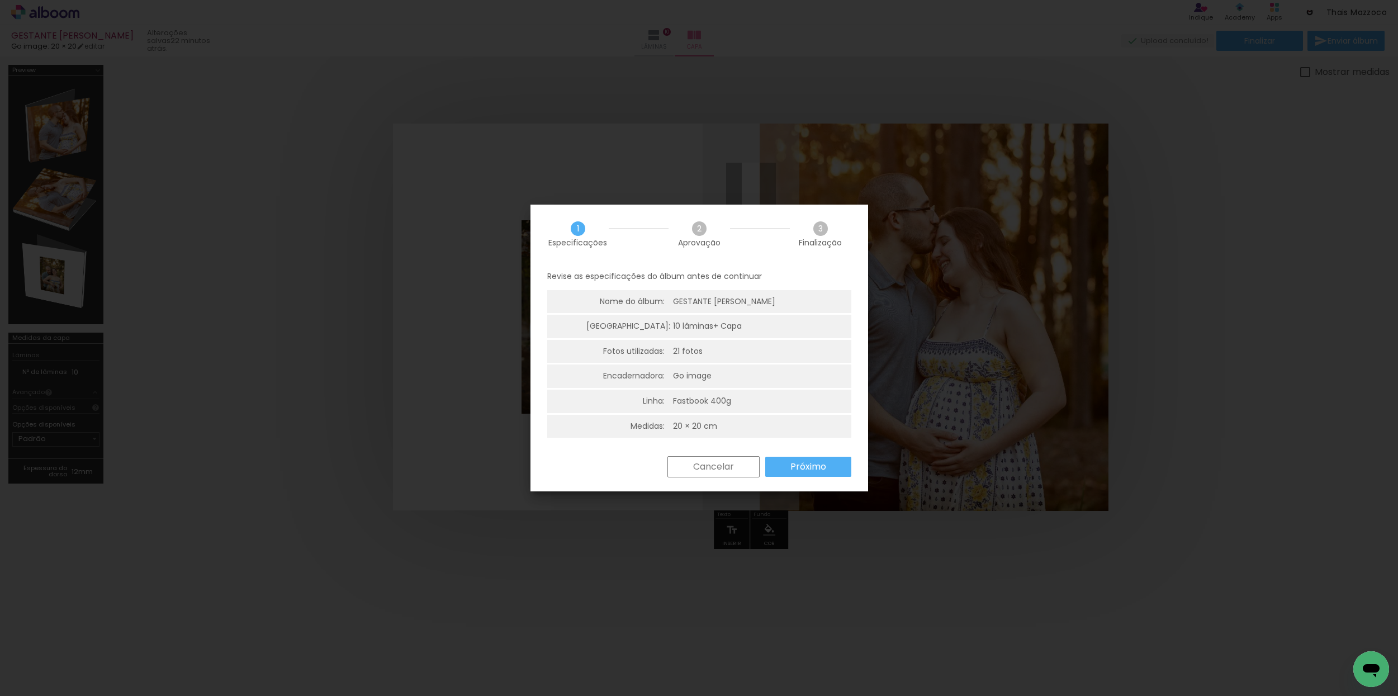
click at [0, 0] on slot "Próximo" at bounding box center [0, 0] width 0 height 0
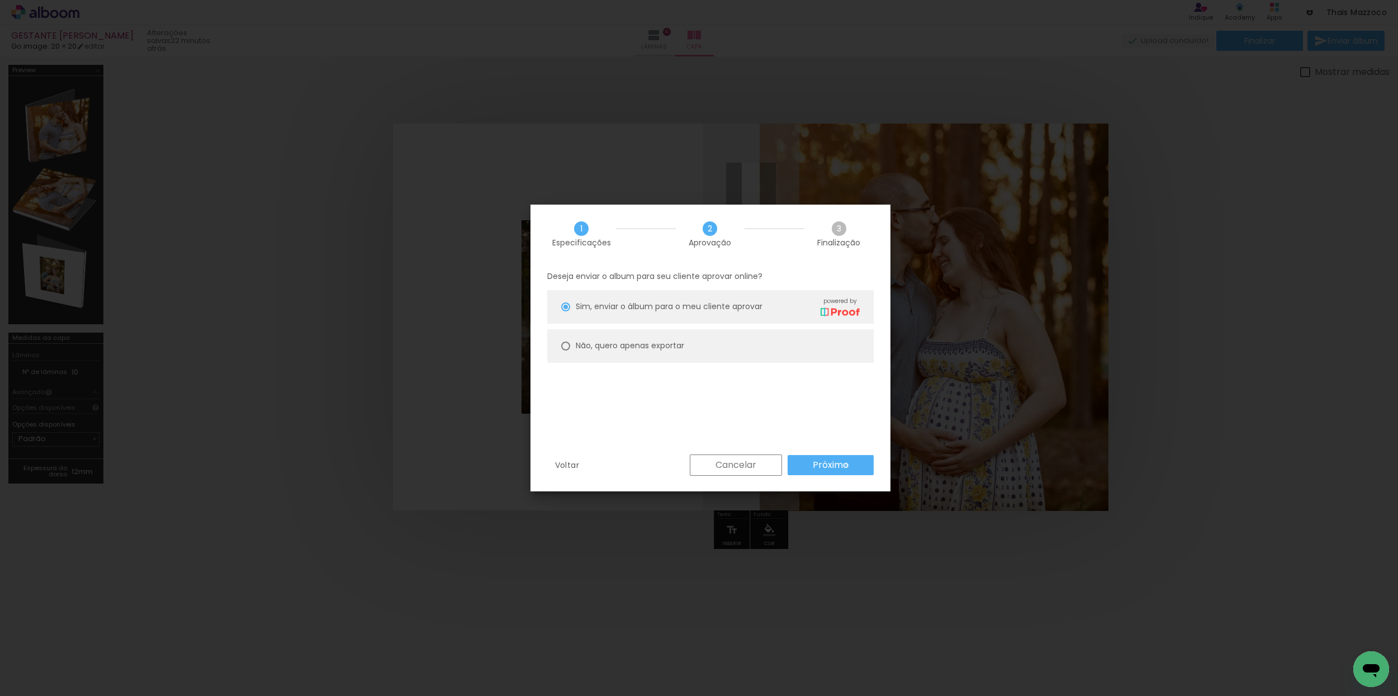
click at [0, 0] on slot "Próximo" at bounding box center [0, 0] width 0 height 0
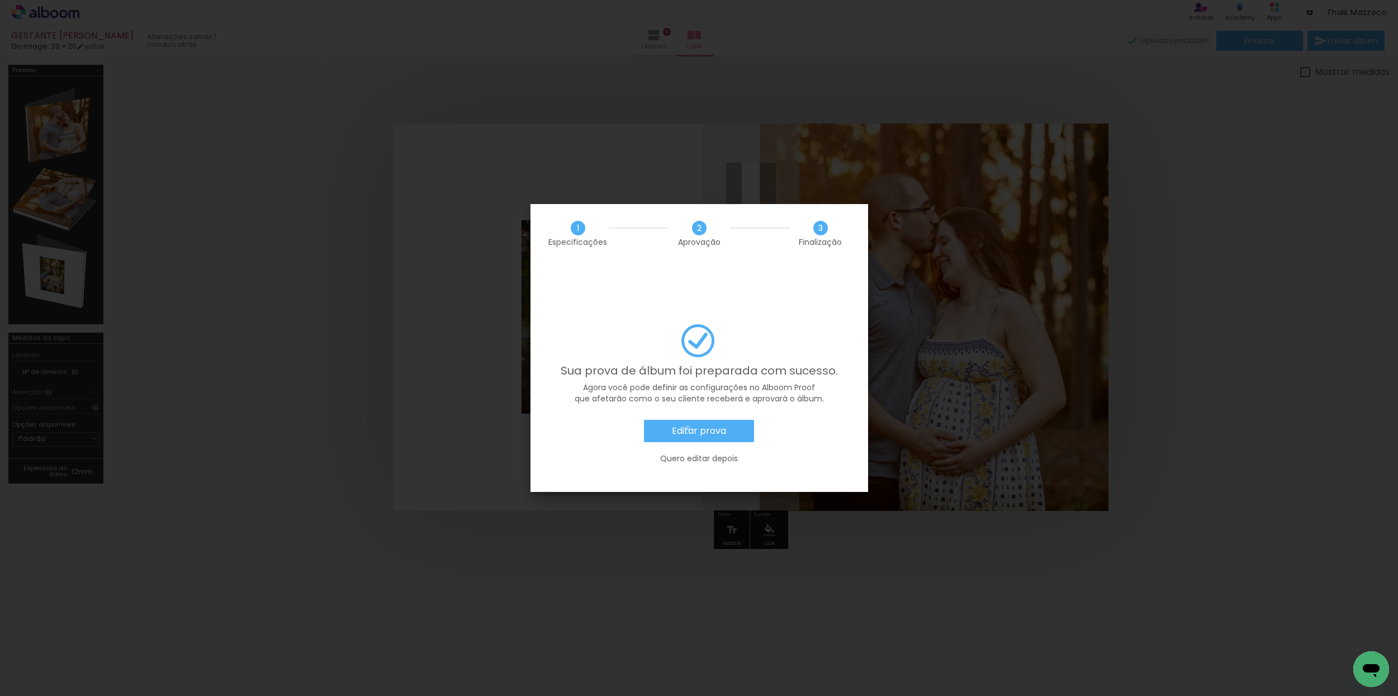
click at [0, 0] on slot "Editar prova" at bounding box center [0, 0] width 0 height 0
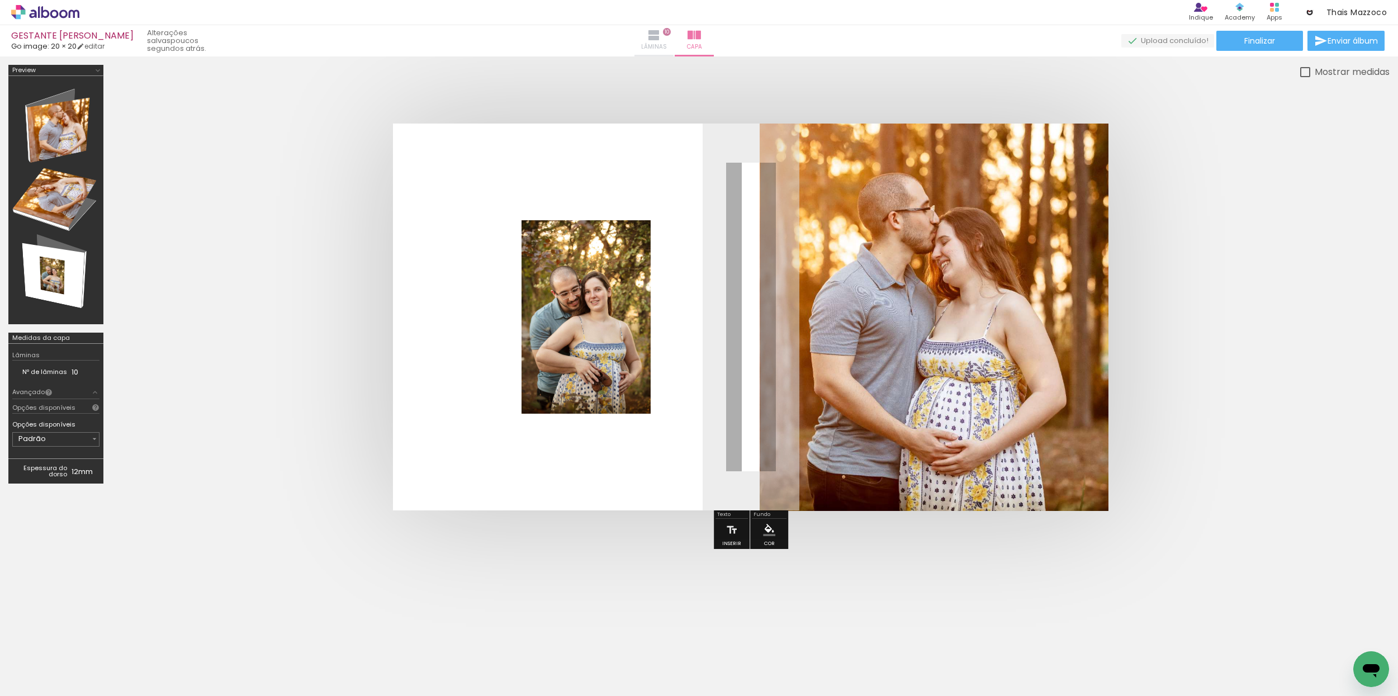
click at [660, 41] on iron-icon at bounding box center [653, 34] width 13 height 13
